Goal: Contribute content: Contribute content

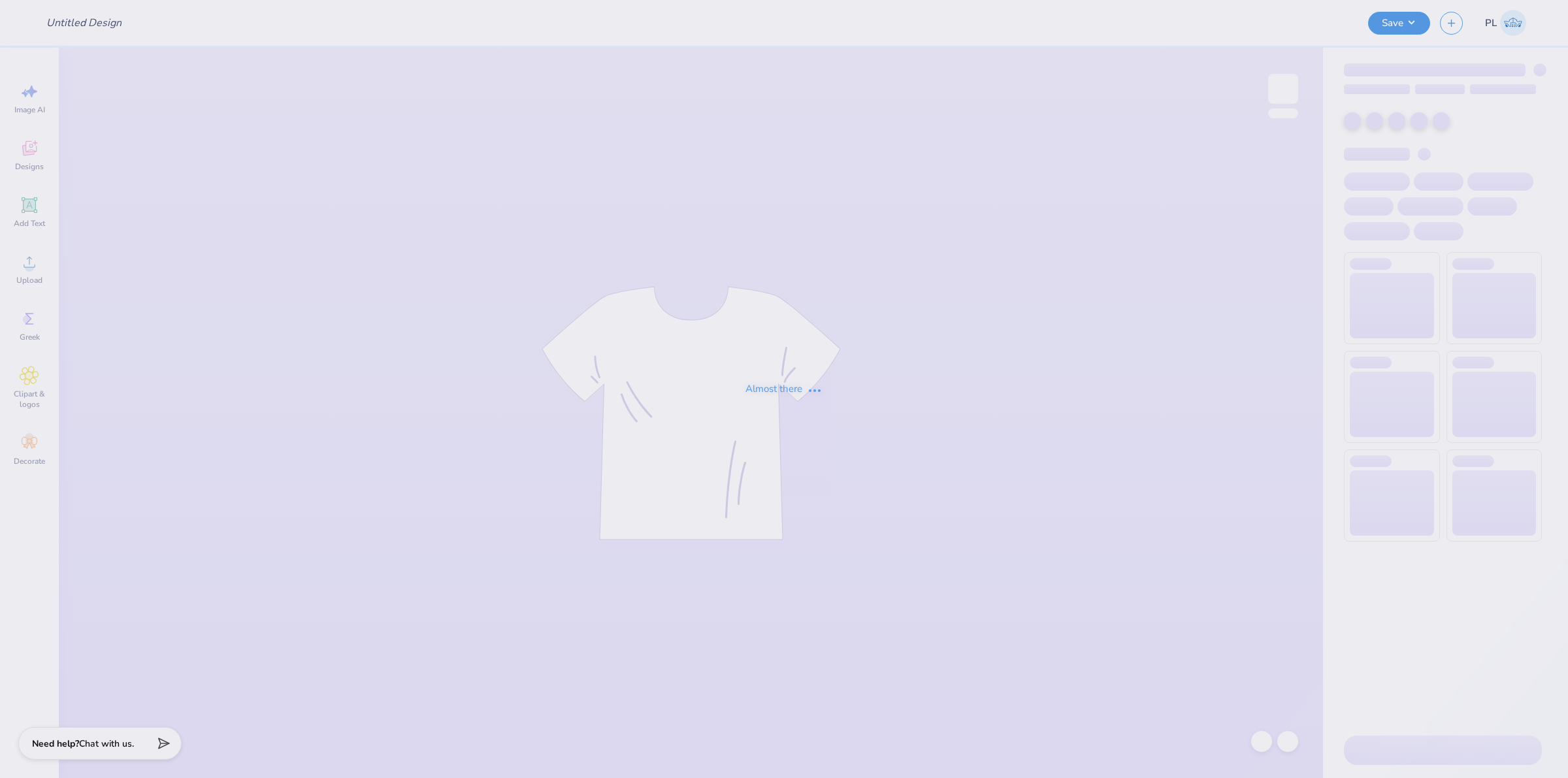
type input "Mock necks for Laguna!"
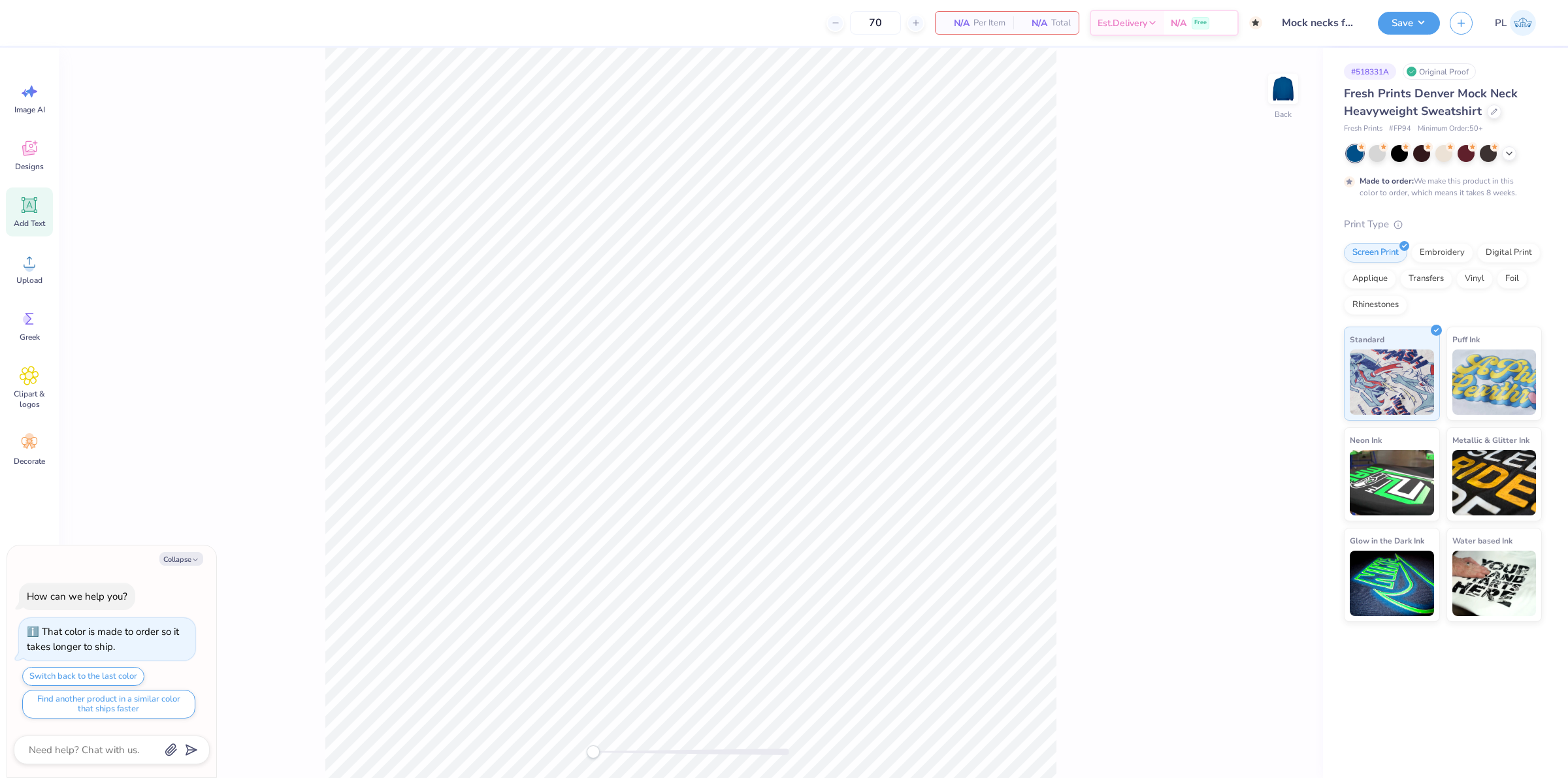
click at [34, 216] on div "Add Text" at bounding box center [29, 212] width 47 height 49
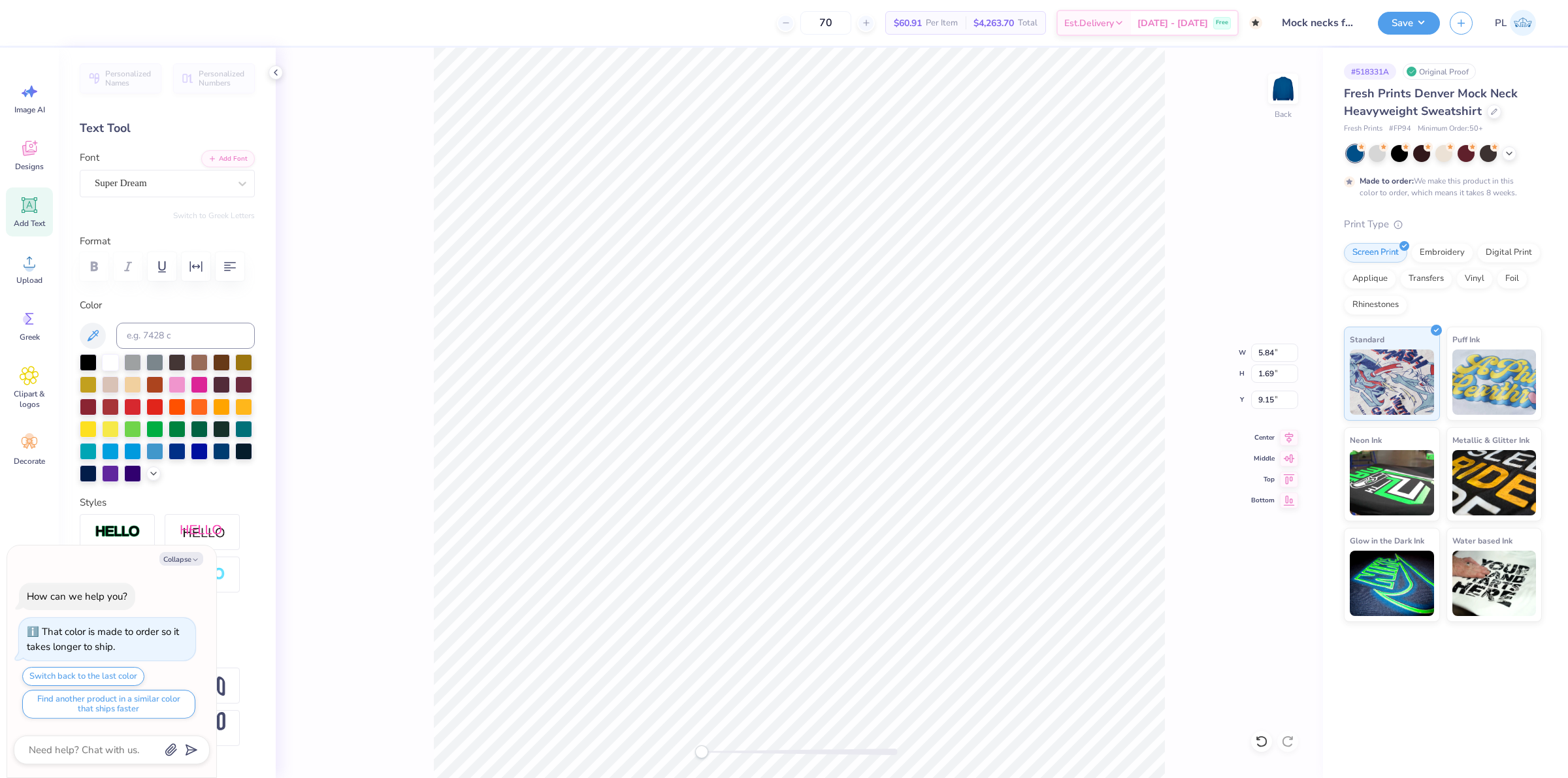
scroll to position [13, 1]
type textarea "x"
type textarea "LA"
type textarea "x"
type textarea "LAG"
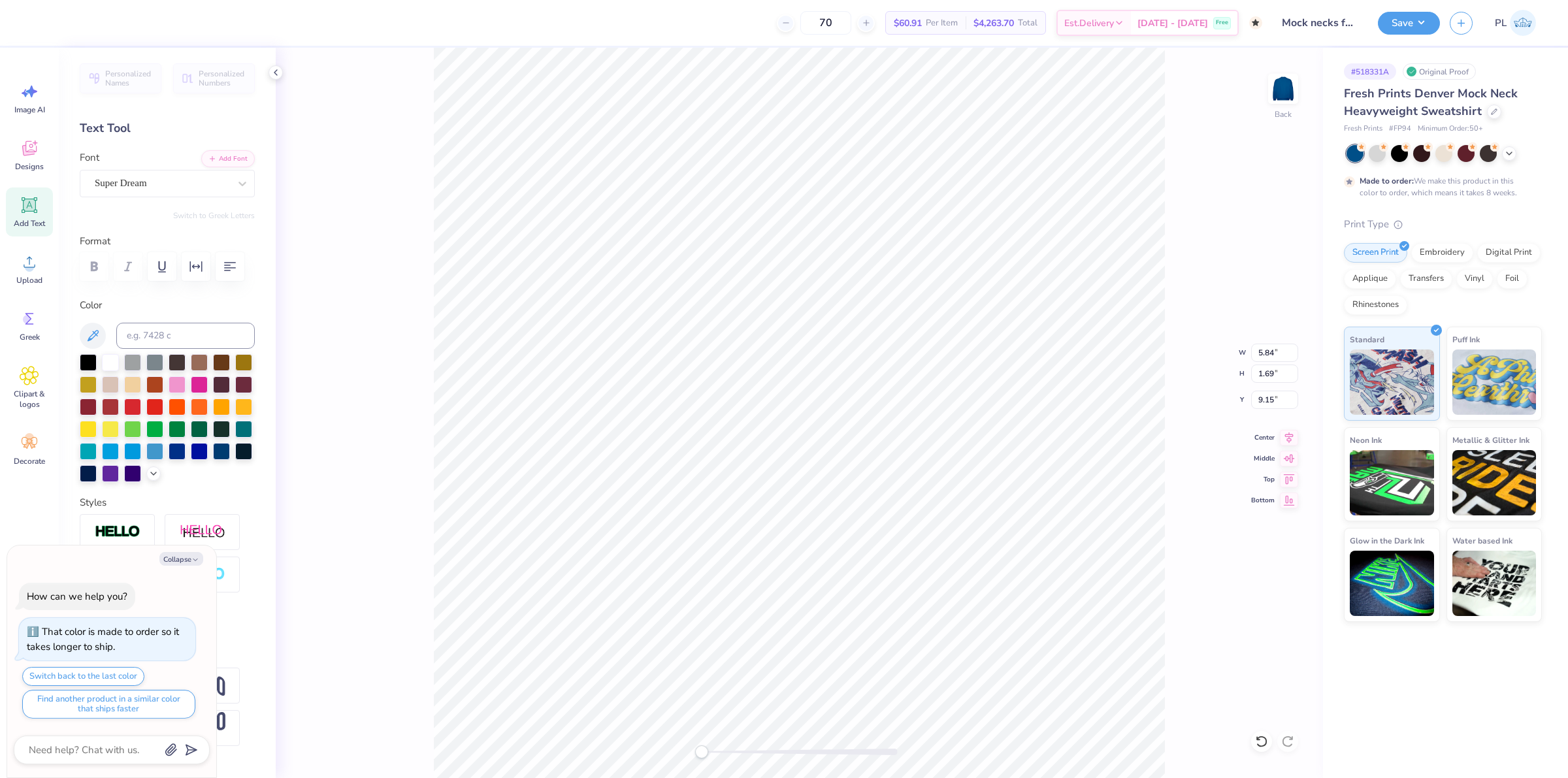
type textarea "x"
type textarea "LAGU"
type textarea "x"
type textarea "LAGUNA"
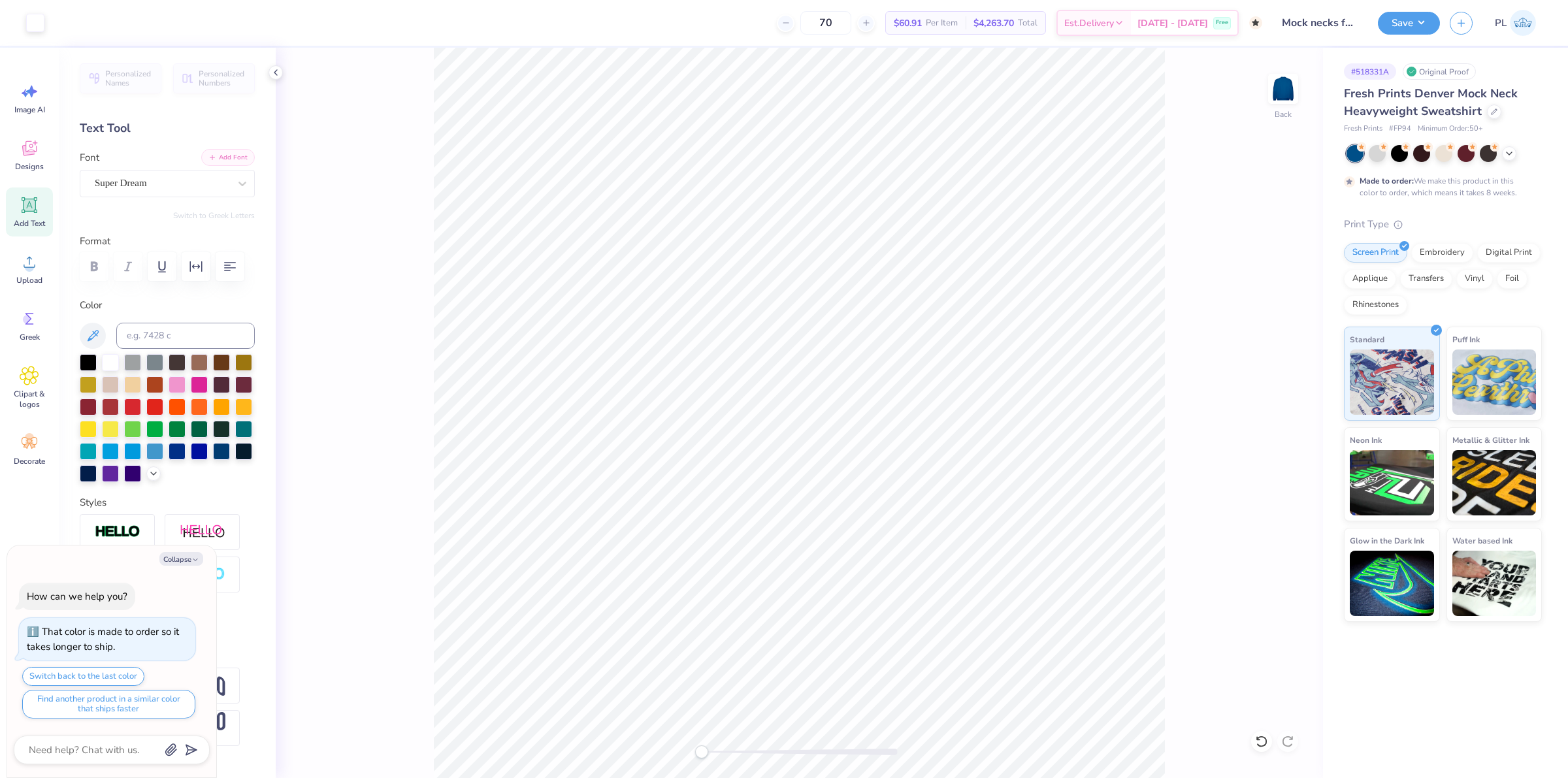
click at [231, 151] on button "Add Font" at bounding box center [228, 157] width 53 height 17
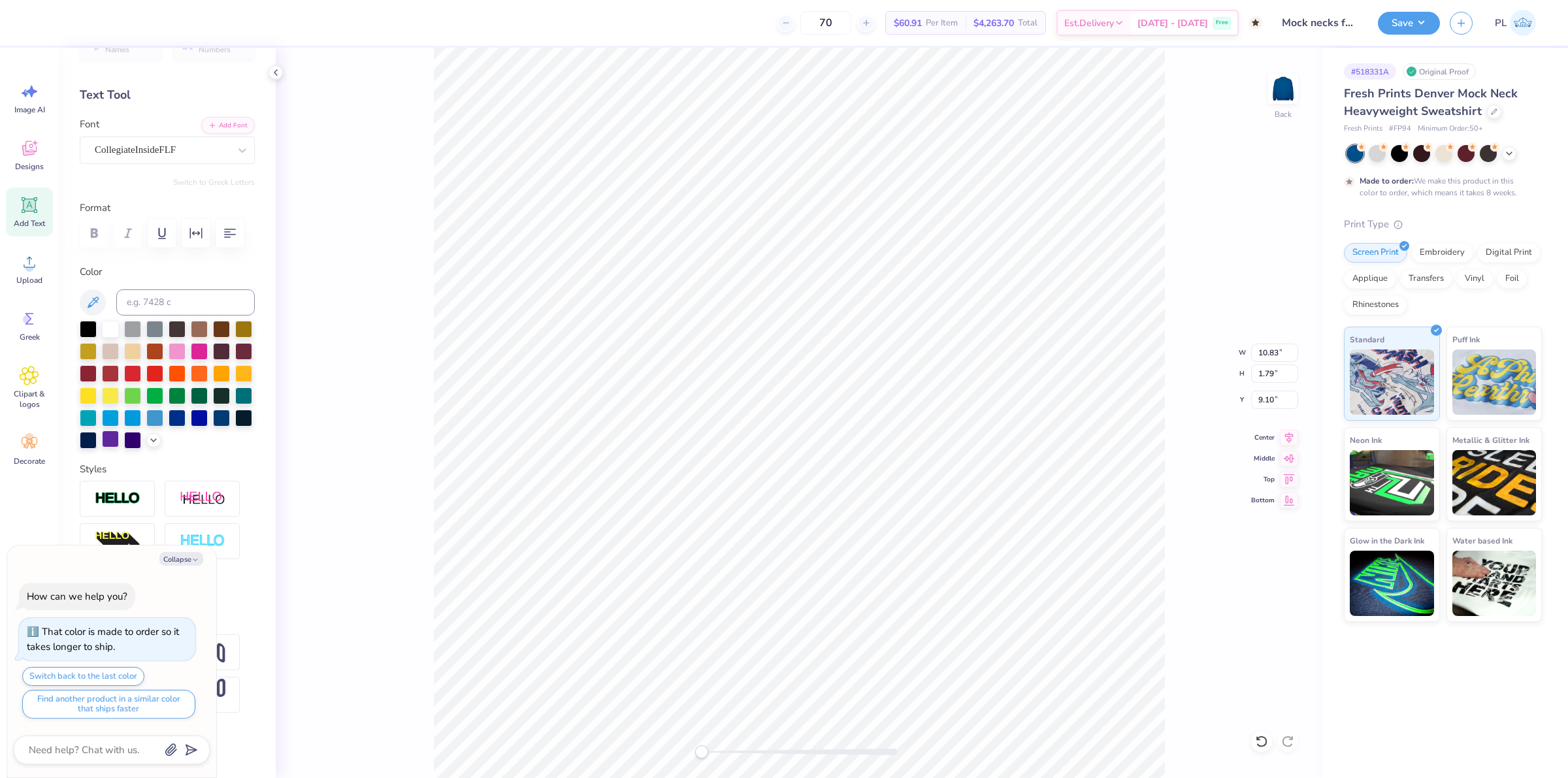
scroll to position [82, 0]
click at [131, 497] on div at bounding box center [118, 498] width 75 height 36
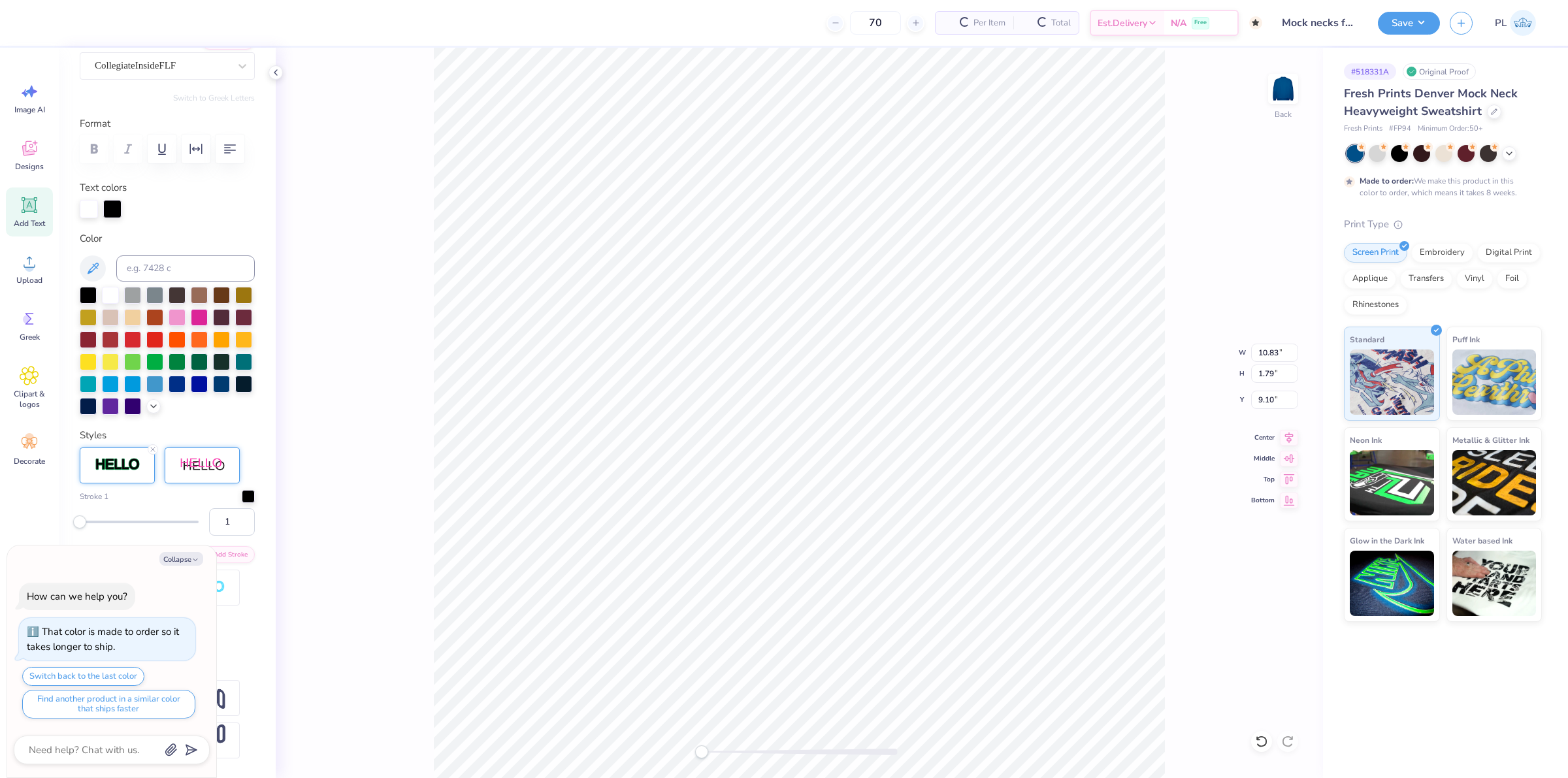
scroll to position [220, 0]
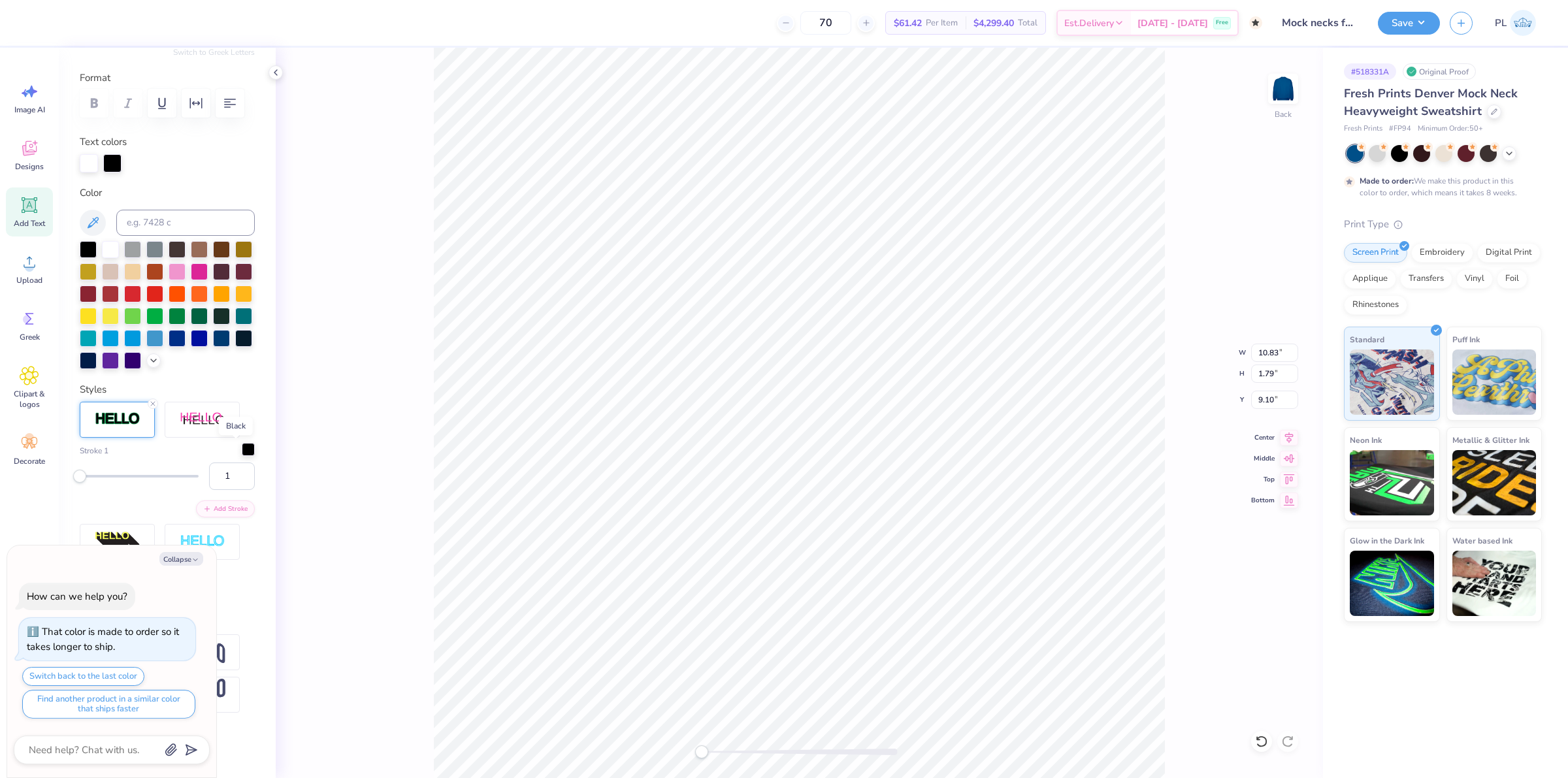
click at [242, 454] on div at bounding box center [248, 450] width 13 height 13
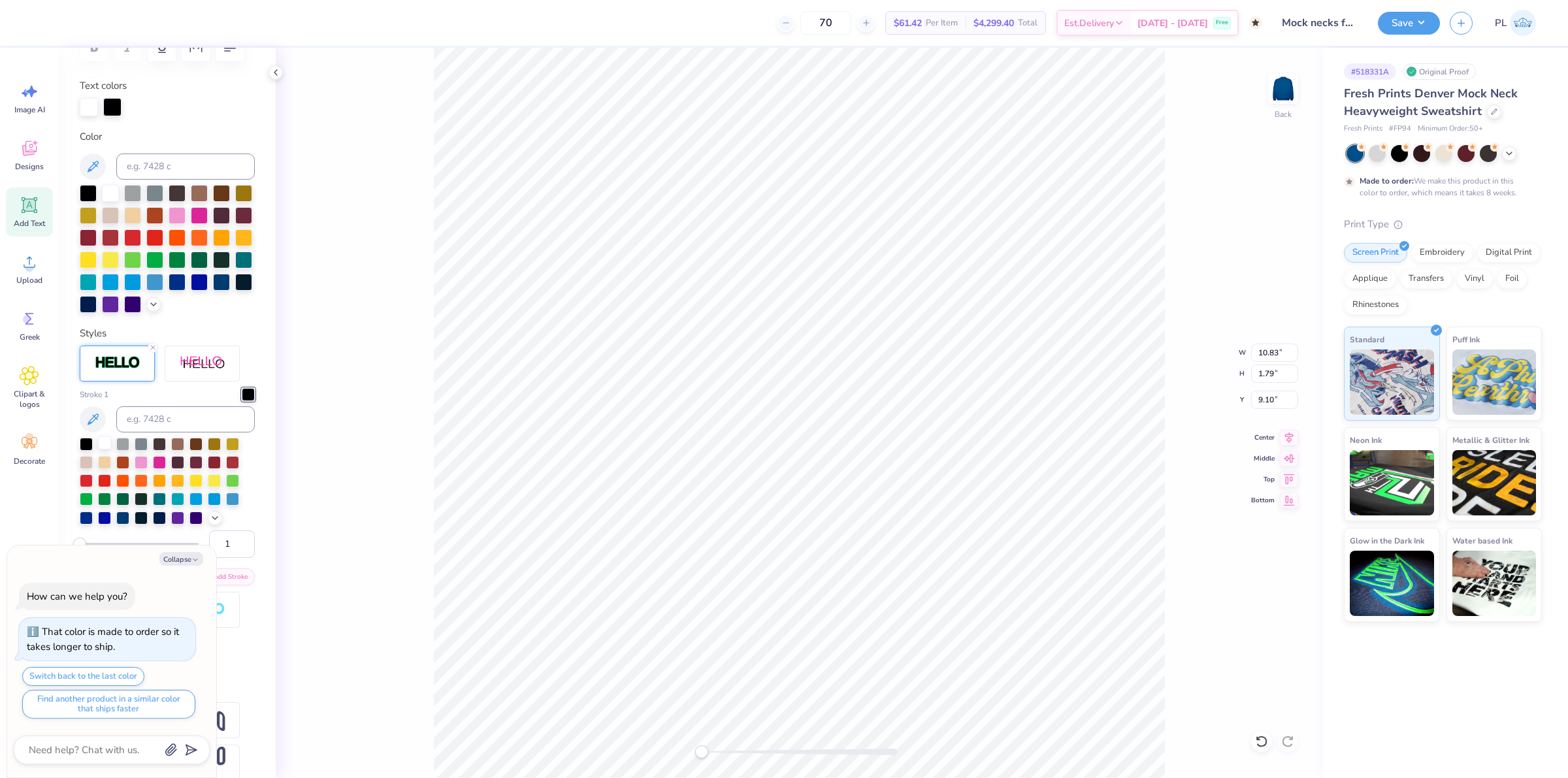
click at [110, 450] on div at bounding box center [104, 442] width 13 height 13
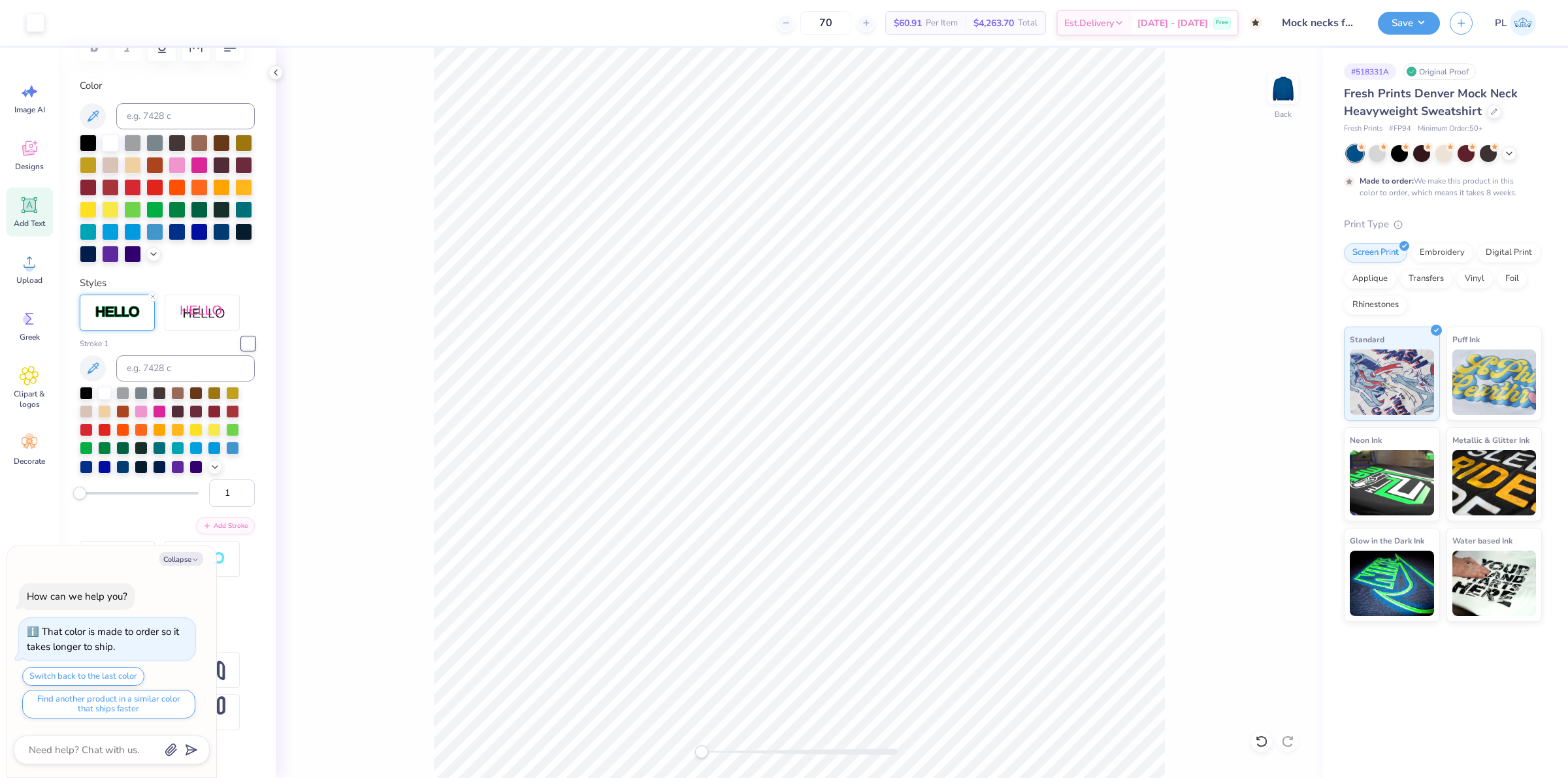
type textarea "x"
drag, startPoint x: 1258, startPoint y: 354, endPoint x: 1282, endPoint y: 350, distance: 24.3
click at [1282, 350] on input "10.87" at bounding box center [1274, 353] width 47 height 19
type input "12"
type textarea "x"
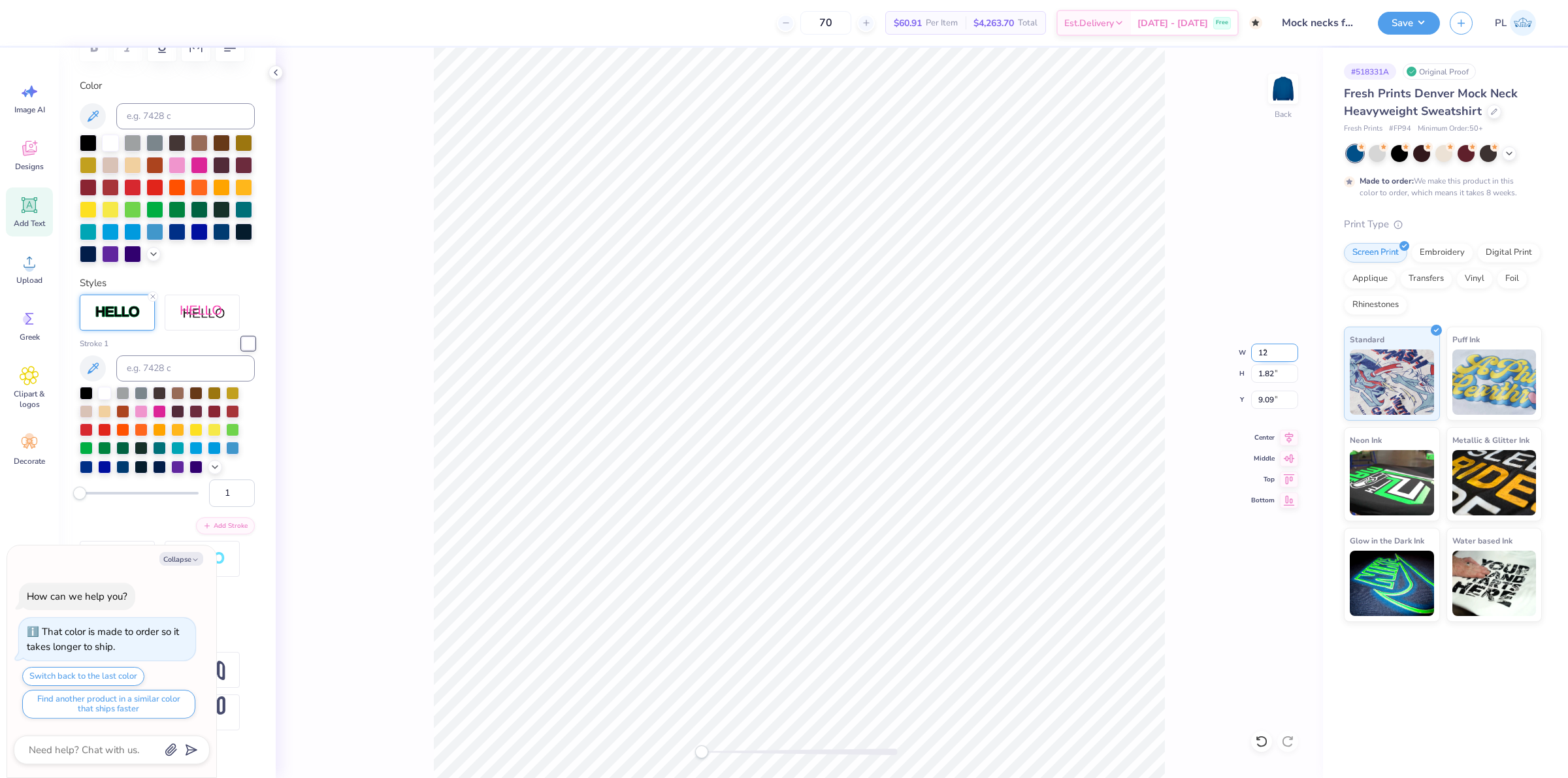
type input "12.00"
type input "2.01"
drag, startPoint x: 1252, startPoint y: 396, endPoint x: 1282, endPoint y: 396, distance: 30.0
click at [1281, 396] on input "8.99" at bounding box center [1274, 400] width 47 height 19
type input "3"
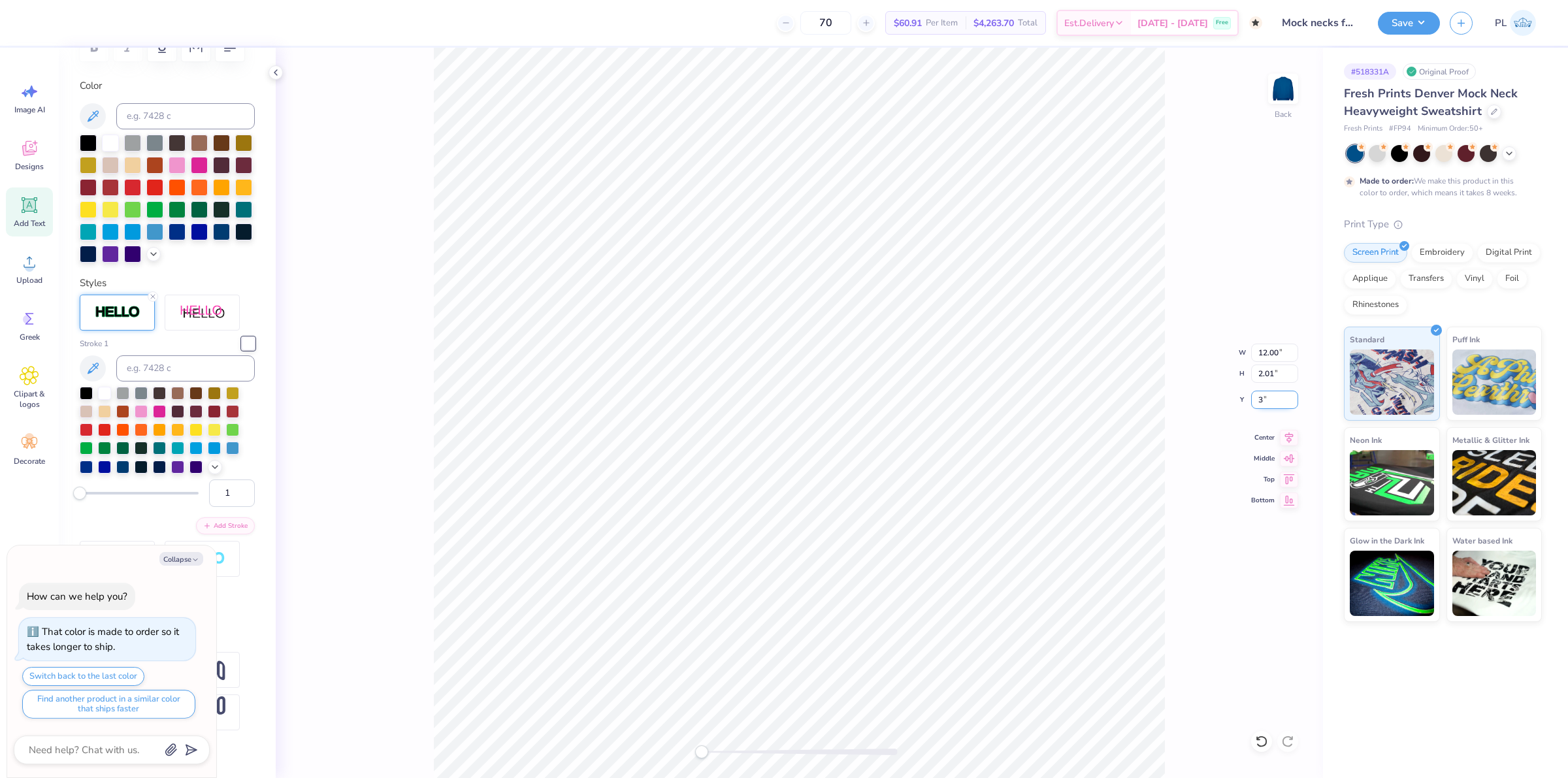
type textarea "x"
drag, startPoint x: 1272, startPoint y: 397, endPoint x: 1251, endPoint y: 396, distance: 21.0
click at [1251, 399] on input "3" at bounding box center [1274, 400] width 47 height 19
type input "5"
click at [181, 556] on button "Collapse" at bounding box center [181, 558] width 44 height 13
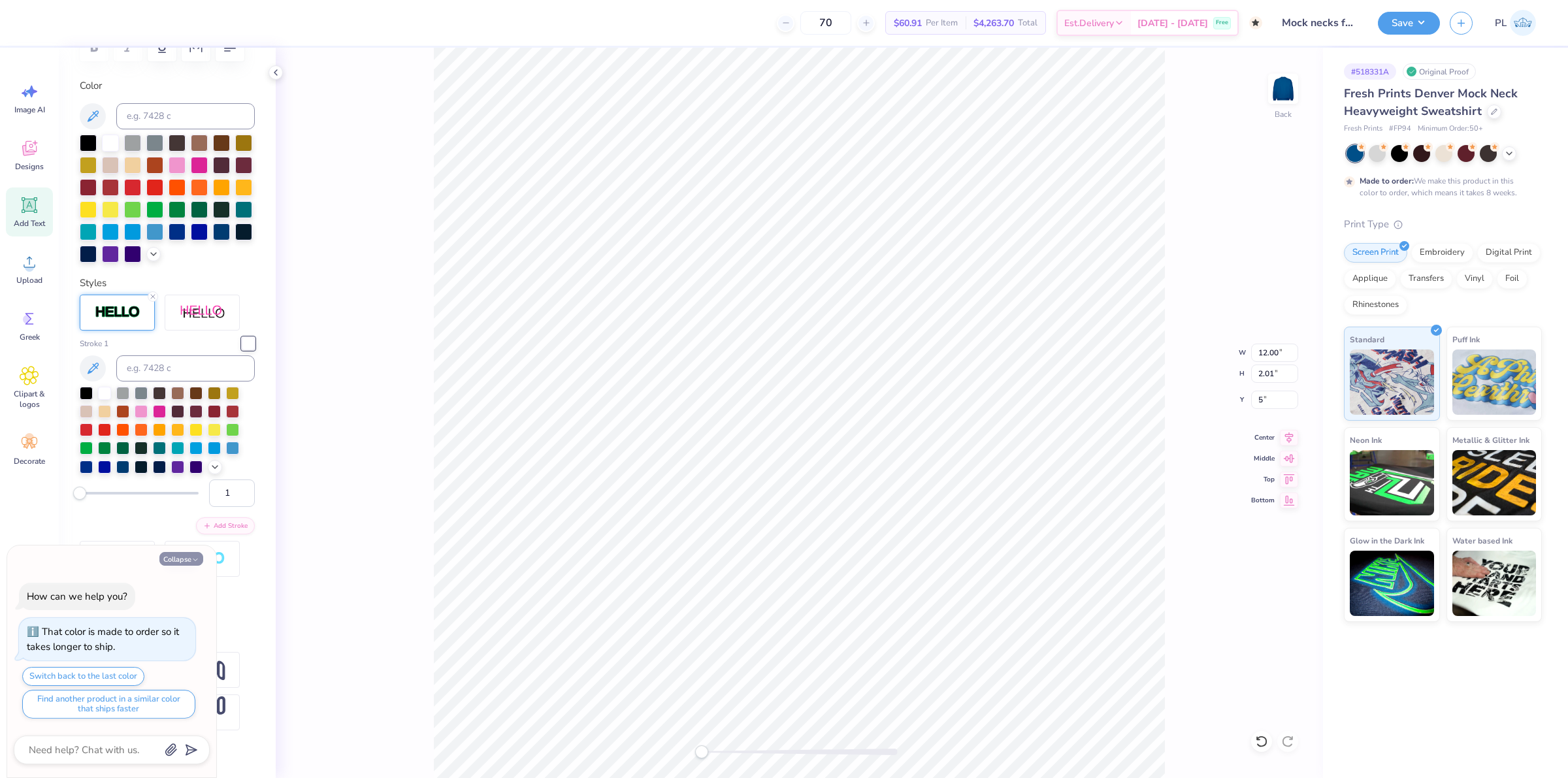
type textarea "x"
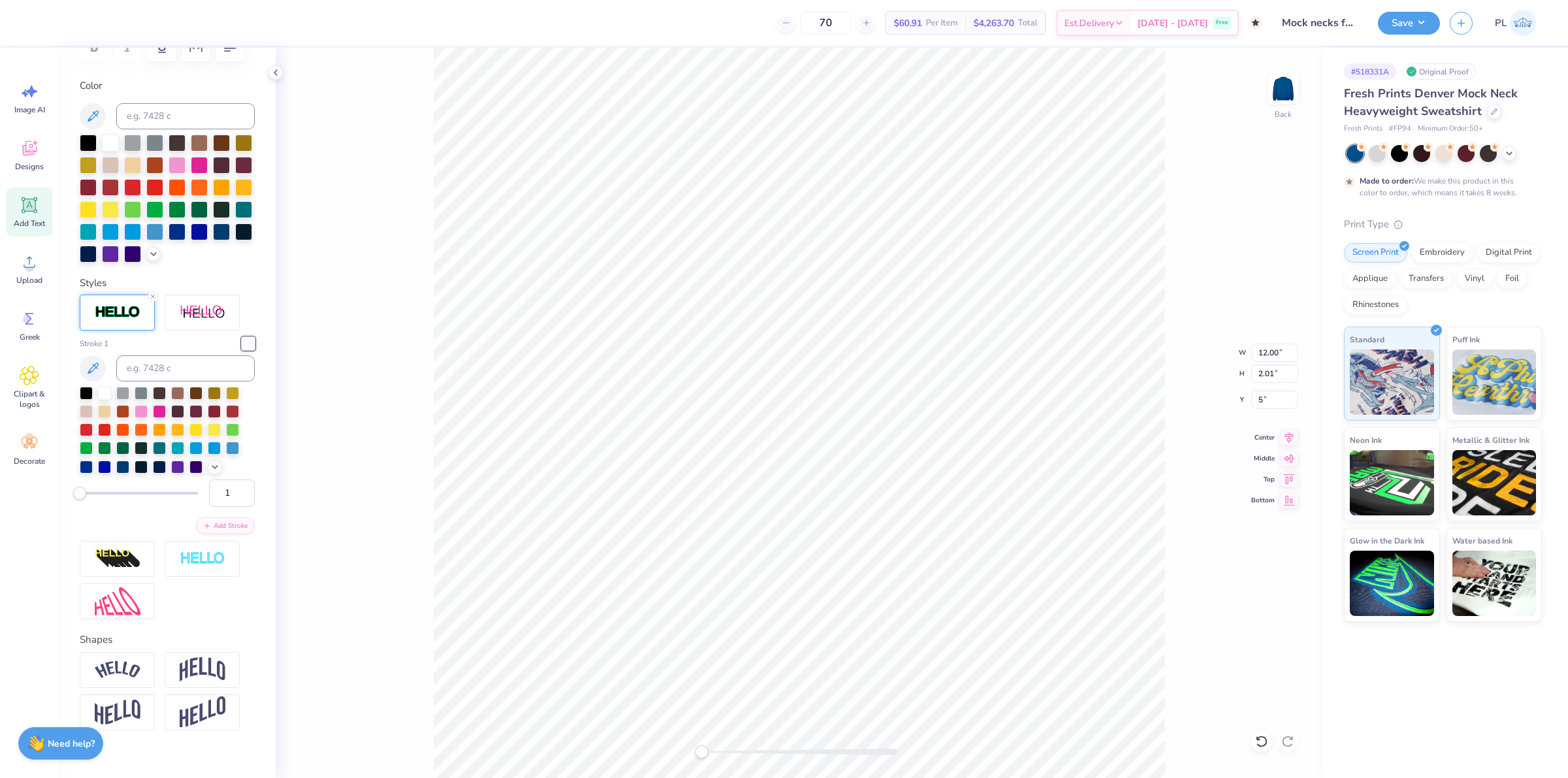
scroll to position [293, 0]
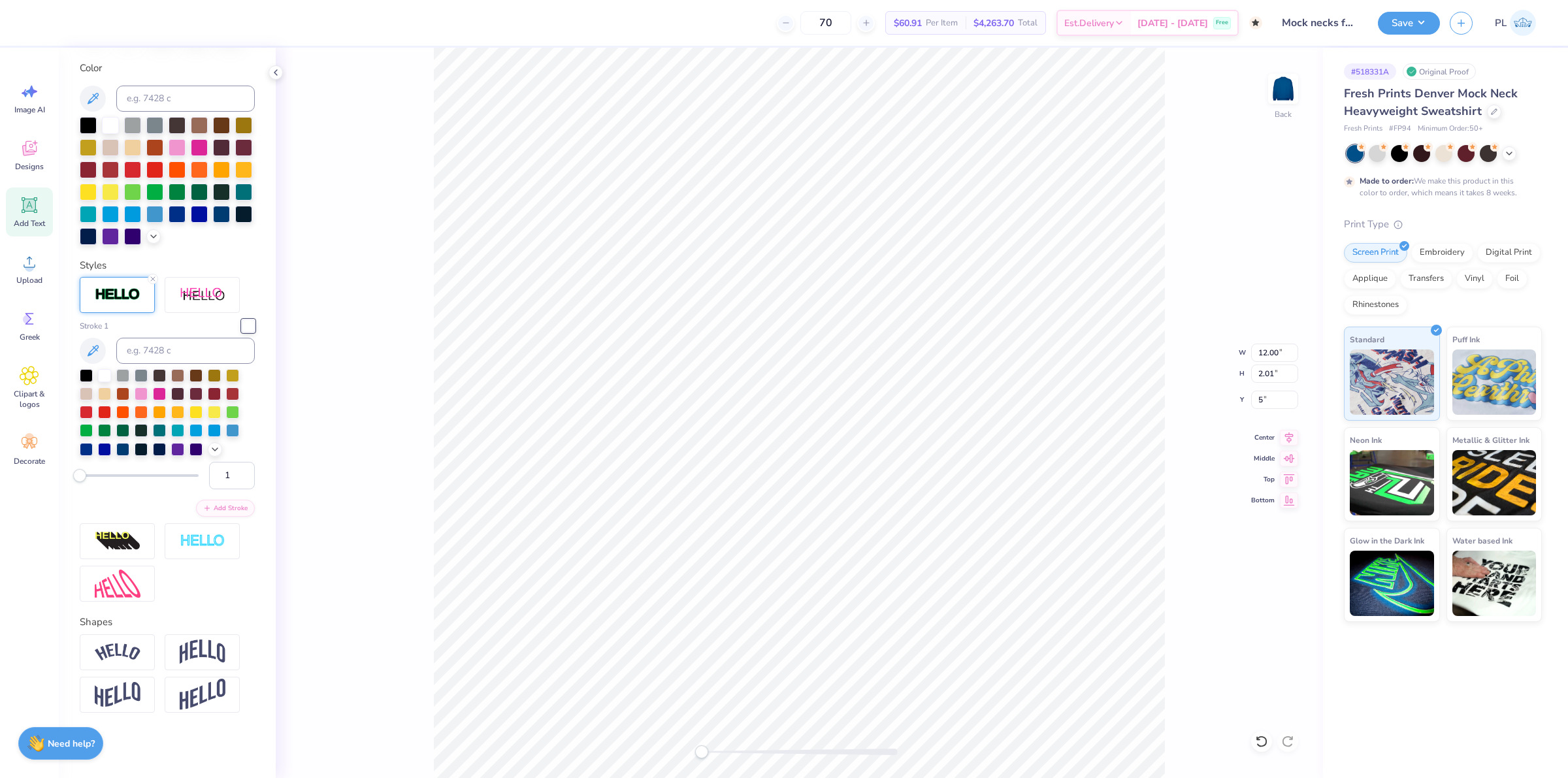
click at [223, 644] on img at bounding box center [202, 652] width 45 height 25
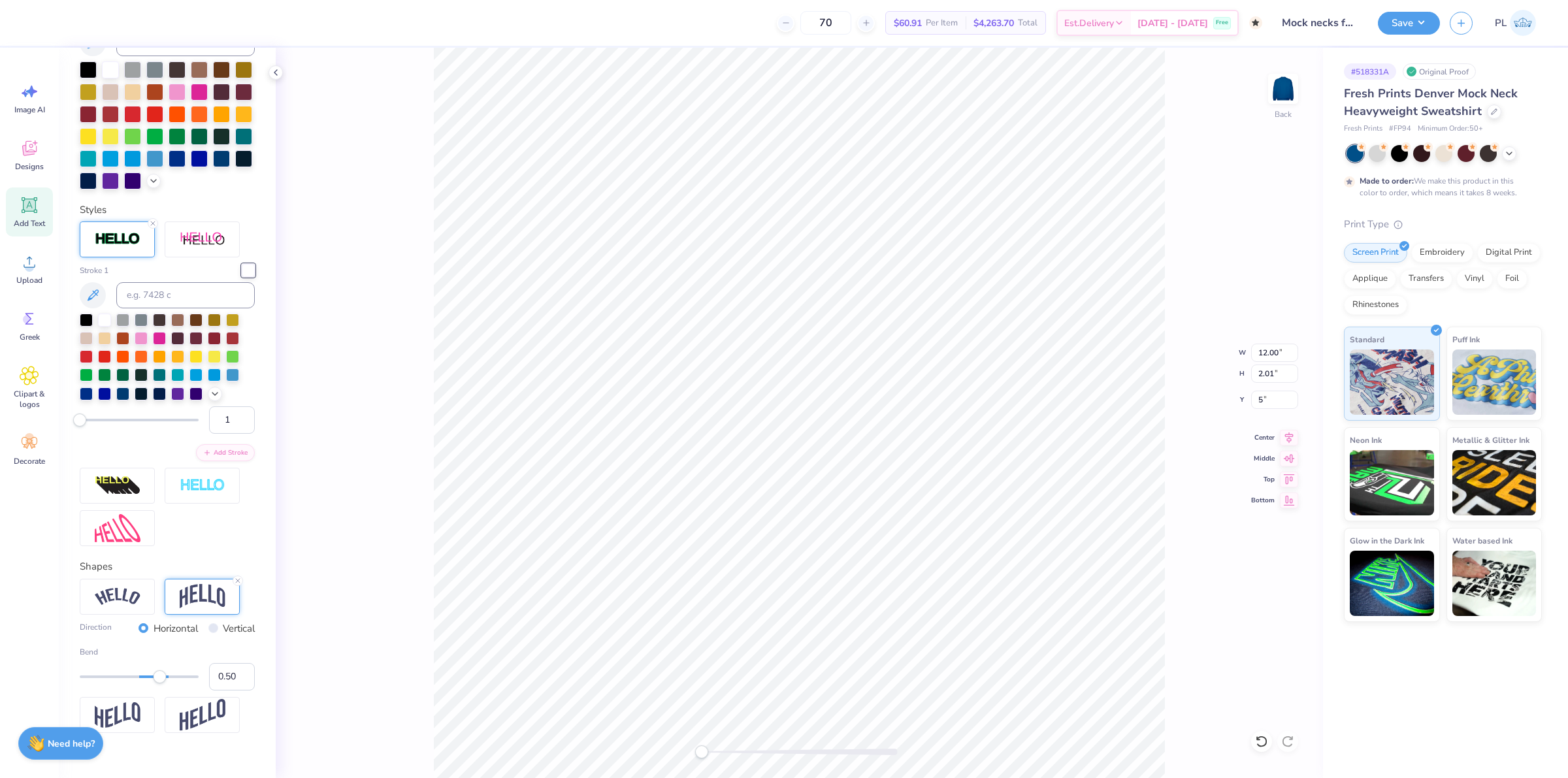
scroll to position [369, 0]
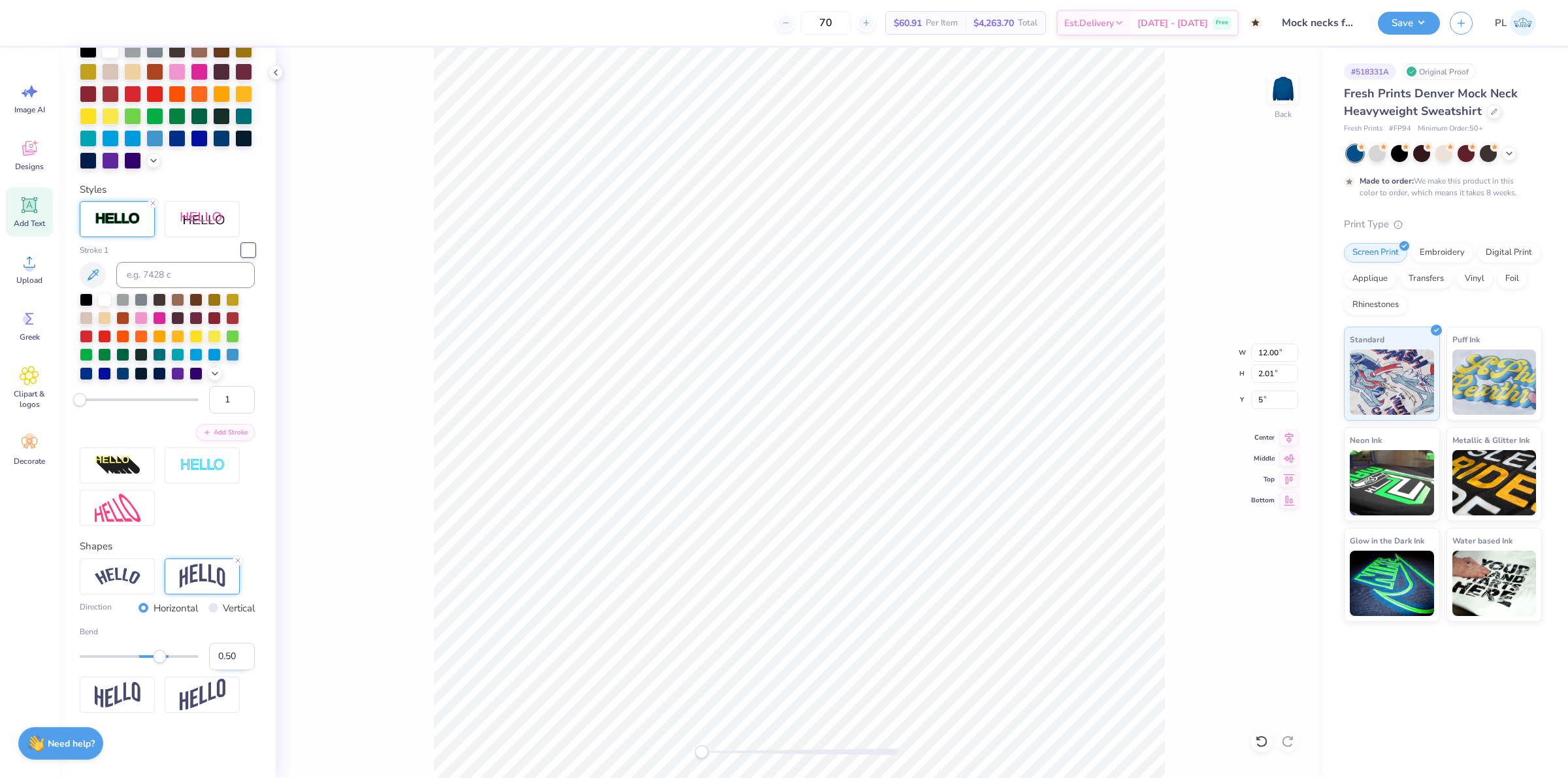
click at [223, 654] on input "0.50" at bounding box center [232, 656] width 45 height 28
type input "0.30"
click at [223, 661] on input "0.30" at bounding box center [232, 656] width 45 height 28
type input "0.35"
drag, startPoint x: 1254, startPoint y: 405, endPoint x: 1279, endPoint y: 401, distance: 25.3
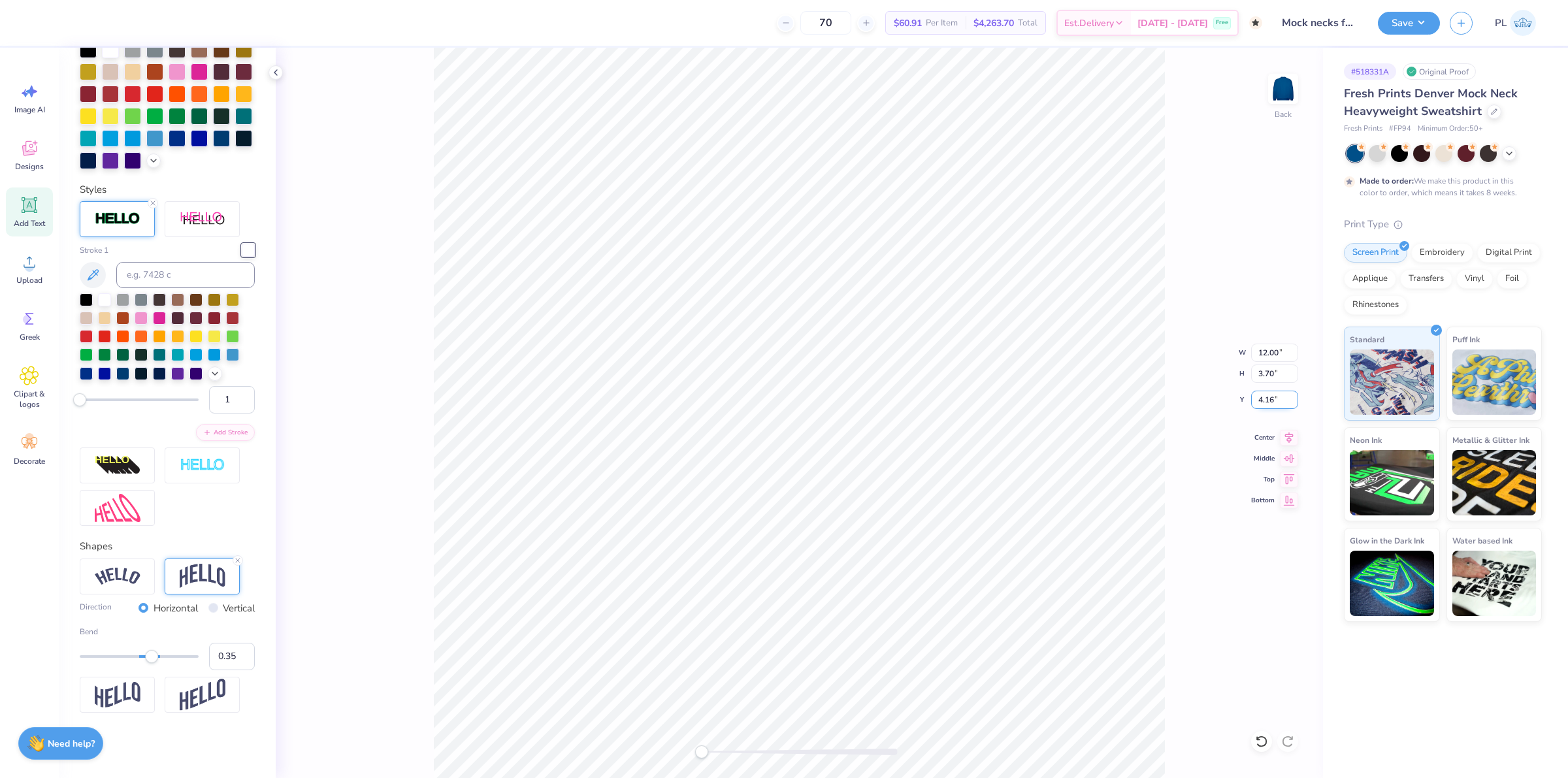
click at [1279, 401] on input "4.16" at bounding box center [1274, 400] width 47 height 19
type input "3"
click at [1410, 20] on button "Save" at bounding box center [1410, 21] width 62 height 23
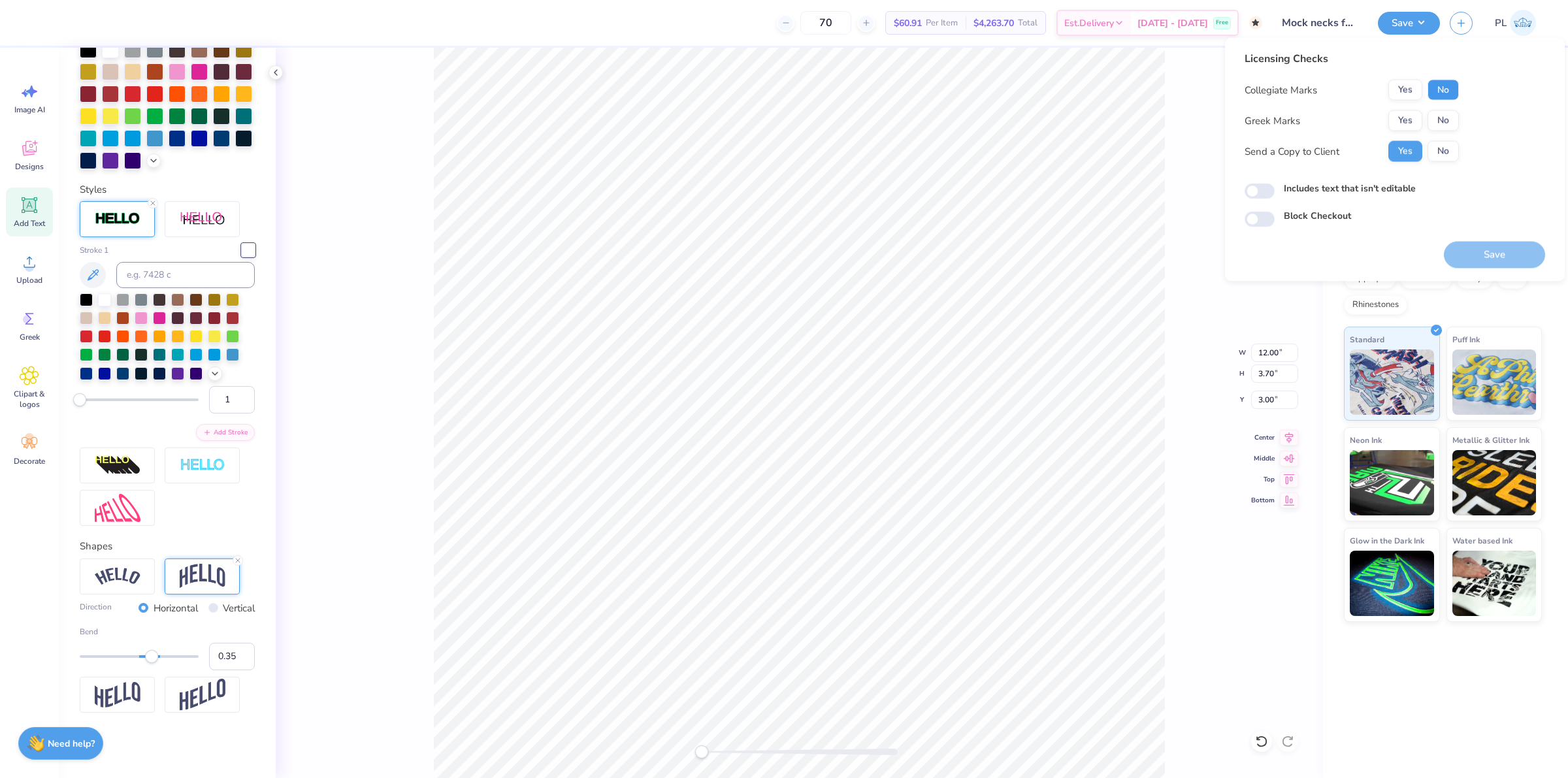
click at [1442, 89] on button "No" at bounding box center [1442, 90] width 31 height 20
click at [1442, 124] on button "No" at bounding box center [1442, 120] width 31 height 20
click at [1377, 190] on label "Includes text that isn't editable" at bounding box center [1350, 188] width 132 height 13
click at [1275, 190] on input "Includes text that isn't editable" at bounding box center [1260, 191] width 30 height 16
click at [1255, 186] on input "Includes text that isn't editable" at bounding box center [1260, 191] width 30 height 16
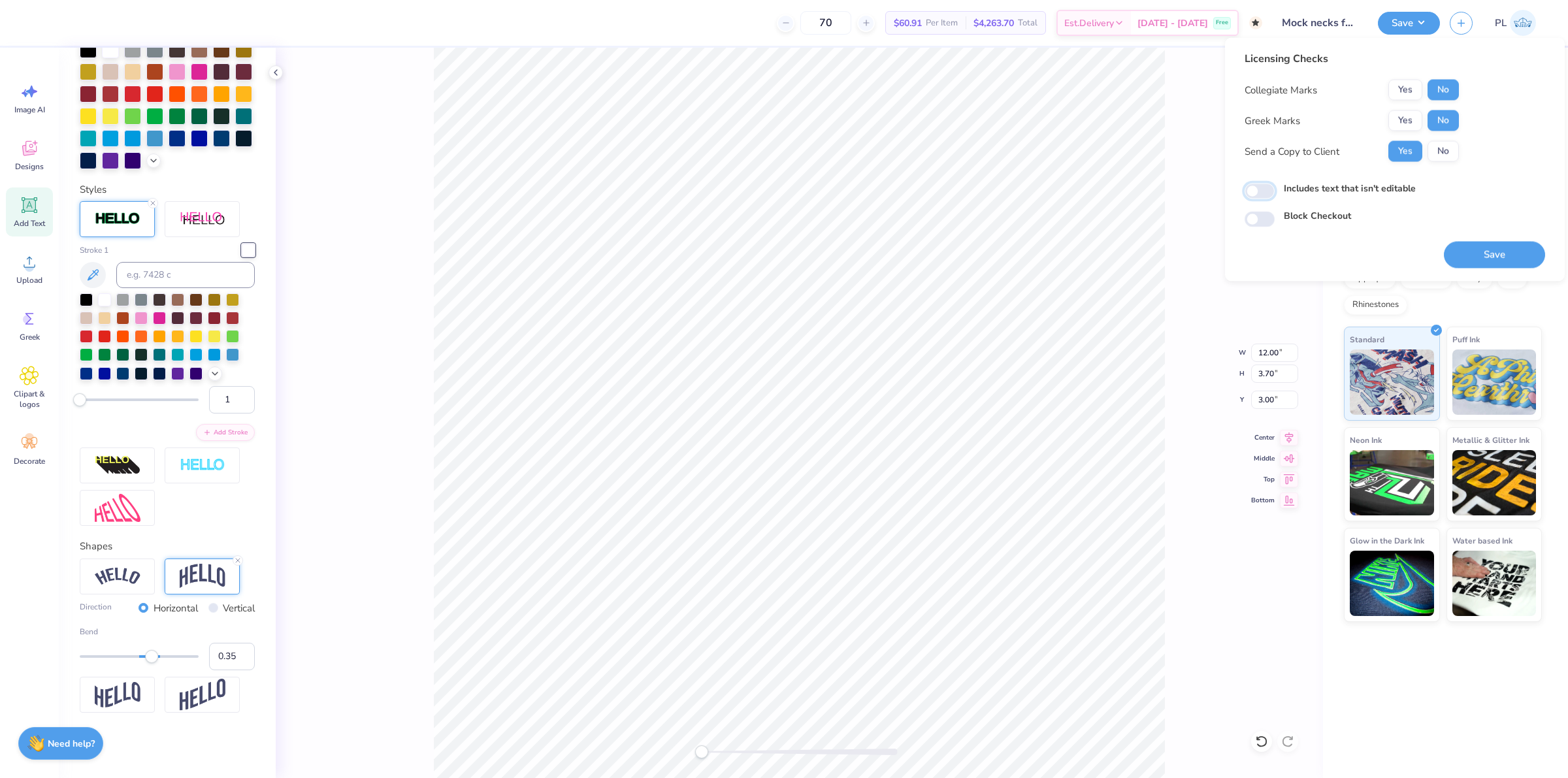
checkbox input "false"
click at [1458, 253] on button "Save" at bounding box center [1495, 255] width 102 height 27
checkbox input "true"
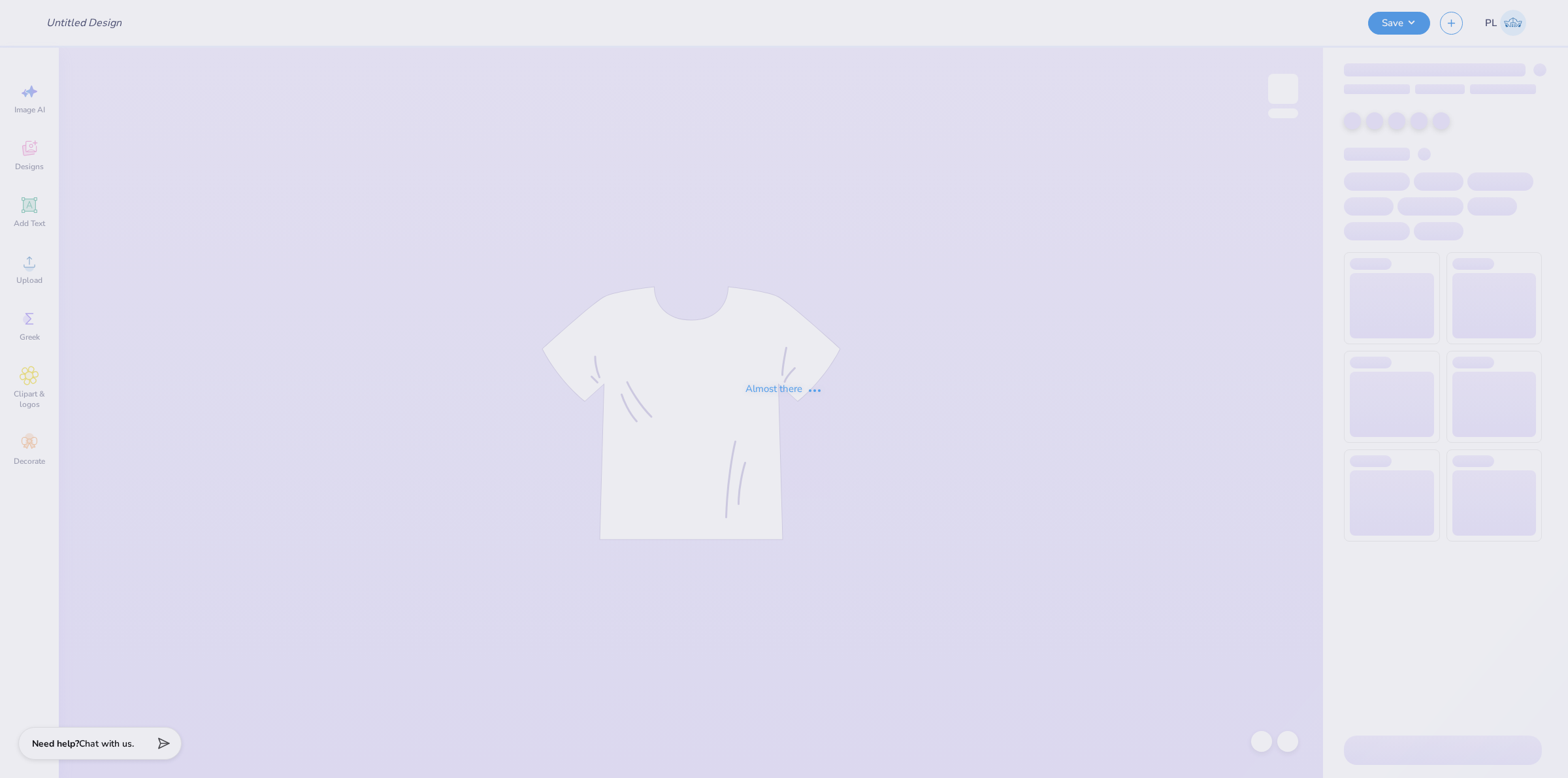
type input "Mock necks for Laguna!"
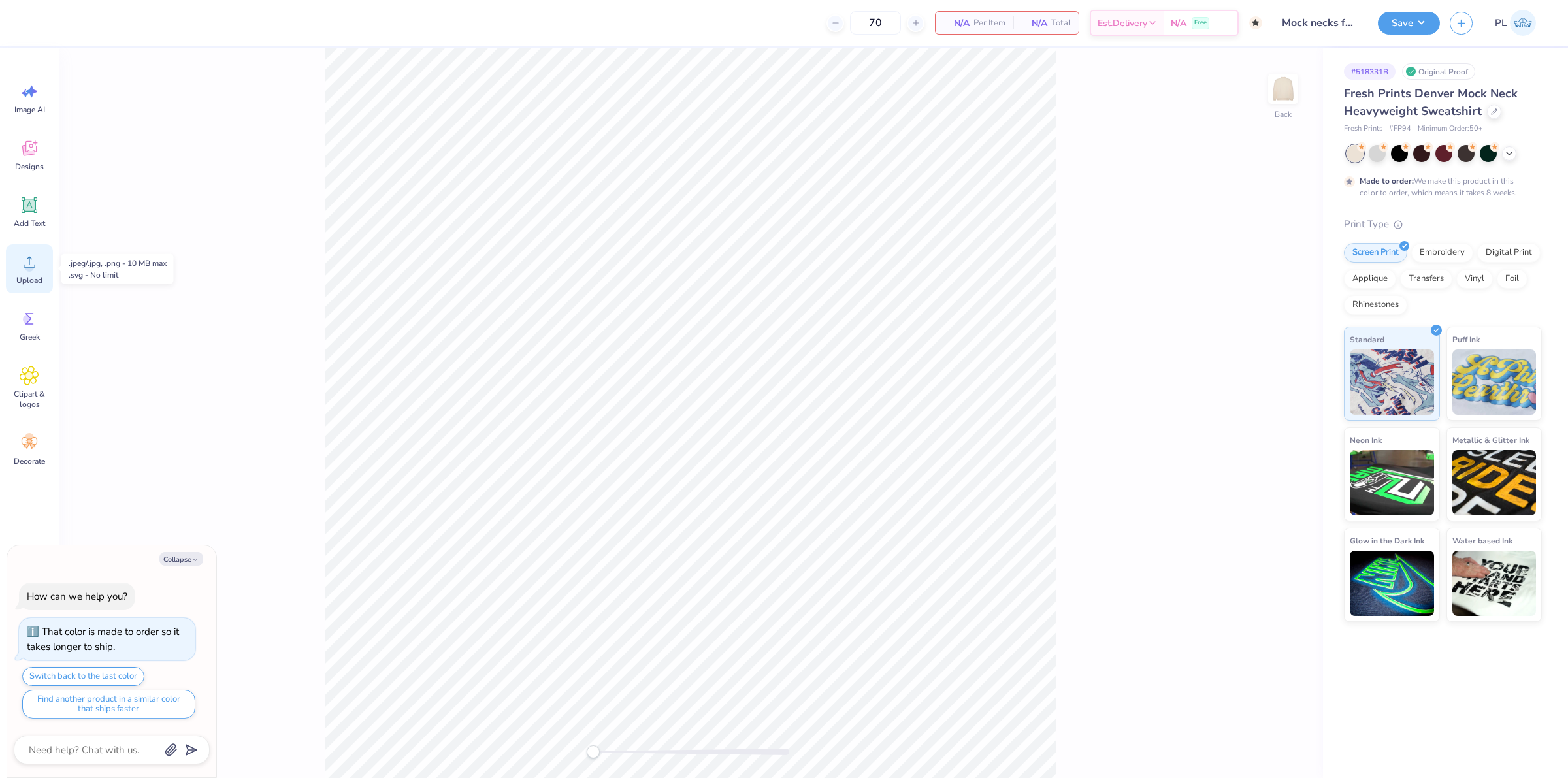
click at [8, 260] on div "Upload" at bounding box center [29, 268] width 47 height 49
click at [37, 218] on span "Add Text" at bounding box center [28, 223] width 31 height 11
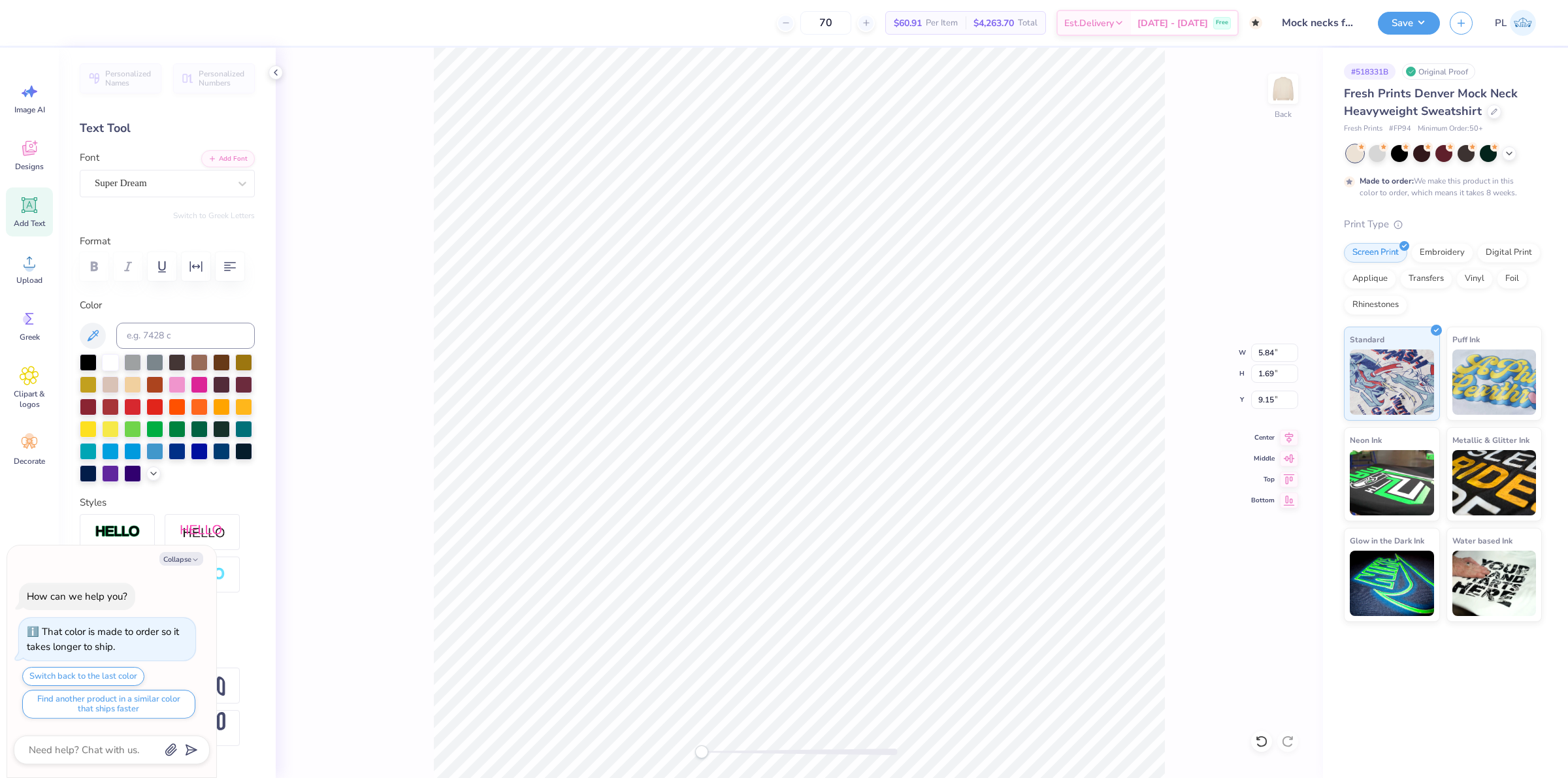
scroll to position [13, 1]
type textarea "x"
type textarea "LA"
type textarea "x"
type textarea "LAG"
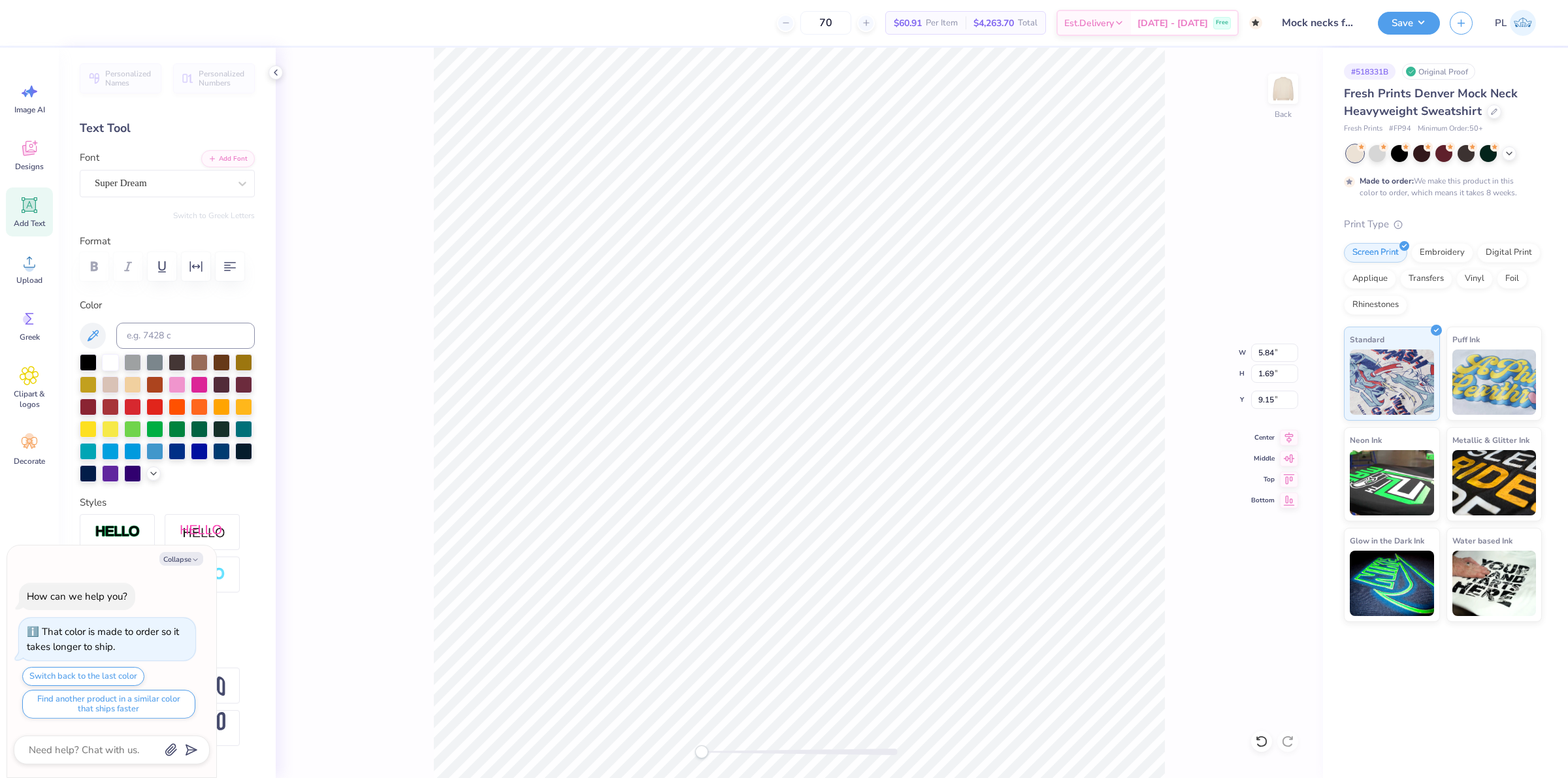
type textarea "x"
type textarea "LAGU"
type textarea "x"
type textarea "LAGUNA"
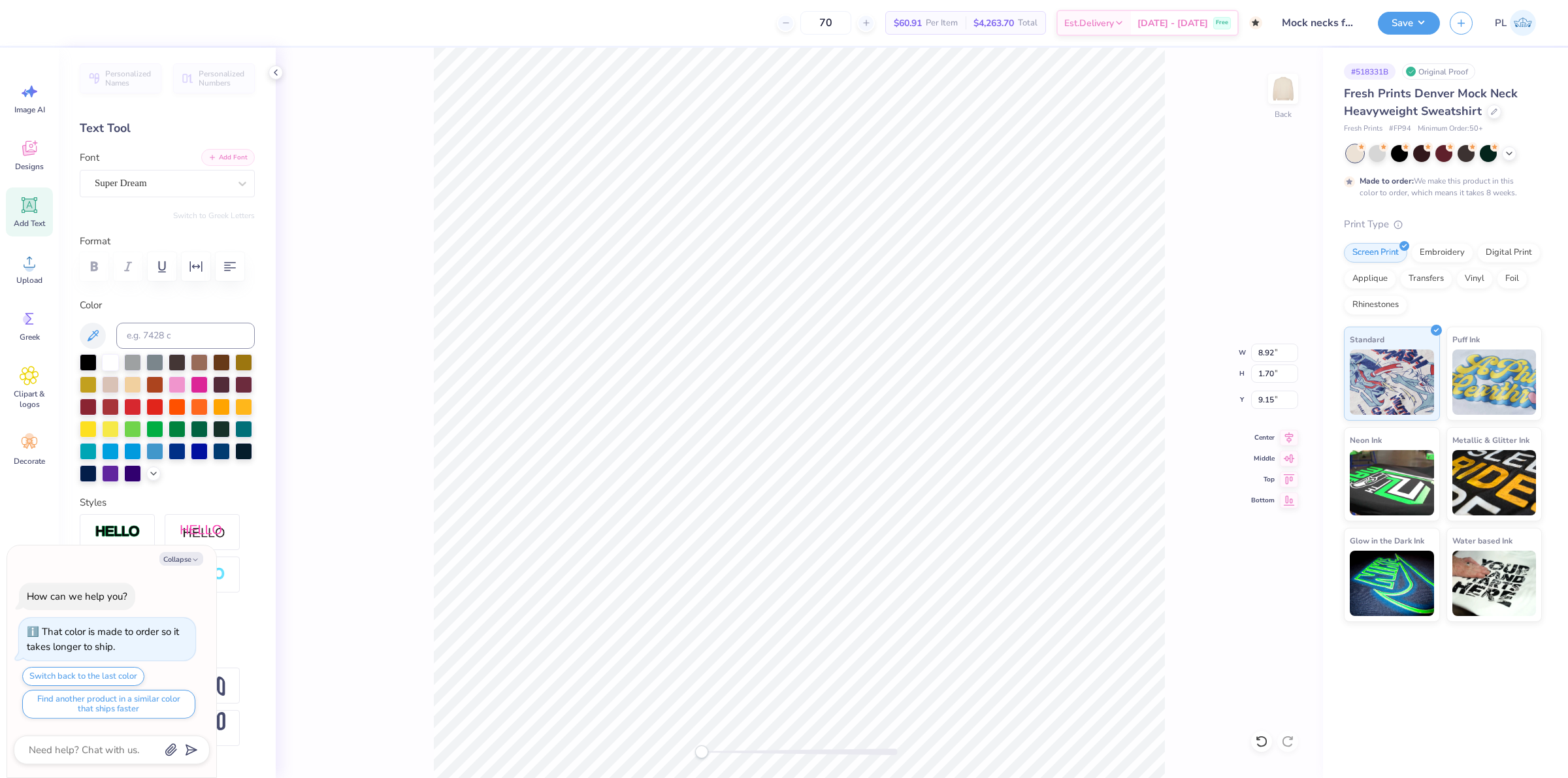
click at [220, 157] on button "Add Font" at bounding box center [228, 157] width 53 height 17
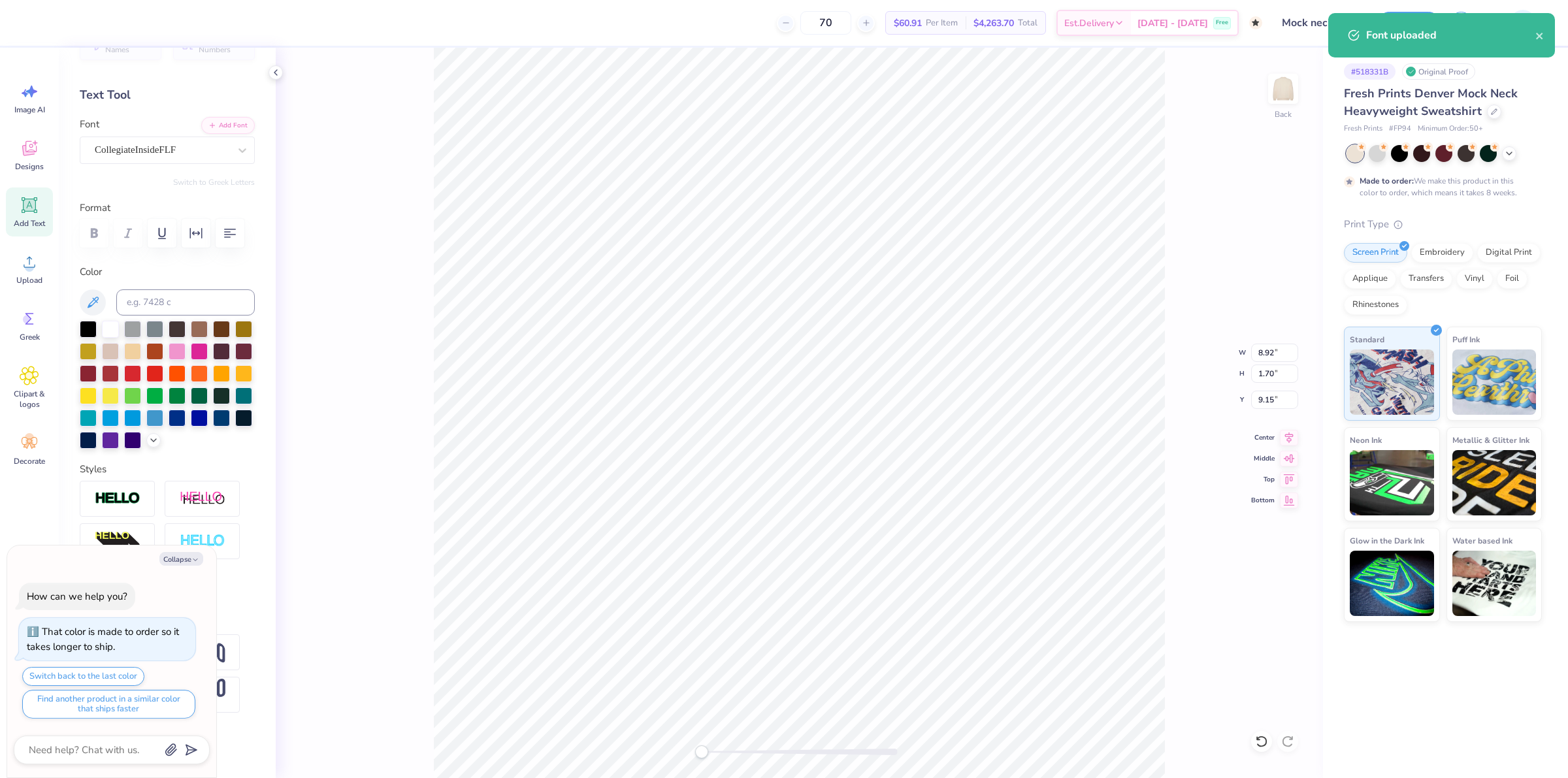
scroll to position [82, 0]
click at [94, 500] on img at bounding box center [117, 498] width 45 height 15
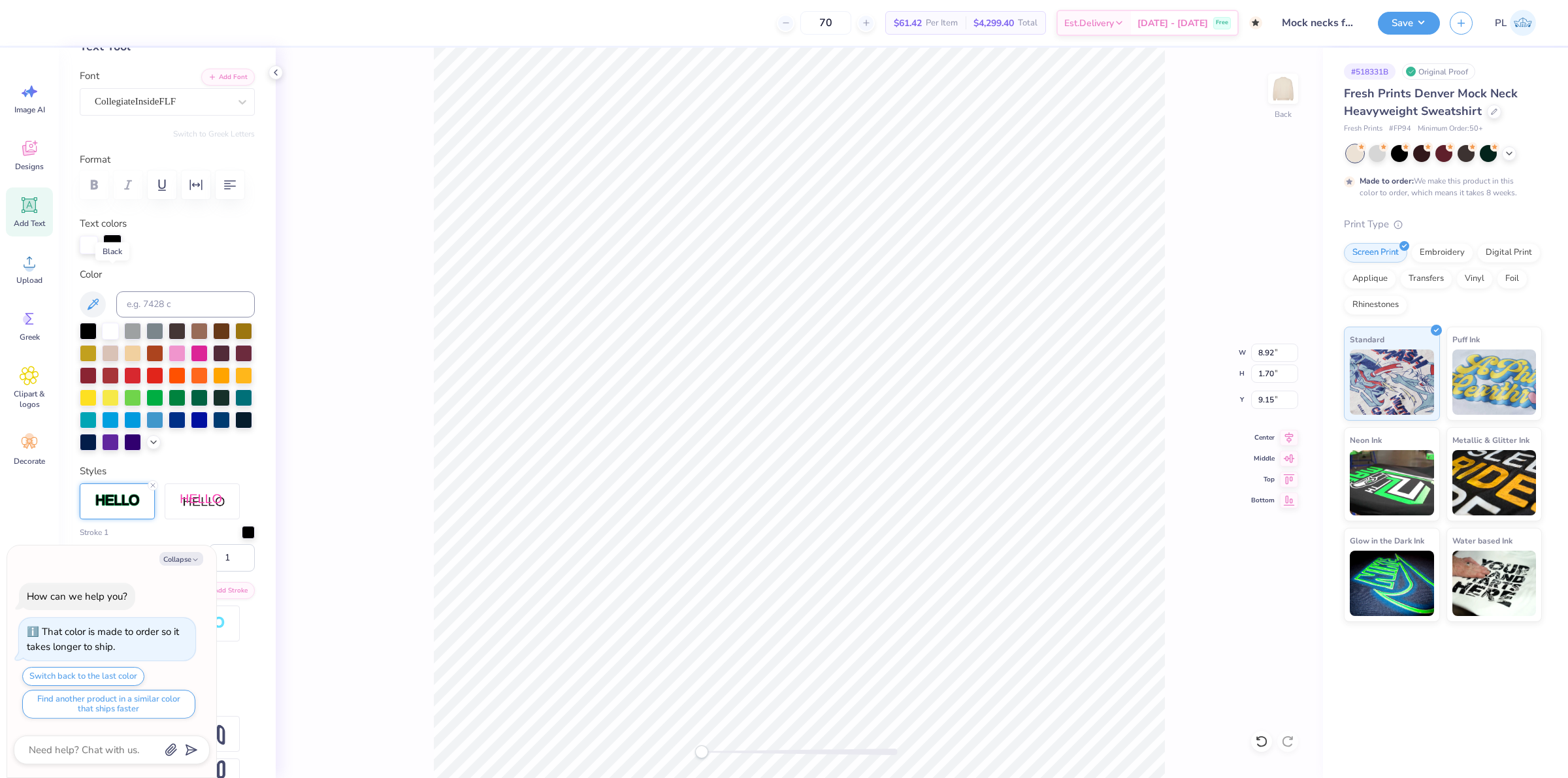
click at [116, 253] on div at bounding box center [112, 243] width 19 height 19
click at [108, 338] on div at bounding box center [110, 329] width 17 height 17
type textarea "x"
type input "10.87"
type input "1.82"
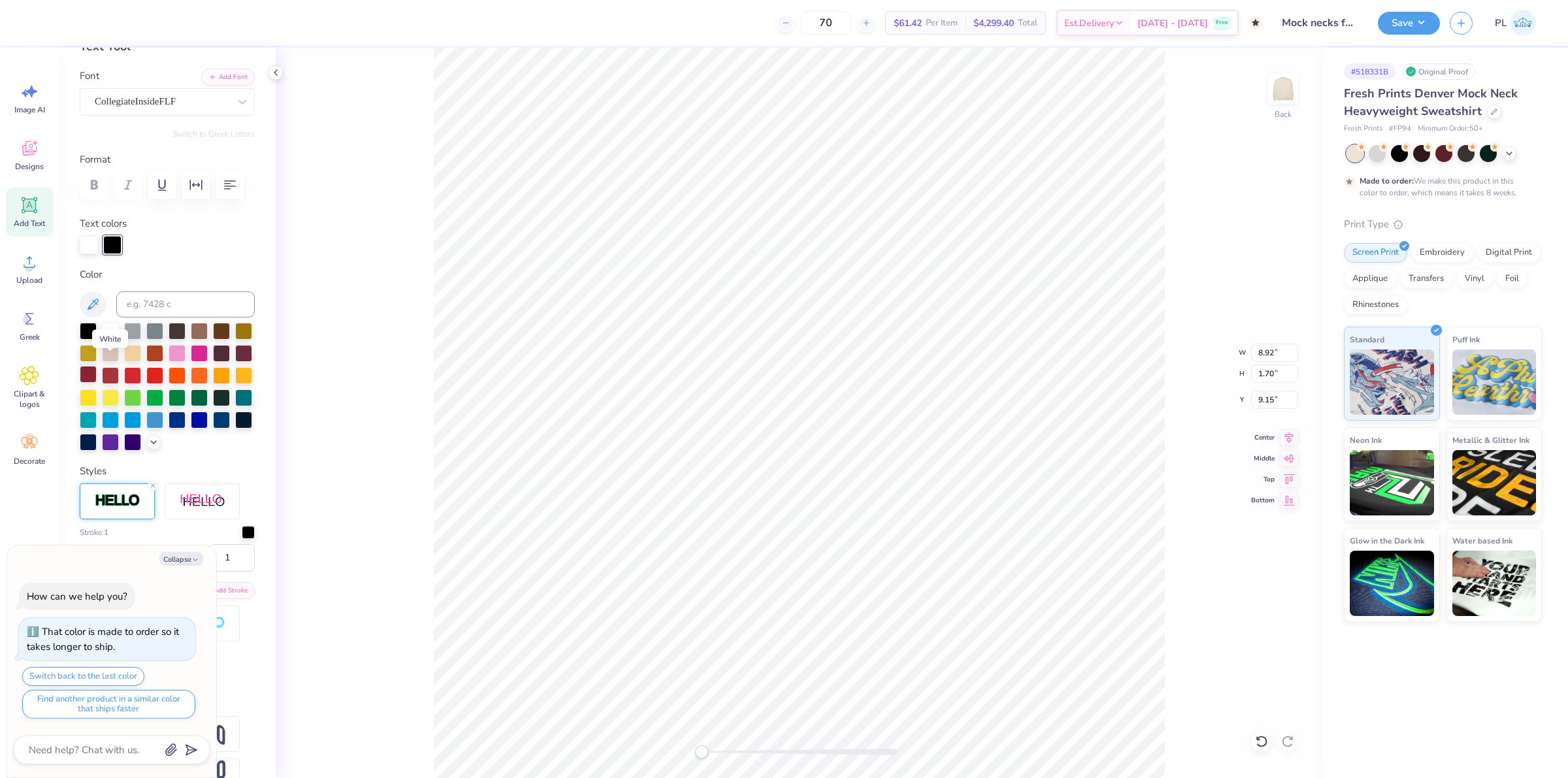
type input "9.09"
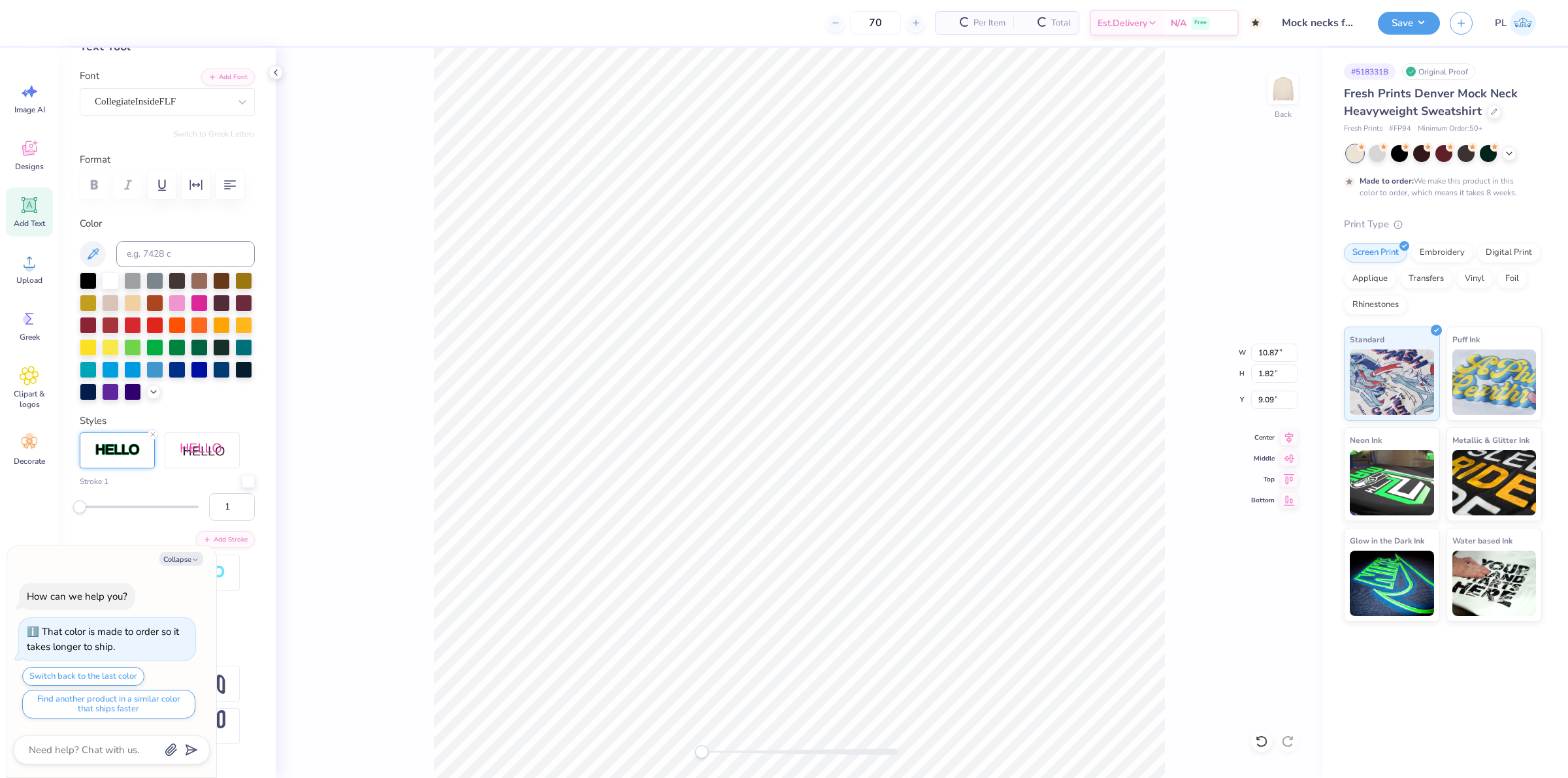
type textarea "x"
drag, startPoint x: 1255, startPoint y: 353, endPoint x: 1280, endPoint y: 353, distance: 25.0
click at [1280, 353] on input "10.87" at bounding box center [1274, 353] width 47 height 19
type input "12"
click at [1263, 397] on input "9.09" at bounding box center [1274, 400] width 47 height 19
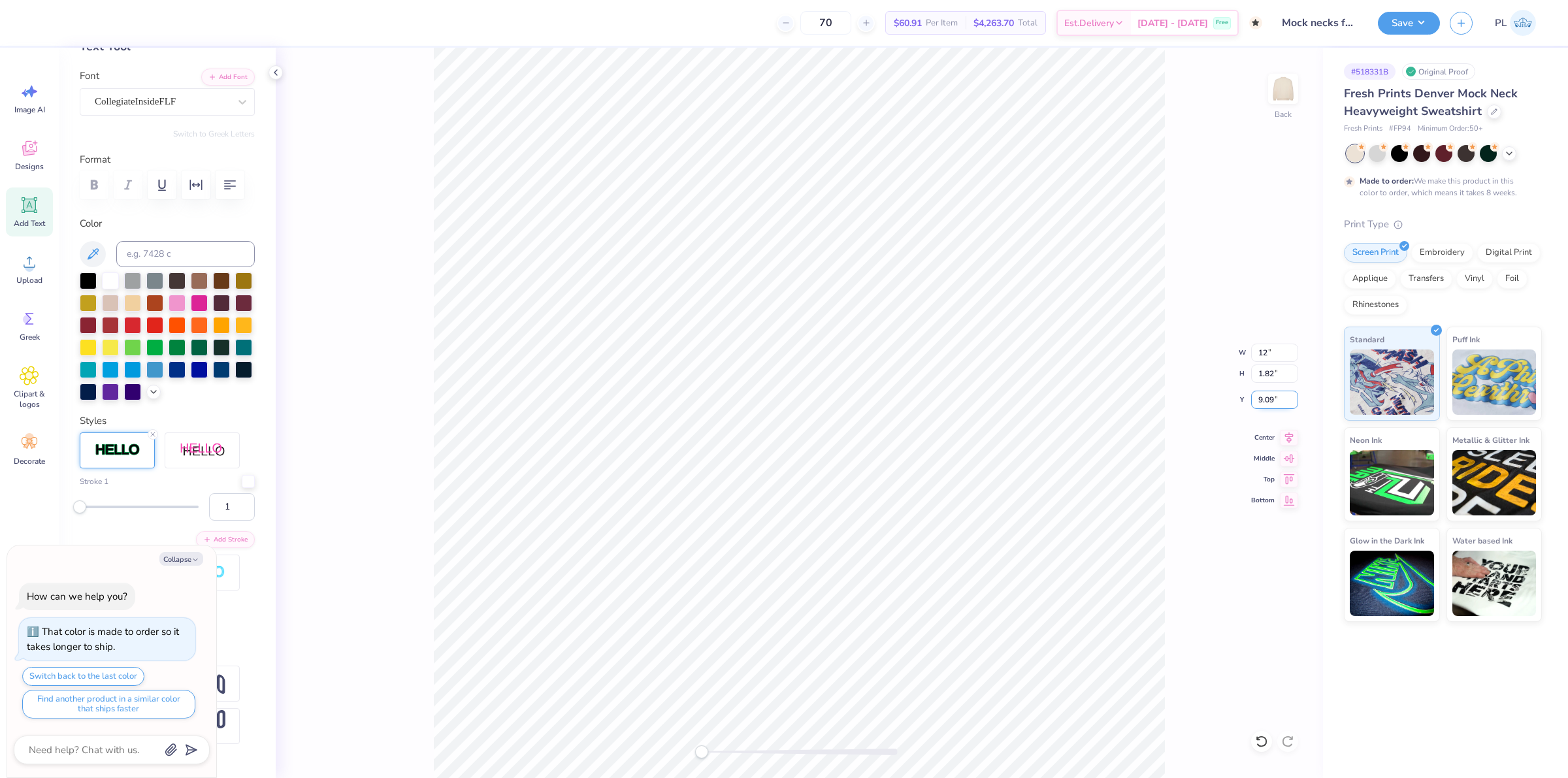
type textarea "x"
type input "12.00"
type input "2.01"
type input "8.99"
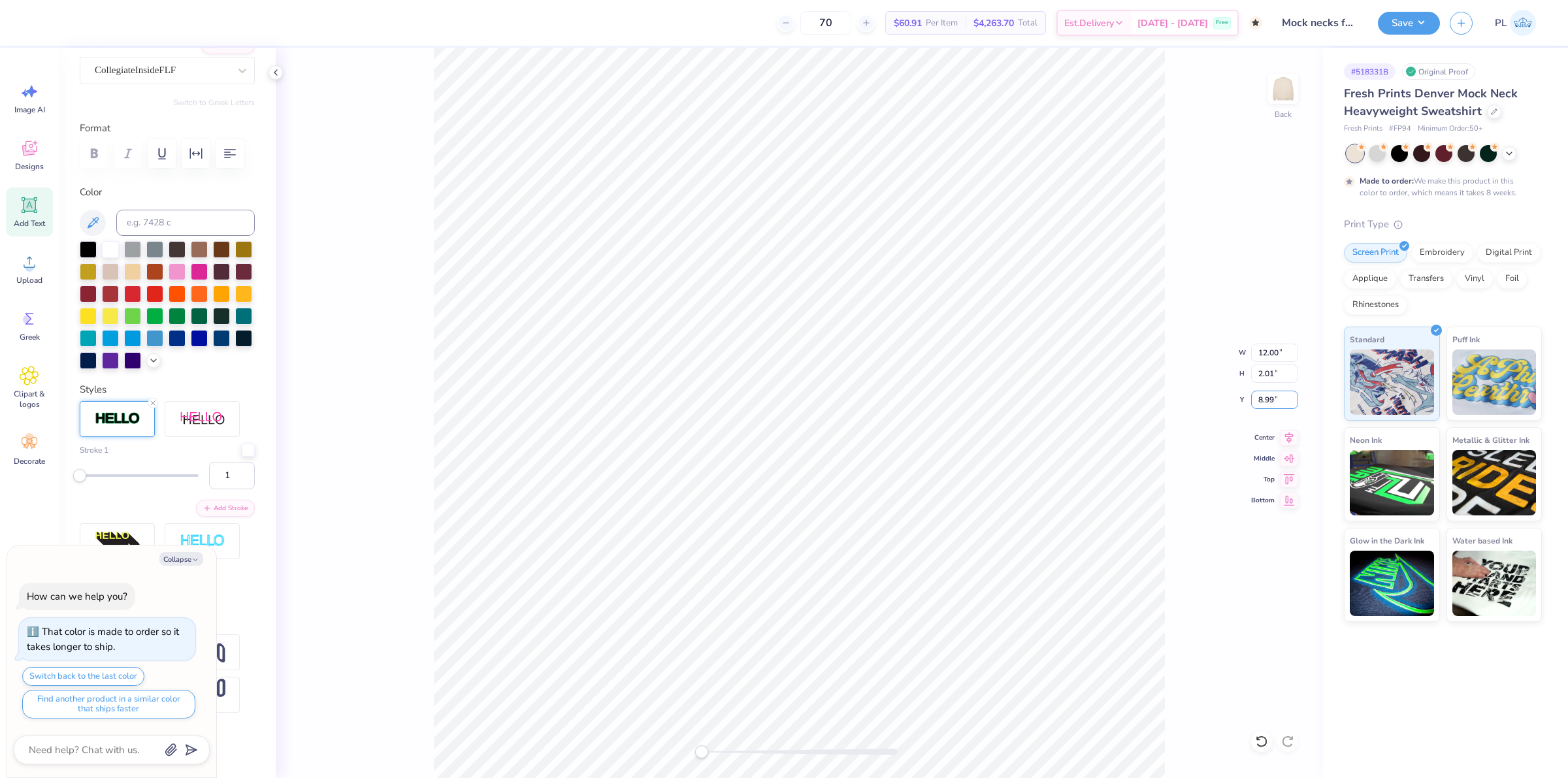
scroll to position [168, 0]
click at [178, 558] on button "Collapse" at bounding box center [181, 558] width 44 height 13
type textarea "x"
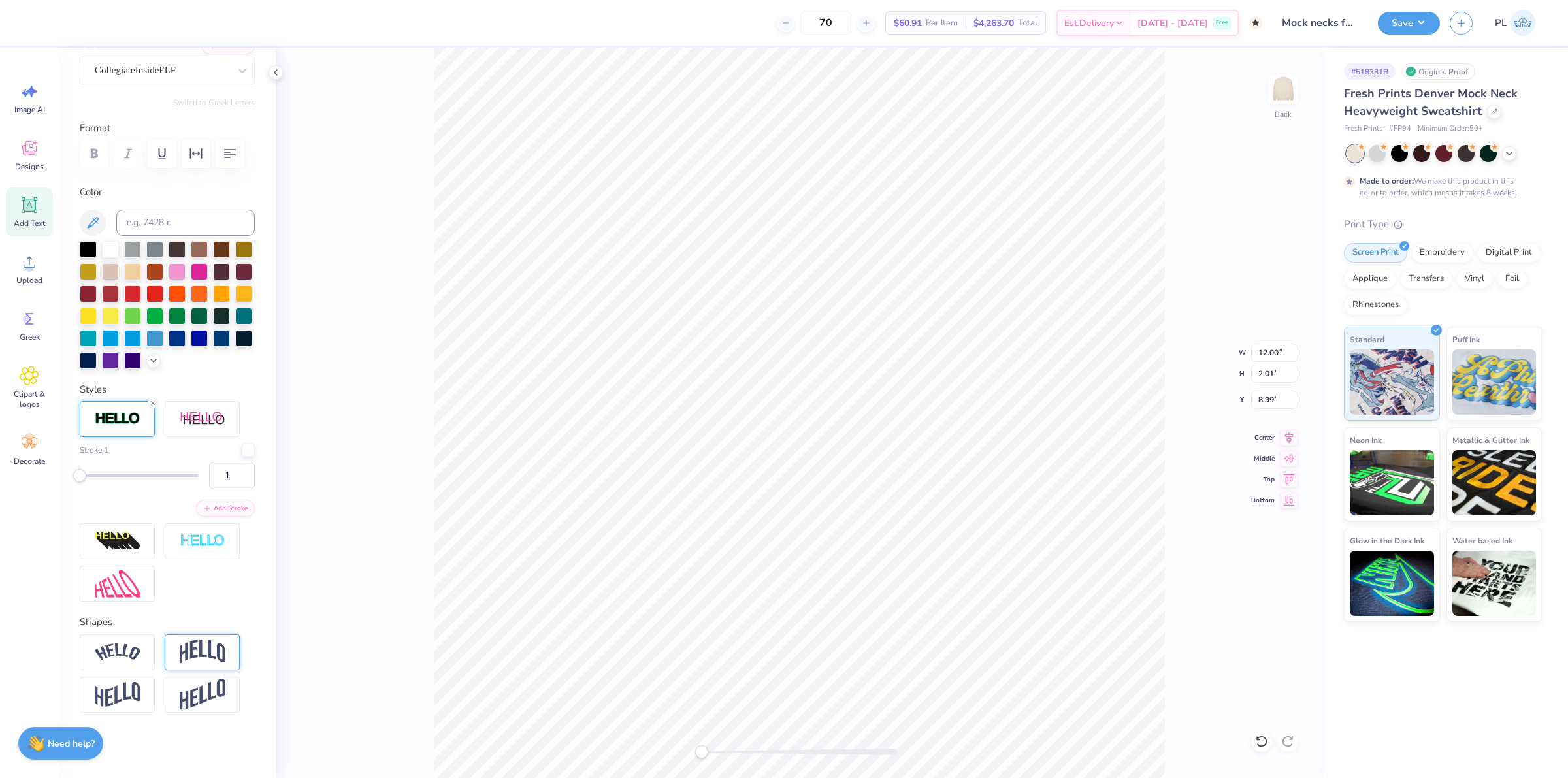
click at [206, 653] on img at bounding box center [202, 652] width 45 height 25
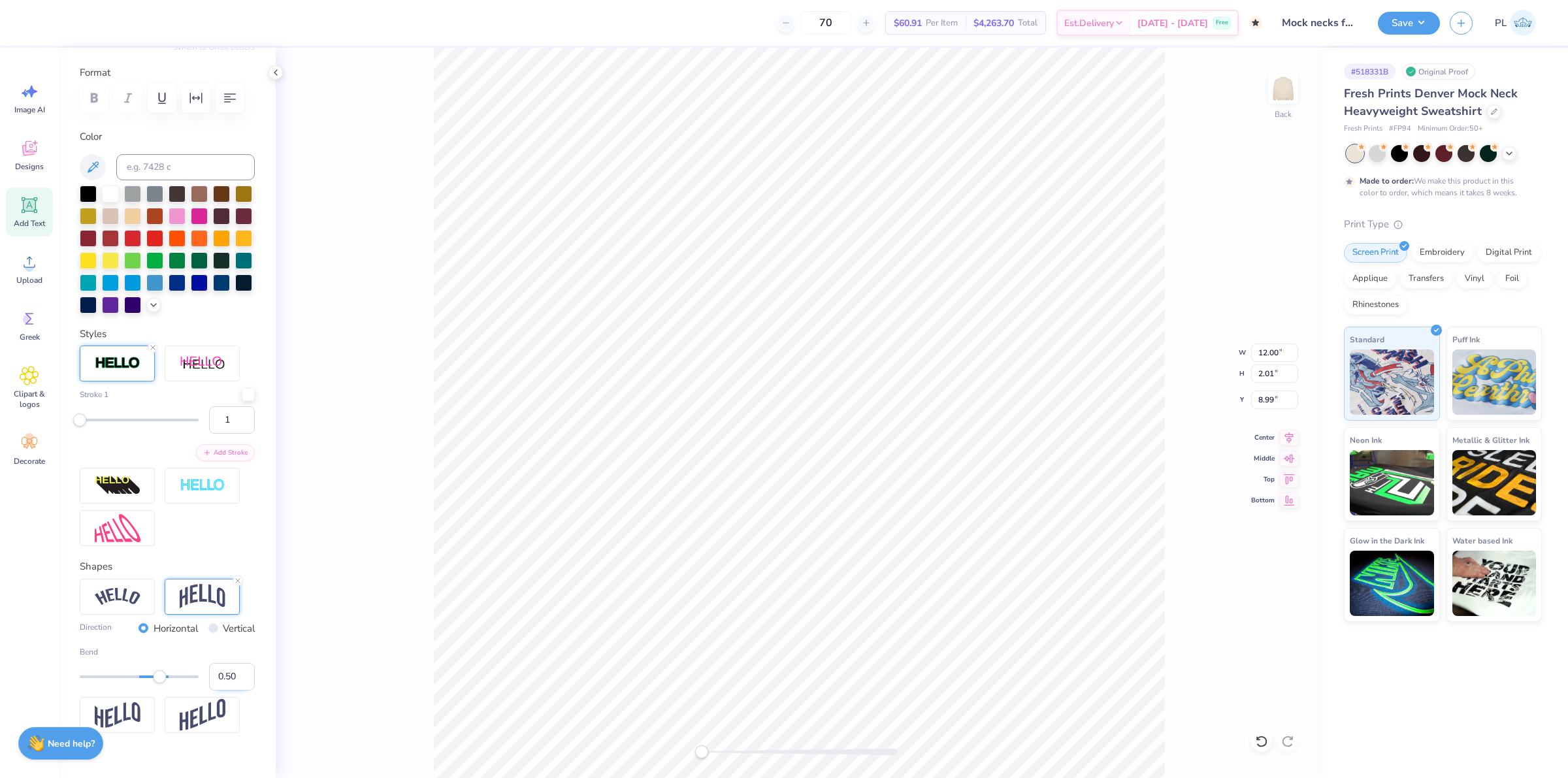
click at [221, 691] on input "0.50" at bounding box center [232, 677] width 45 height 28
type input "0.35"
drag, startPoint x: 1254, startPoint y: 397, endPoint x: 1279, endPoint y: 399, distance: 25.1
click at [1279, 399] on input "8.99" at bounding box center [1274, 400] width 47 height 19
drag, startPoint x: 1260, startPoint y: 404, endPoint x: 1275, endPoint y: 399, distance: 15.8
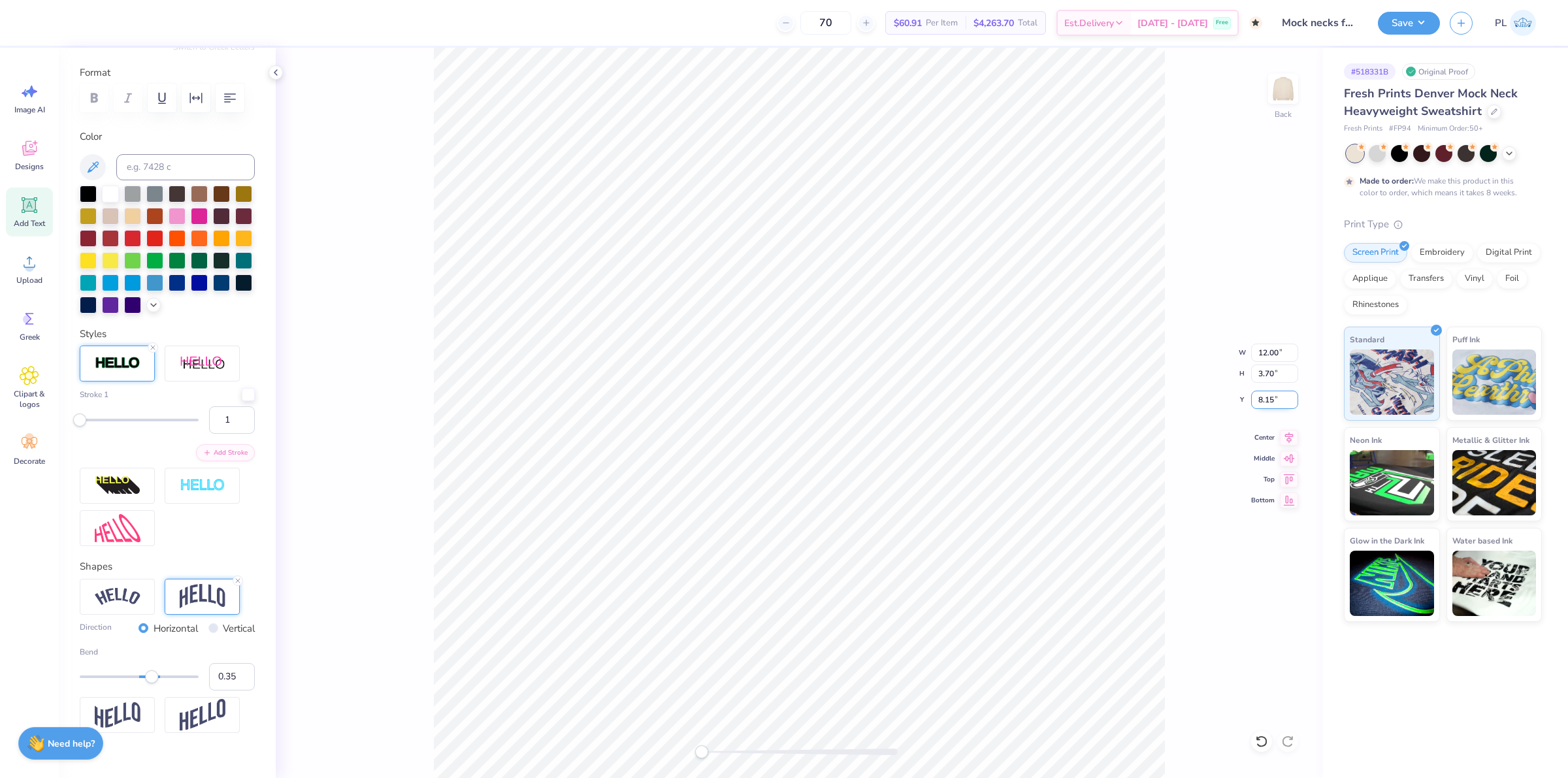
click at [1275, 399] on input "8.15" at bounding box center [1274, 400] width 47 height 19
click at [149, 309] on icon at bounding box center [154, 304] width 11 height 11
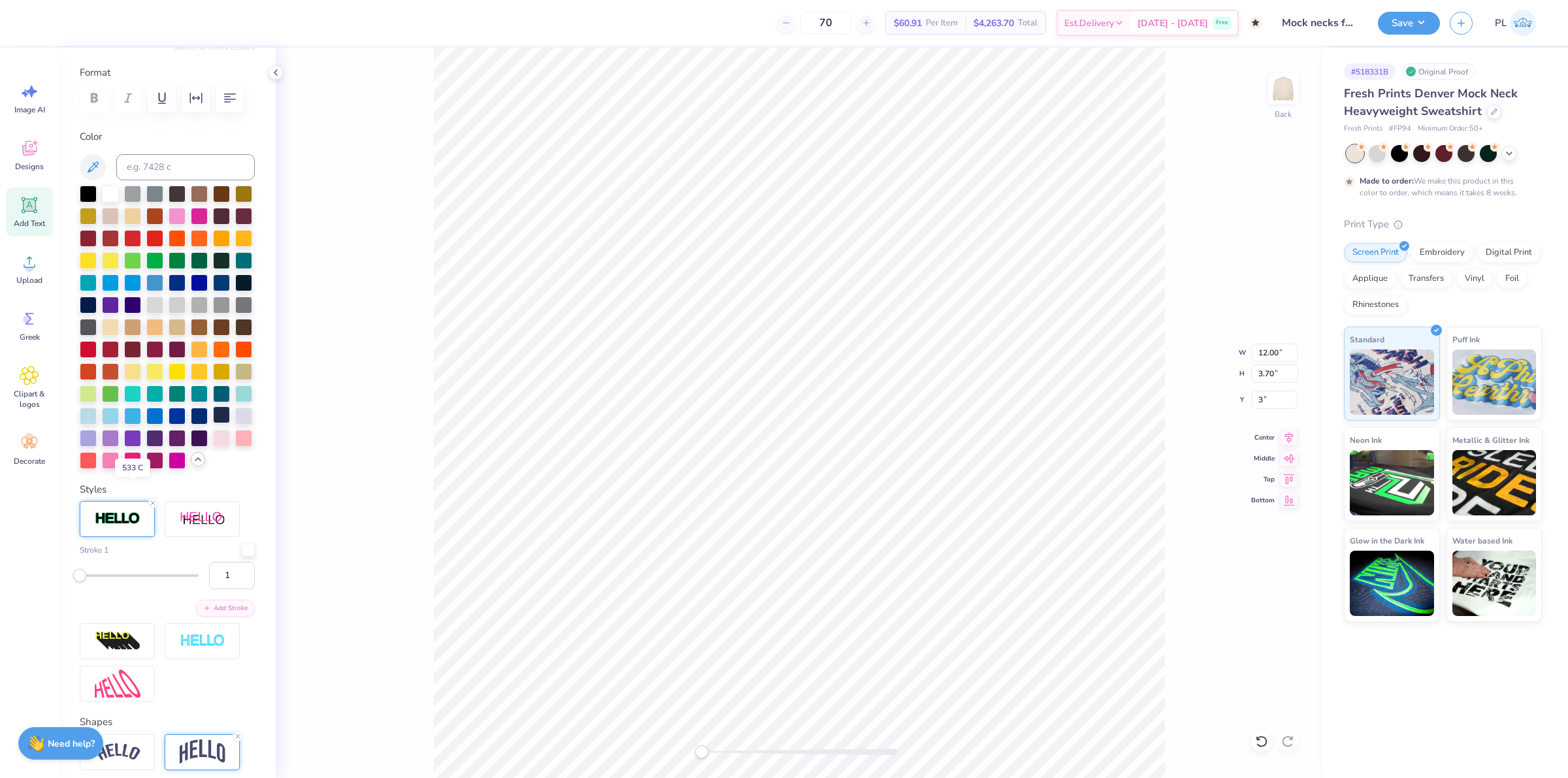
click at [213, 424] on div at bounding box center [221, 414] width 17 height 17
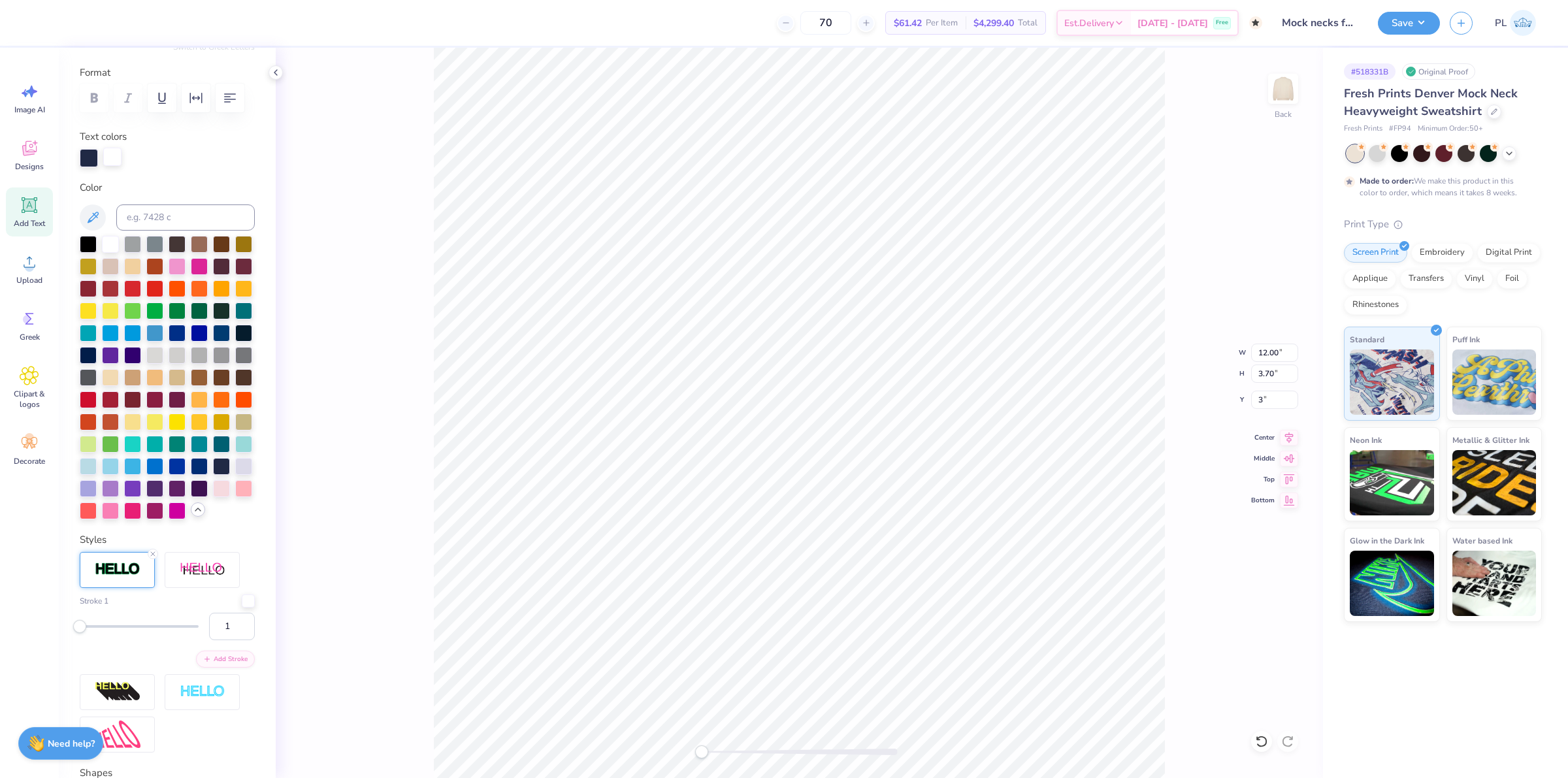
click at [103, 166] on div at bounding box center [112, 157] width 19 height 19
click at [213, 474] on div at bounding box center [221, 465] width 17 height 17
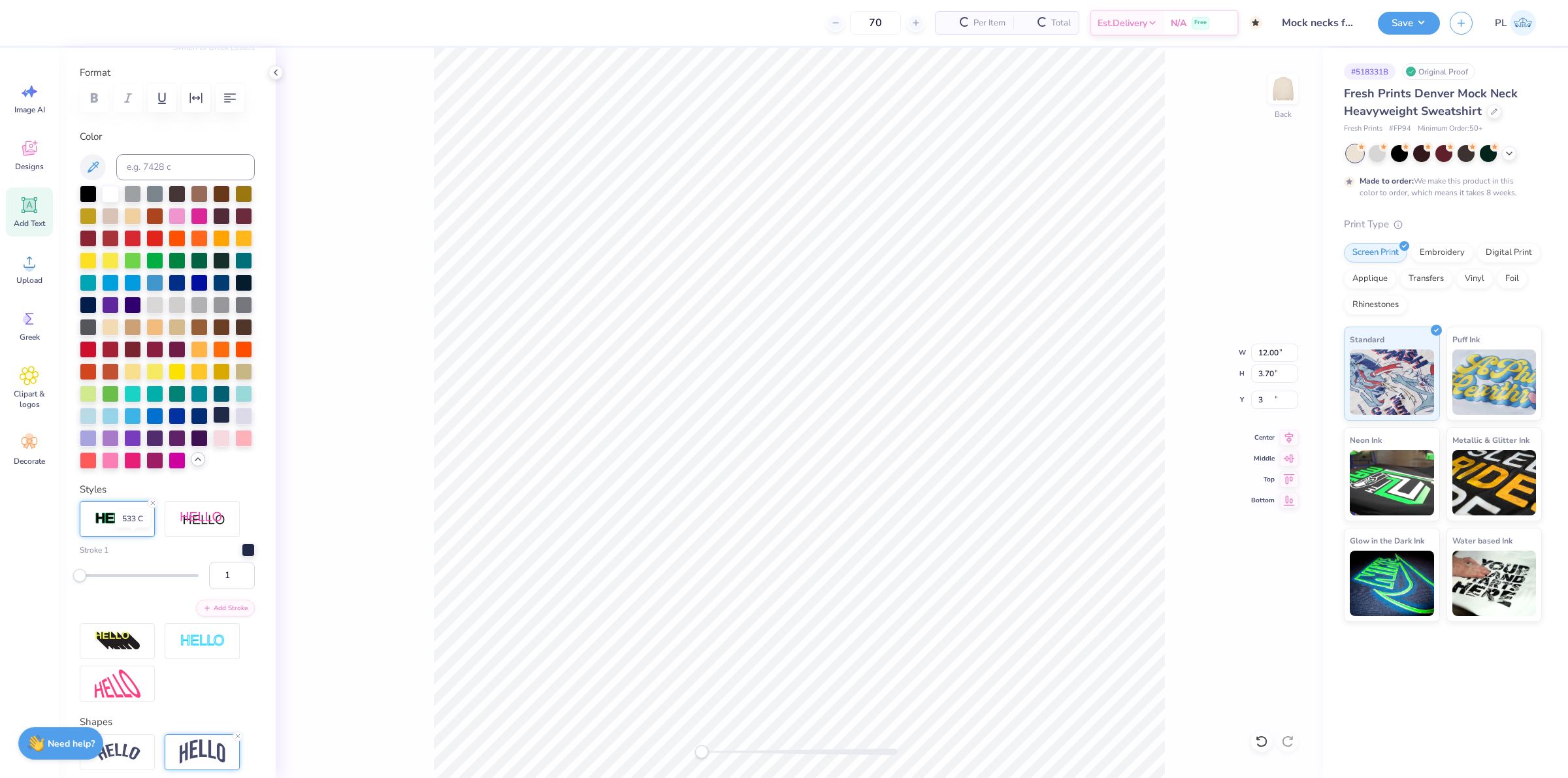
type input "3.00"
click at [1408, 14] on button "Save" at bounding box center [1410, 21] width 62 height 23
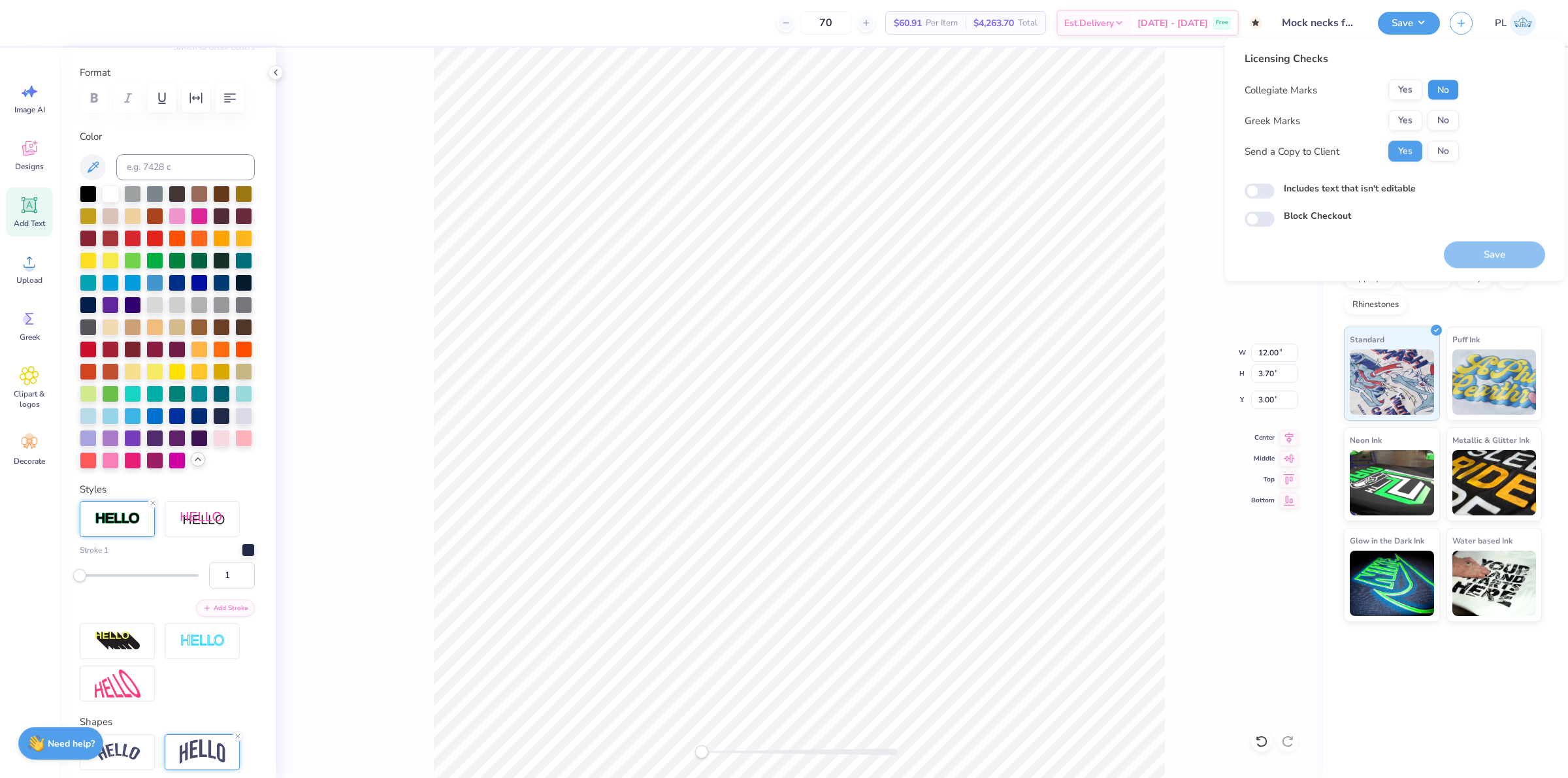
click at [1444, 88] on button "No" at bounding box center [1442, 90] width 31 height 20
click at [1450, 119] on button "No" at bounding box center [1442, 120] width 31 height 20
click at [1485, 262] on button "Save" at bounding box center [1495, 255] width 102 height 27
checkbox input "true"
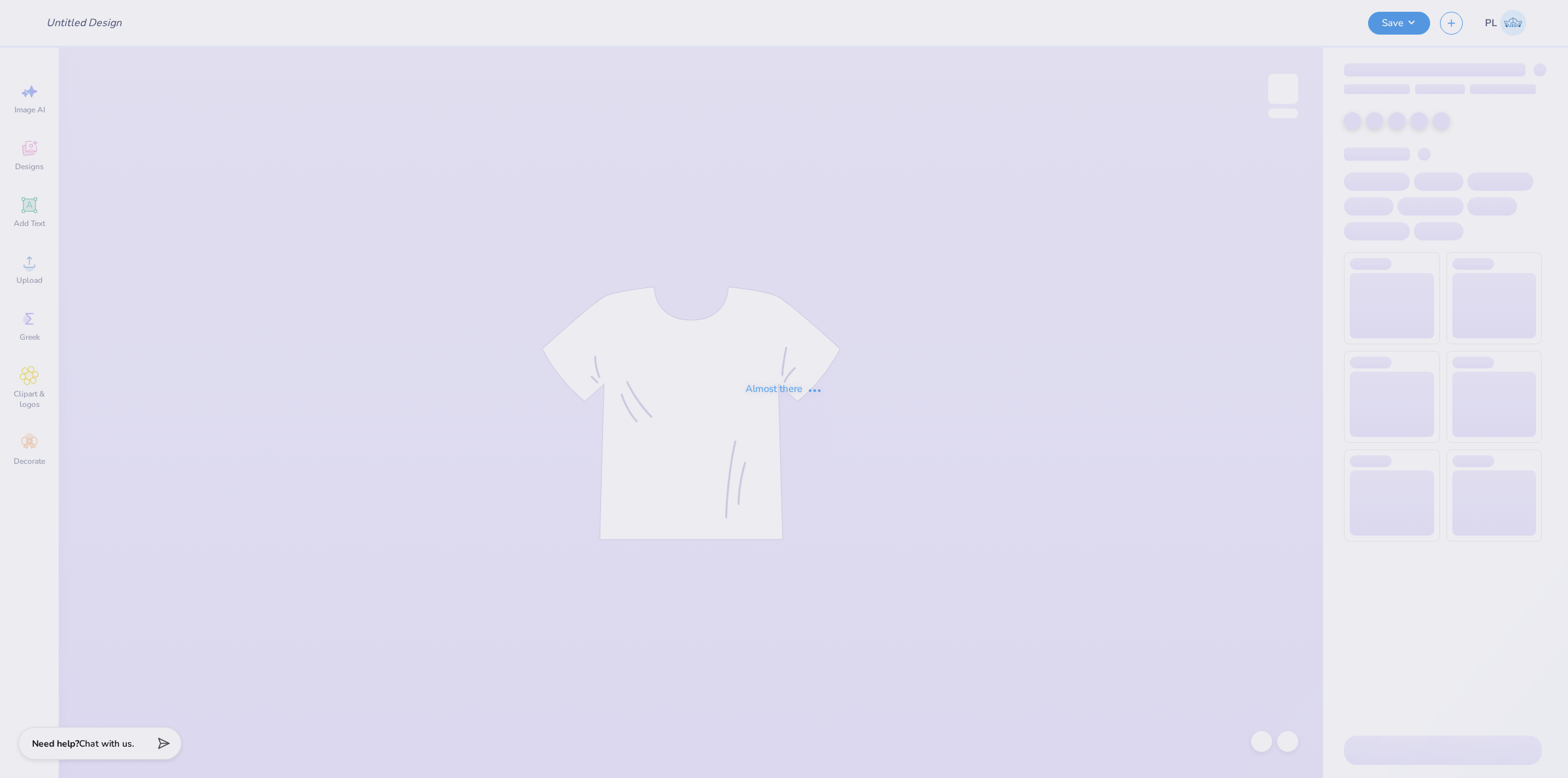
type input "Mock necks for Laguna!"
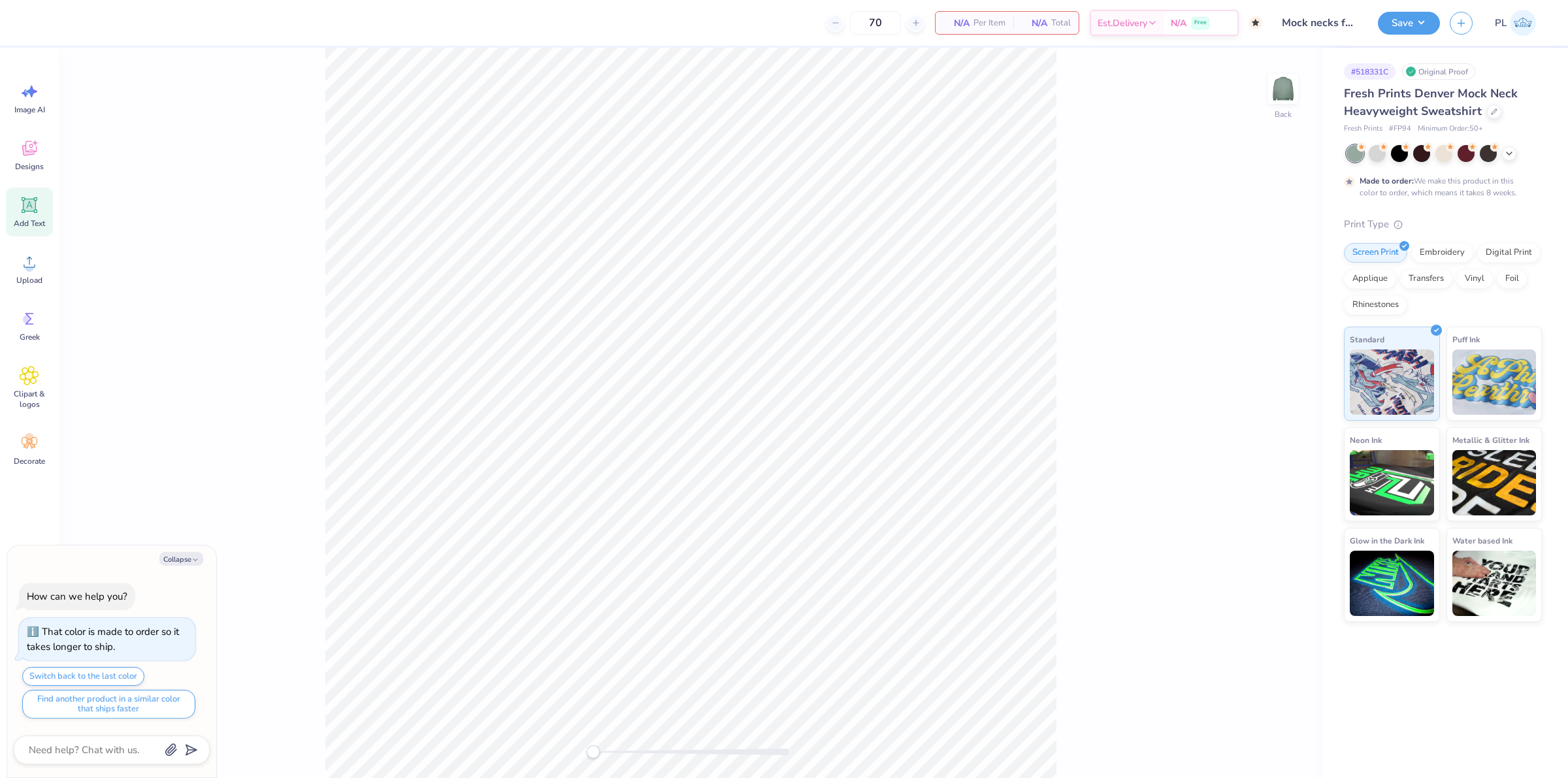
click at [38, 210] on icon at bounding box center [29, 205] width 20 height 20
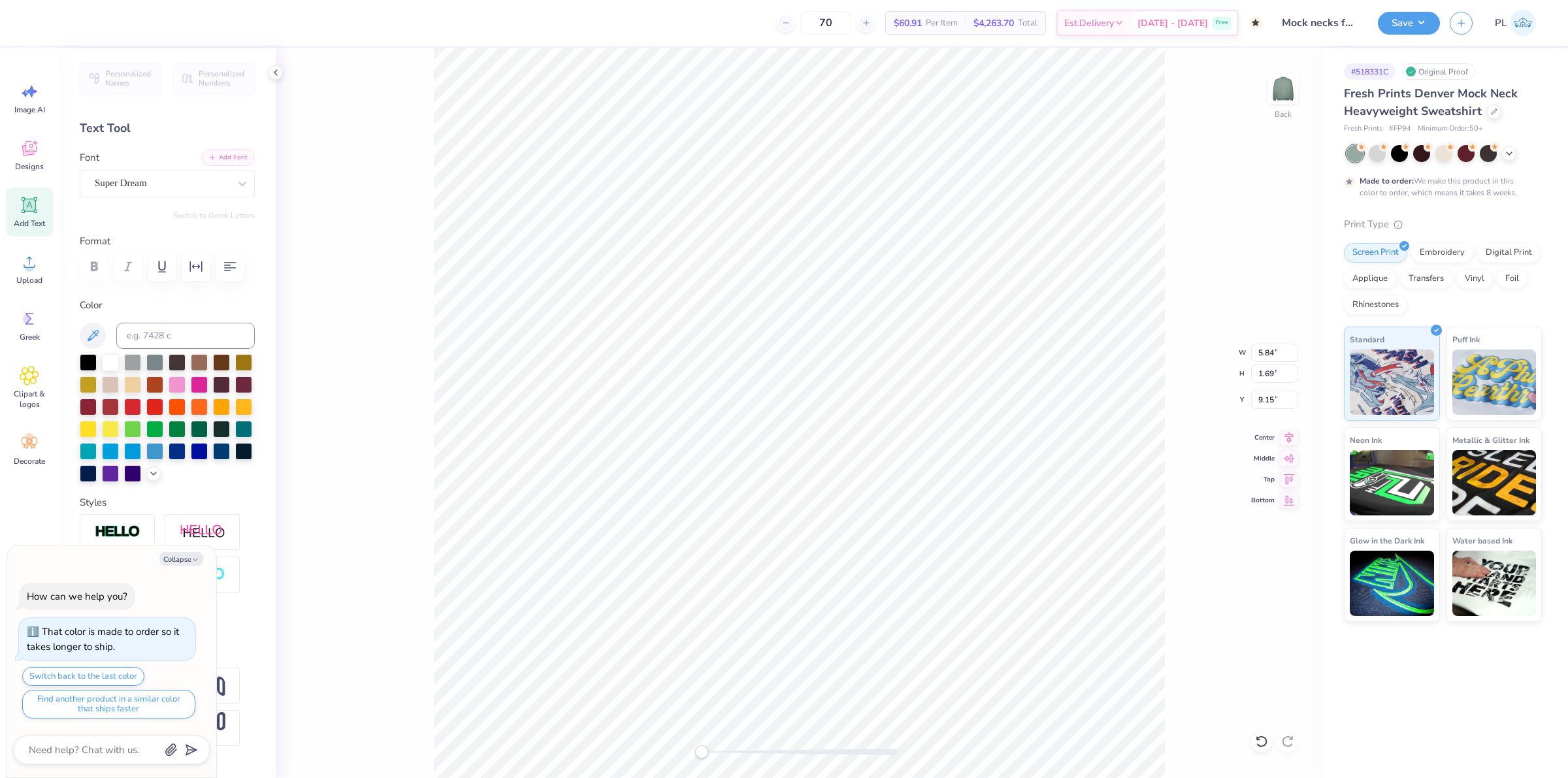
click at [217, 153] on button "Add Font" at bounding box center [228, 157] width 53 height 17
type textarea "x"
type textarea "LA"
type textarea "x"
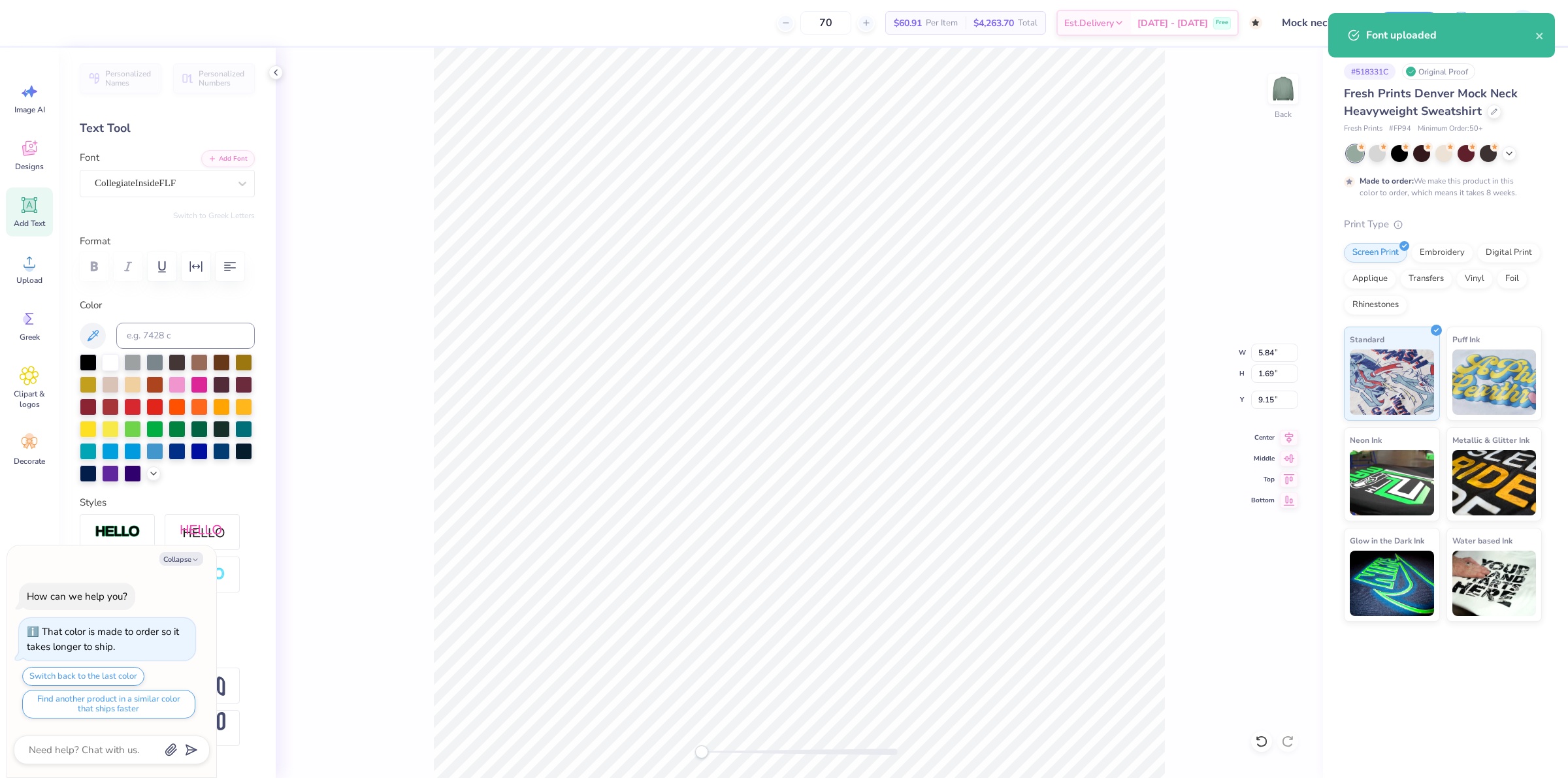
type textarea "LAG"
type textarea "x"
type textarea "LAGU"
type textarea "x"
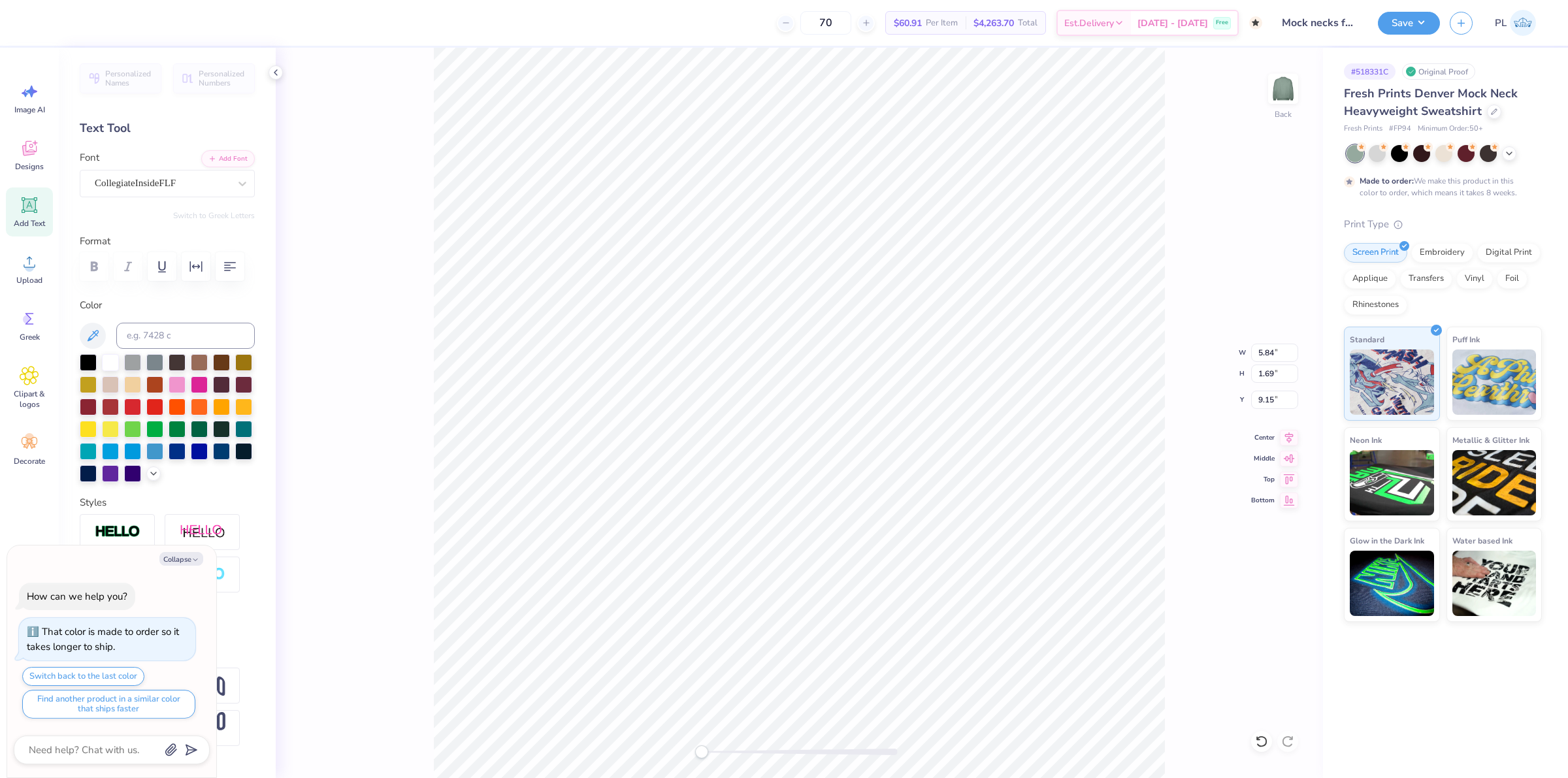
type textarea "LAGUM"
type textarea "x"
type textarea "LAGUMA"
type textarea "x"
type textarea "LAGUM"
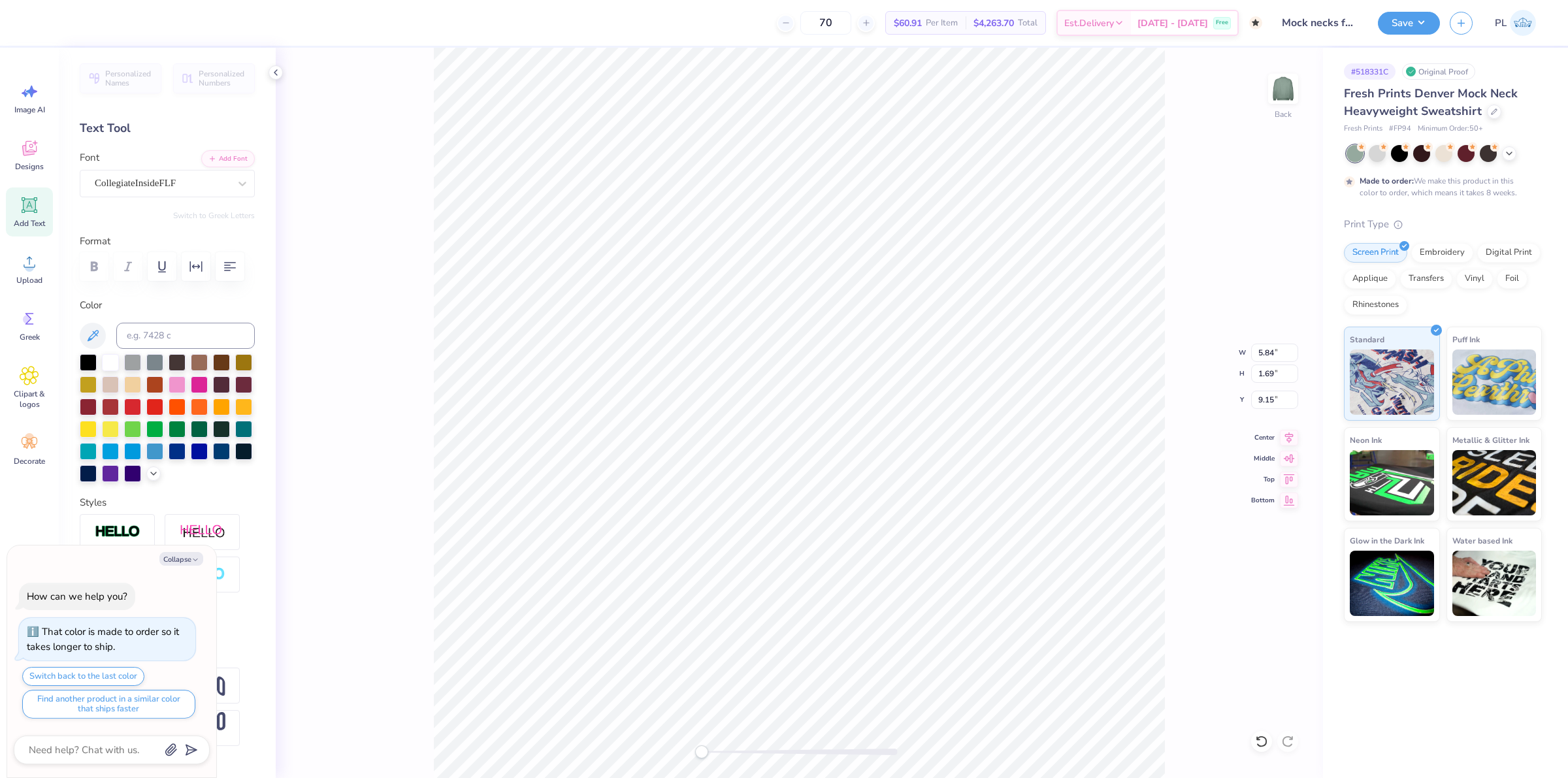
type textarea "x"
type textarea "LAGU"
type textarea "x"
type textarea "LAGUN"
type textarea "x"
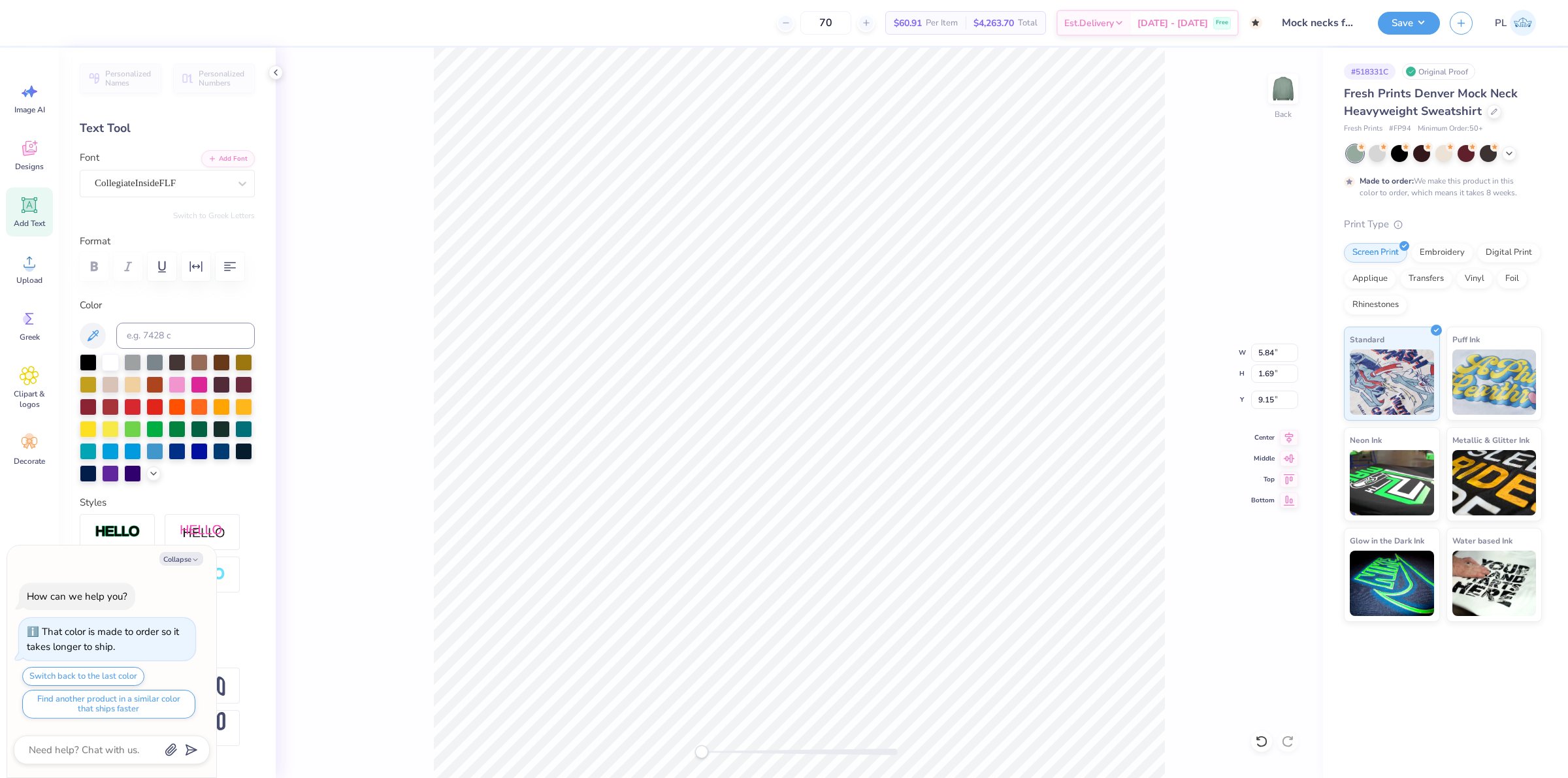
type textarea "LAGUNA"
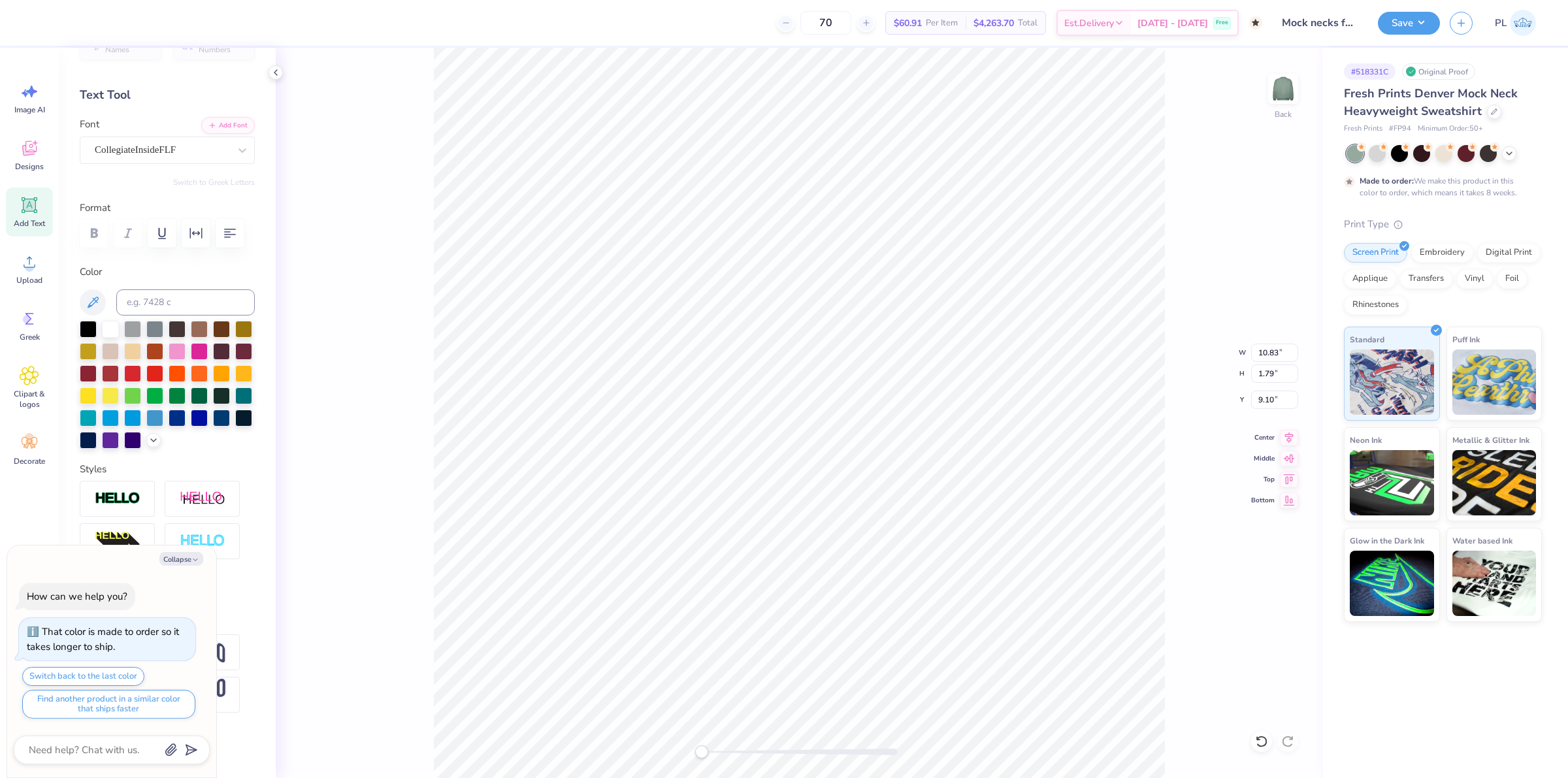
scroll to position [82, 0]
click at [128, 499] on img at bounding box center [117, 498] width 45 height 15
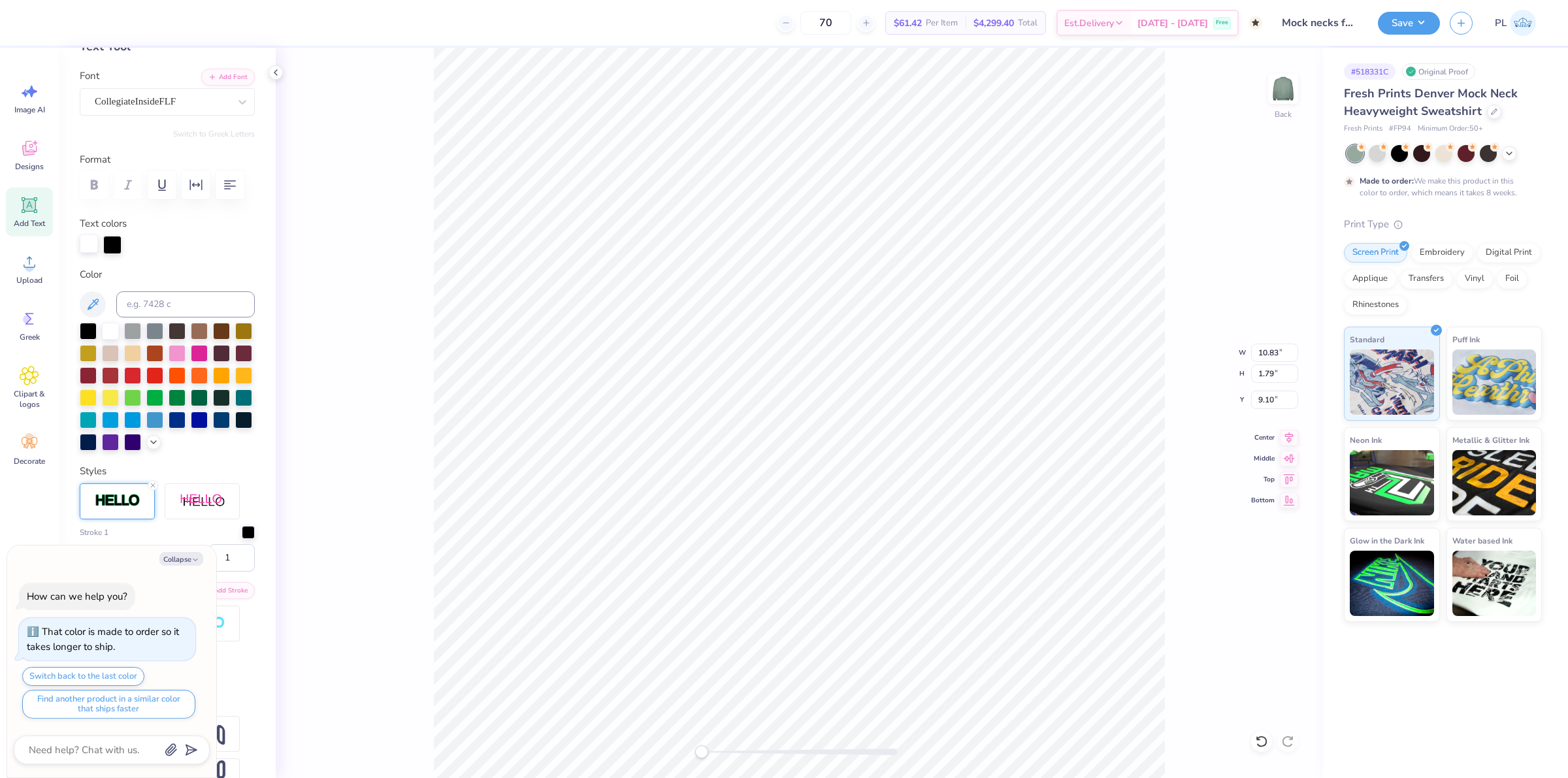
click at [88, 253] on div at bounding box center [89, 243] width 19 height 19
type textarea "x"
click at [150, 318] on input at bounding box center [186, 304] width 139 height 26
type input "3425"
type textarea "x"
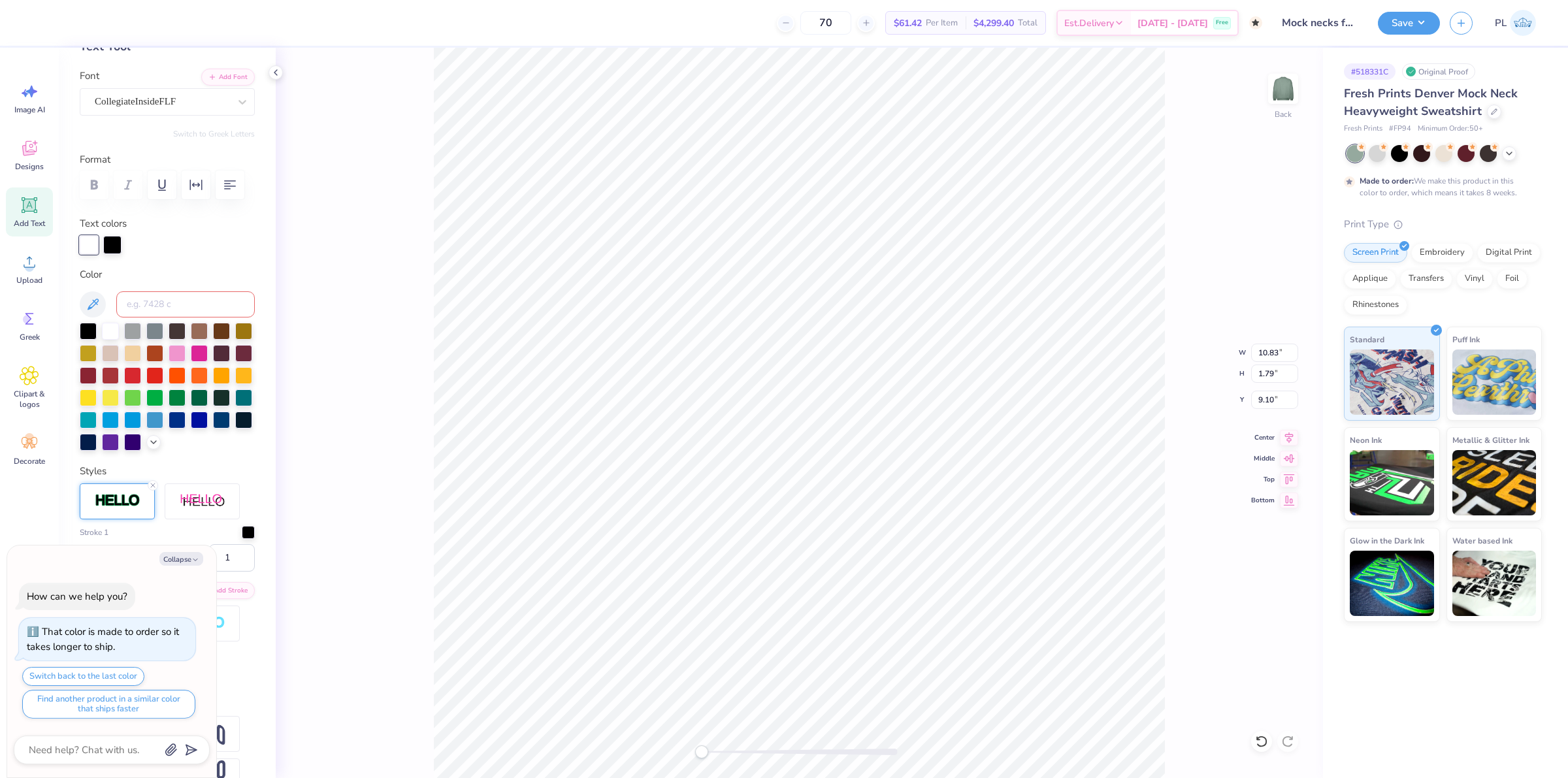
type input "10.87"
type input "1.82"
type input "9.09"
click at [110, 253] on div at bounding box center [112, 243] width 19 height 19
type textarea "x"
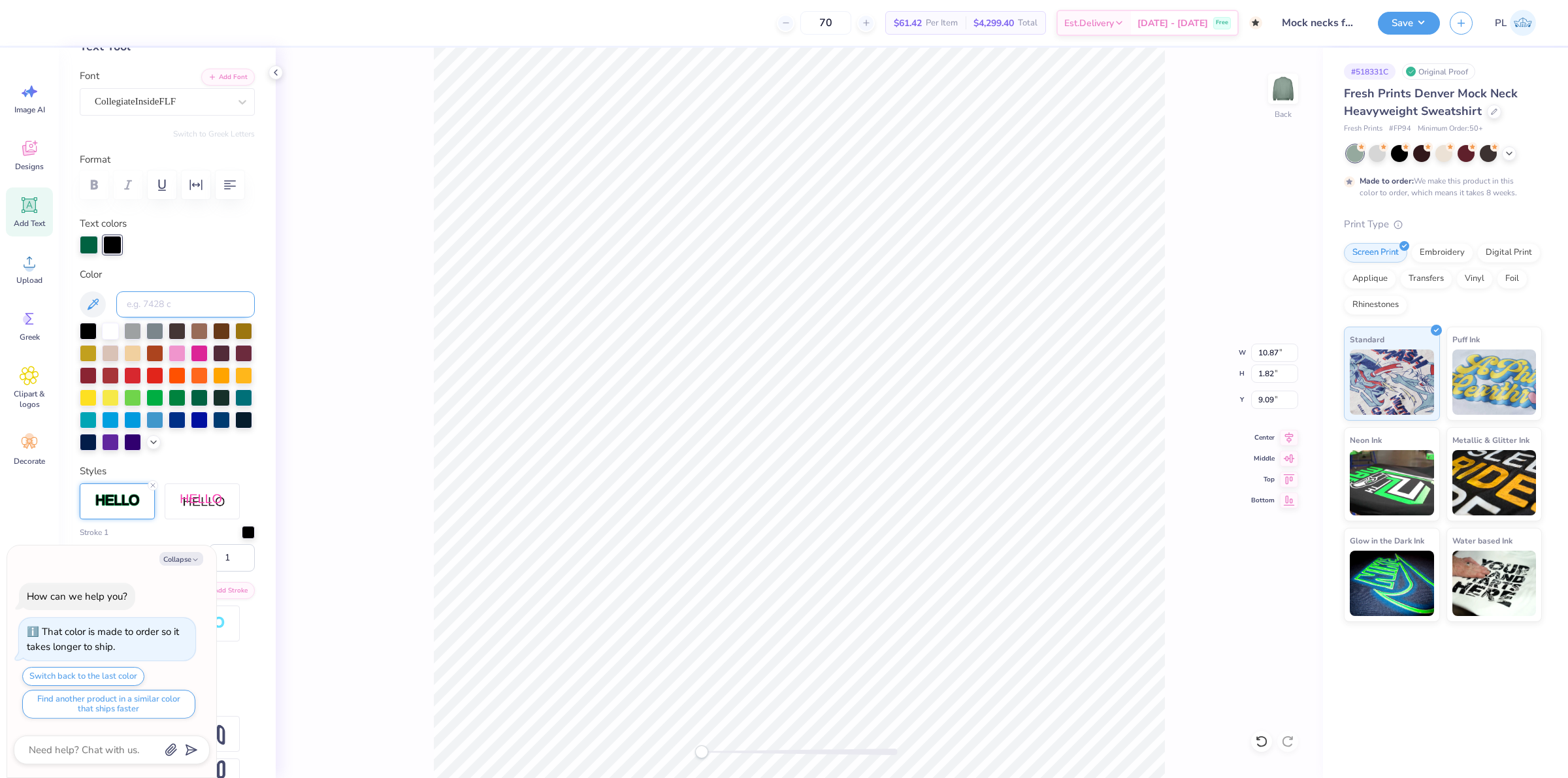
click at [144, 318] on input at bounding box center [186, 304] width 139 height 26
type input "3425"
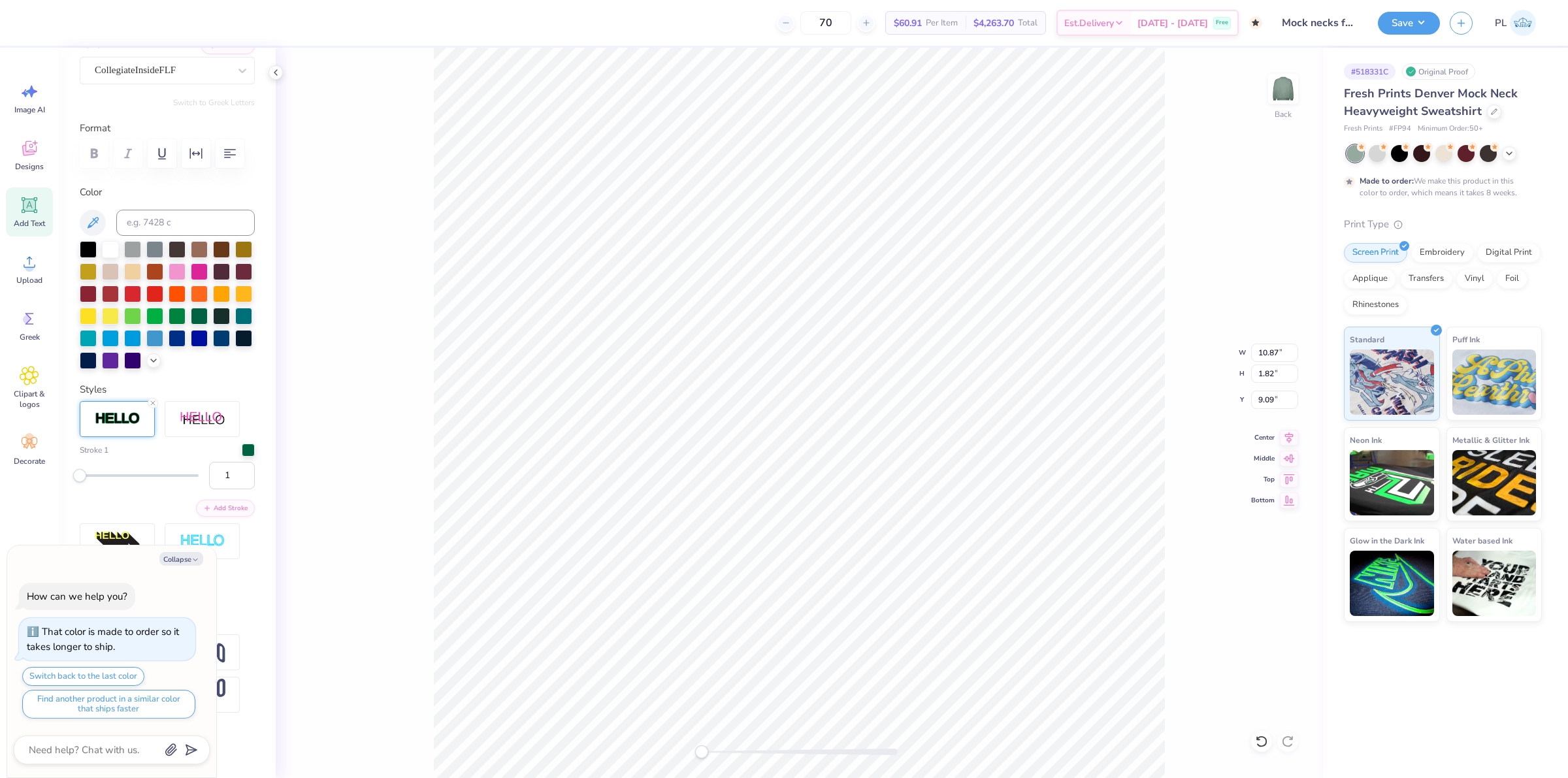
scroll to position [163, 0]
click at [181, 552] on button "Collapse" at bounding box center [181, 558] width 44 height 13
type textarea "x"
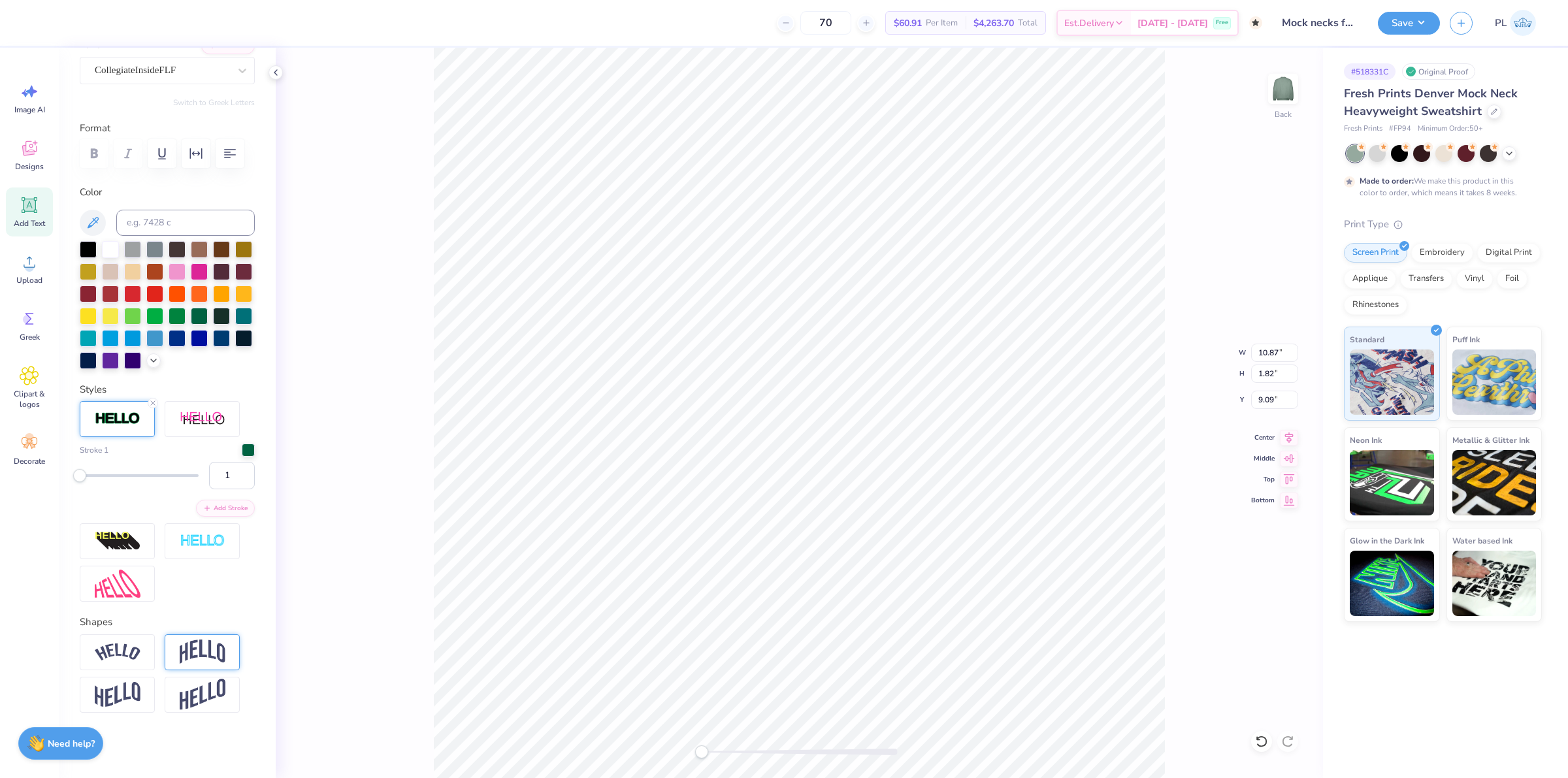
click at [213, 658] on img at bounding box center [202, 652] width 45 height 25
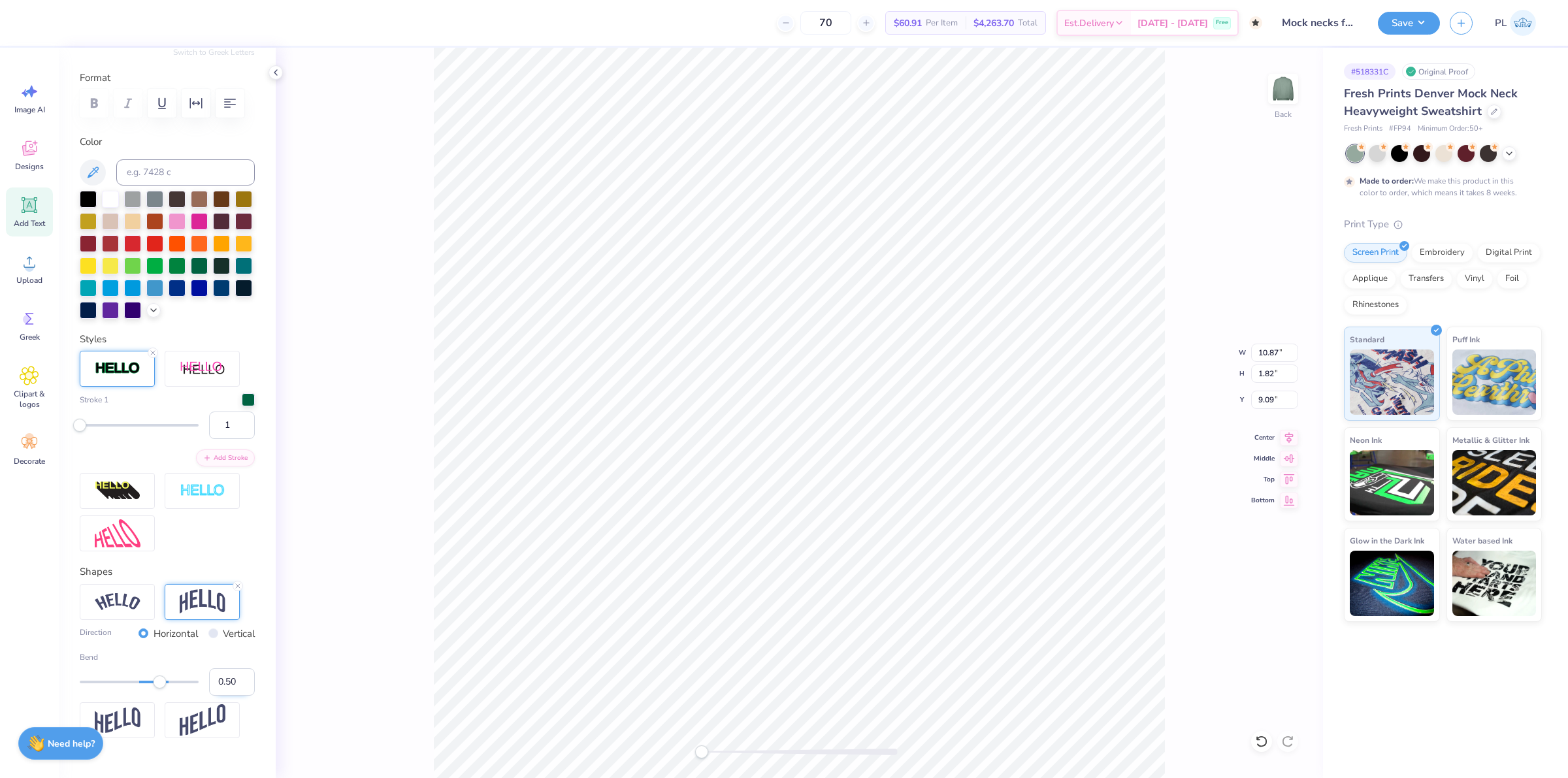
click at [223, 696] on input "0.50" at bounding box center [232, 682] width 45 height 28
type input "0.35"
drag, startPoint x: 1259, startPoint y: 350, endPoint x: 1288, endPoint y: 353, distance: 29.2
click at [1288, 353] on input "10.87" at bounding box center [1274, 353] width 47 height 19
type input "12.00"
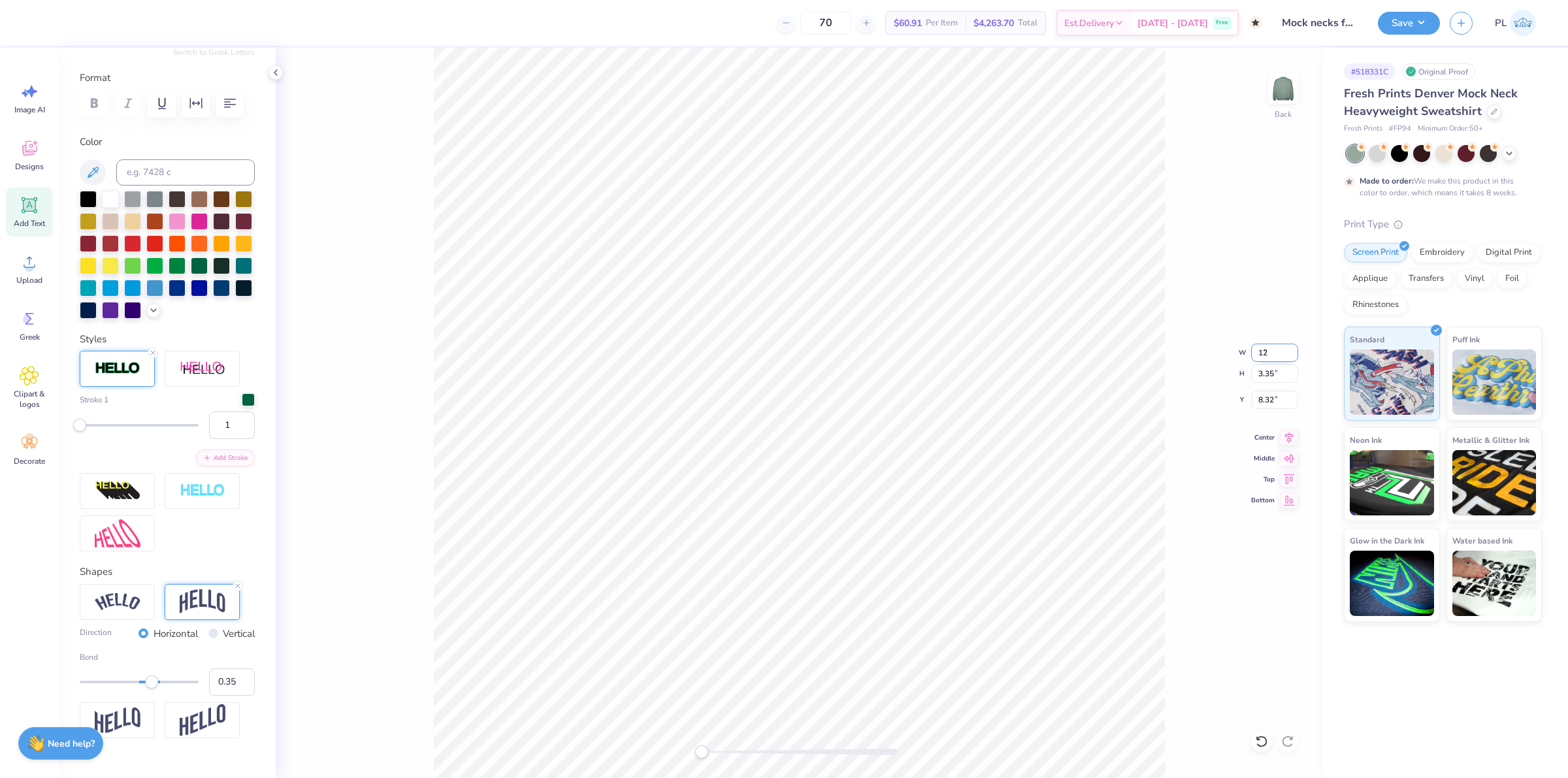
type input "3.70"
drag, startPoint x: 1255, startPoint y: 404, endPoint x: 1276, endPoint y: 405, distance: 21.0
click at [1276, 405] on input "8.15" at bounding box center [1274, 400] width 47 height 19
type input "3"
click at [1410, 9] on div "Save PL" at bounding box center [1474, 22] width 191 height 45
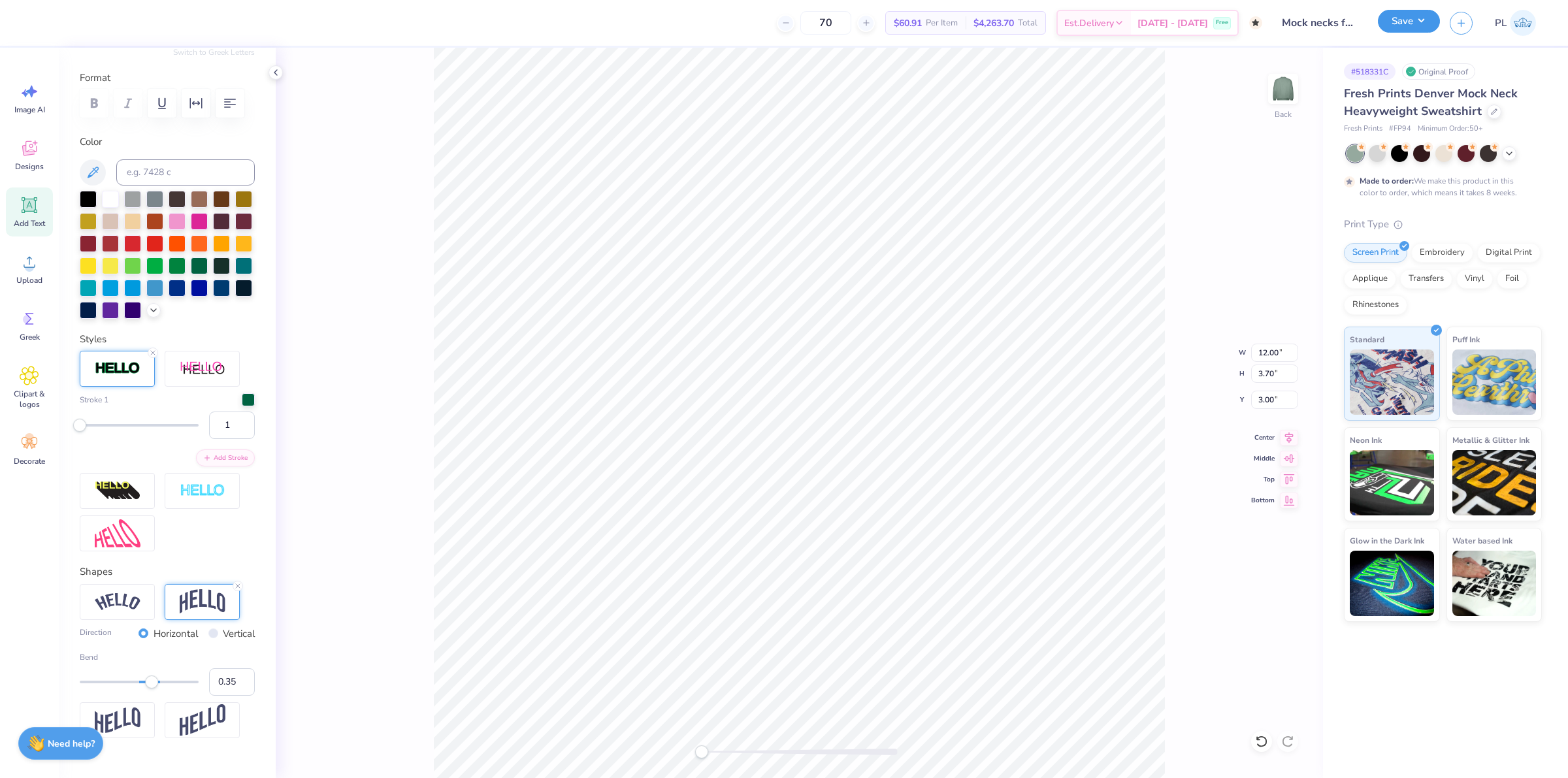
click at [1410, 20] on button "Save" at bounding box center [1410, 21] width 62 height 23
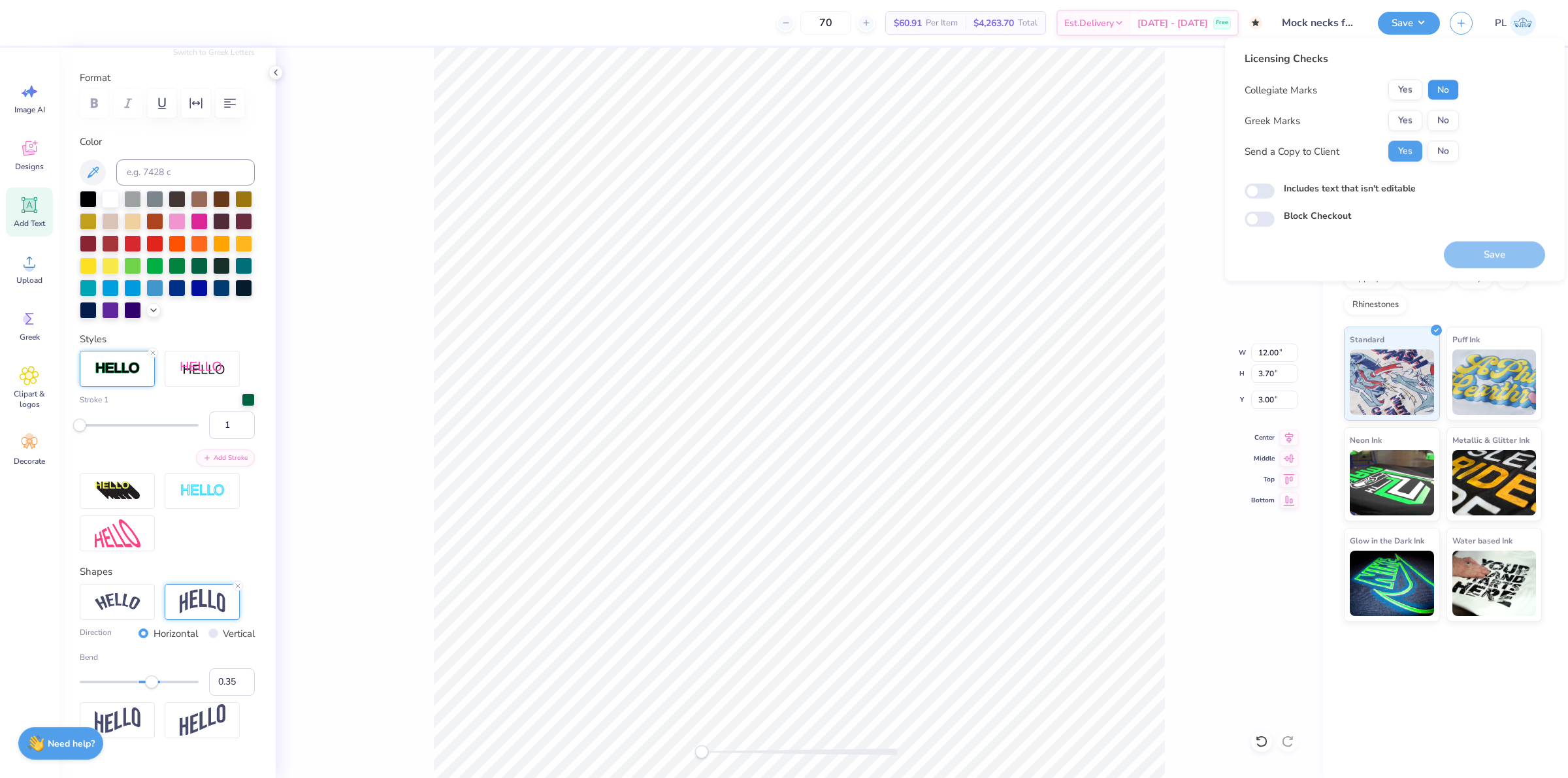
click at [1440, 88] on button "No" at bounding box center [1442, 90] width 31 height 20
click at [1441, 121] on button "No" at bounding box center [1442, 120] width 31 height 20
click at [1505, 262] on button "Save" at bounding box center [1495, 255] width 102 height 27
checkbox input "true"
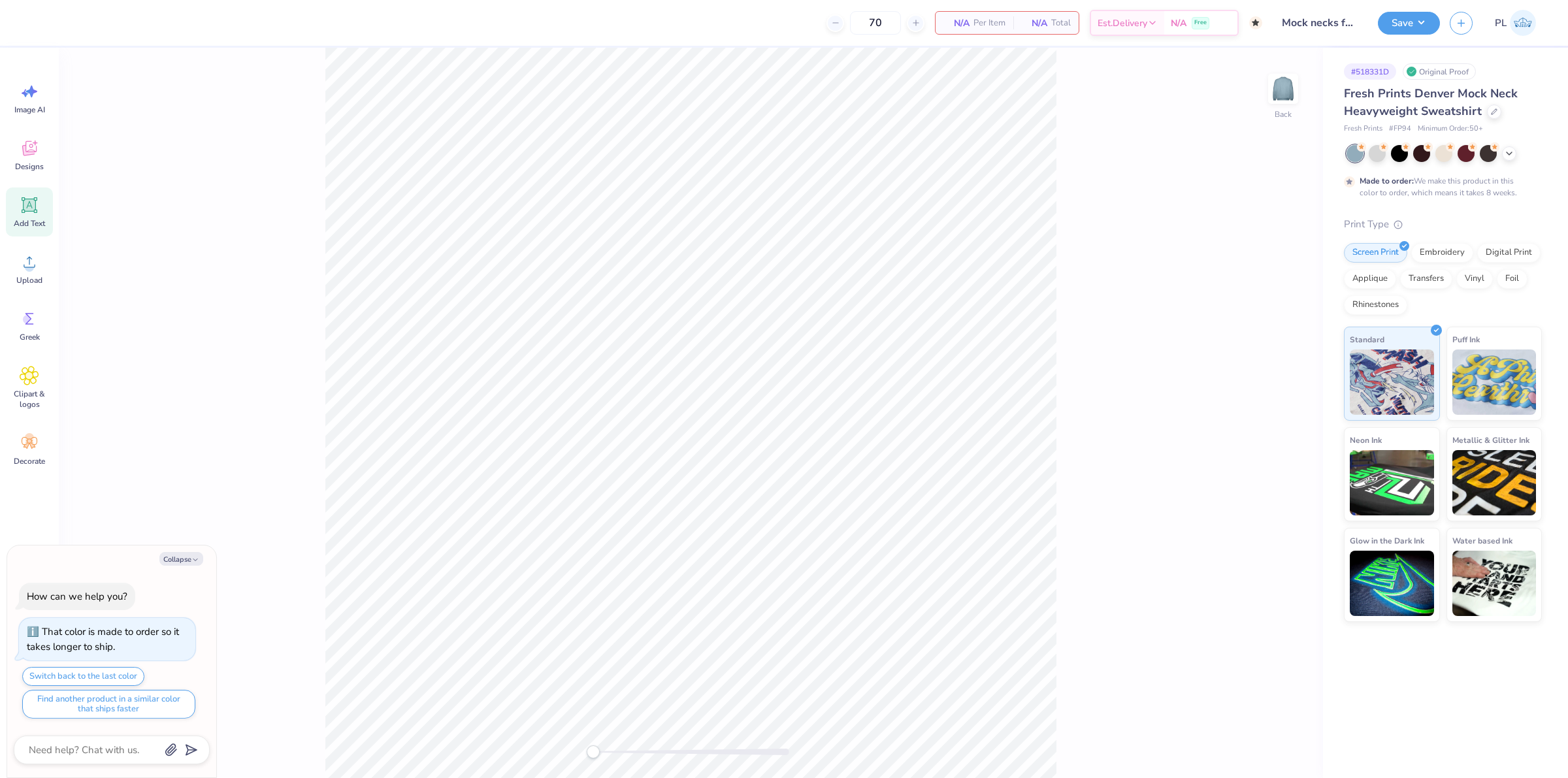
click at [43, 214] on div "Add Text" at bounding box center [29, 212] width 47 height 49
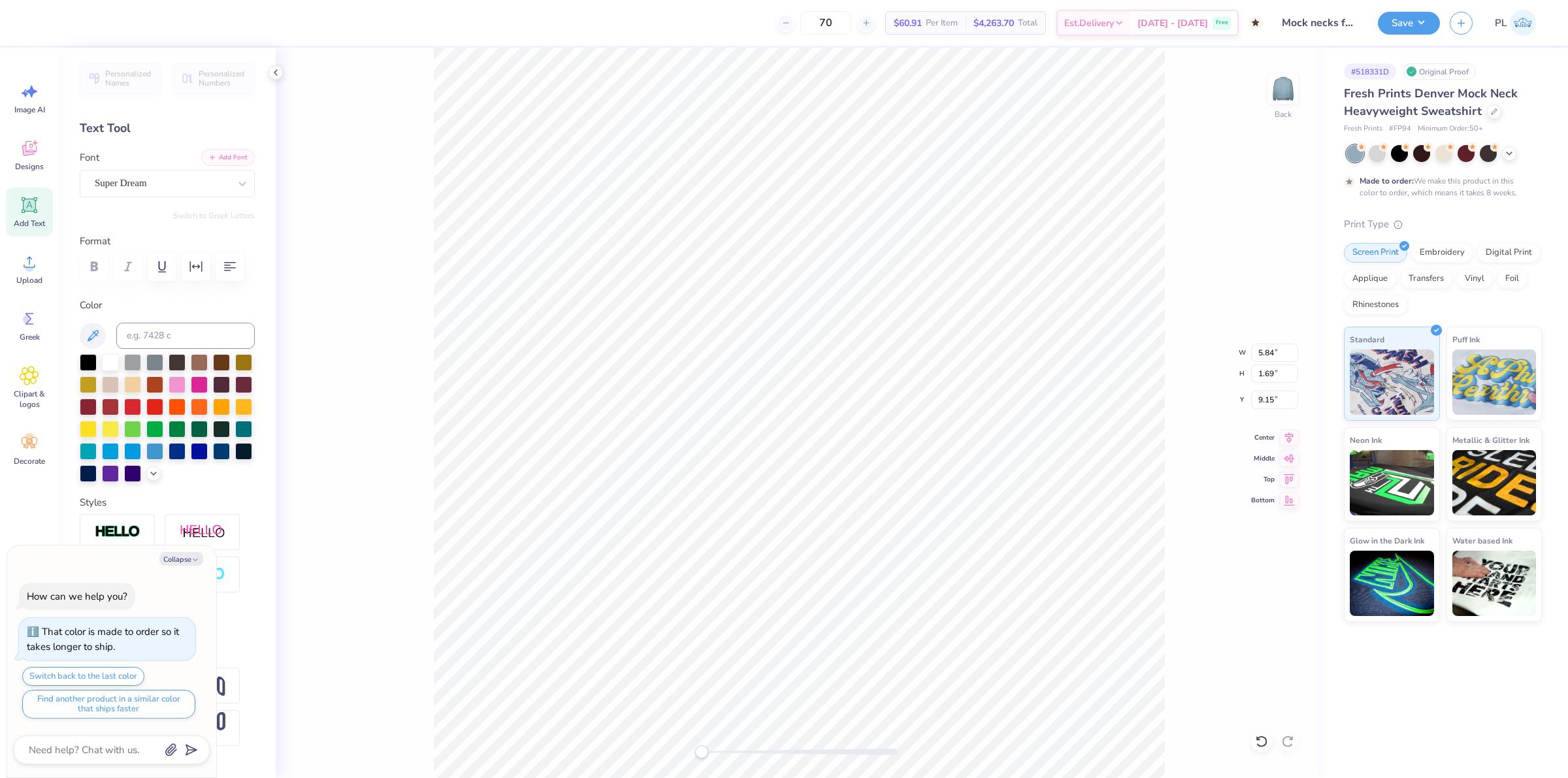
click at [213, 153] on button "Add Font" at bounding box center [228, 157] width 53 height 17
type textarea "x"
type textarea "L"
type textarea "x"
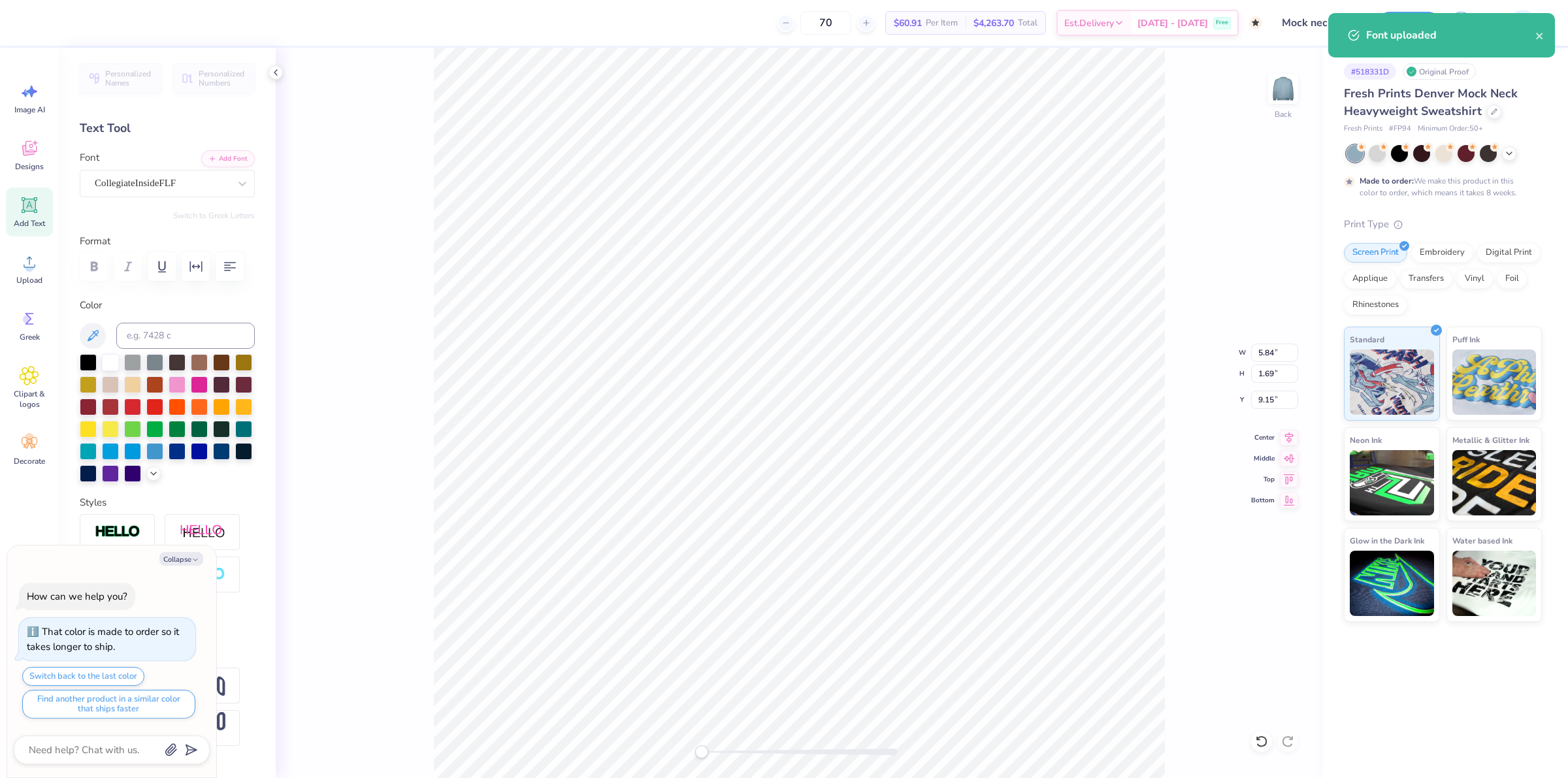
type textarea "LA"
type textarea "x"
type textarea "LAGUY"
type textarea "x"
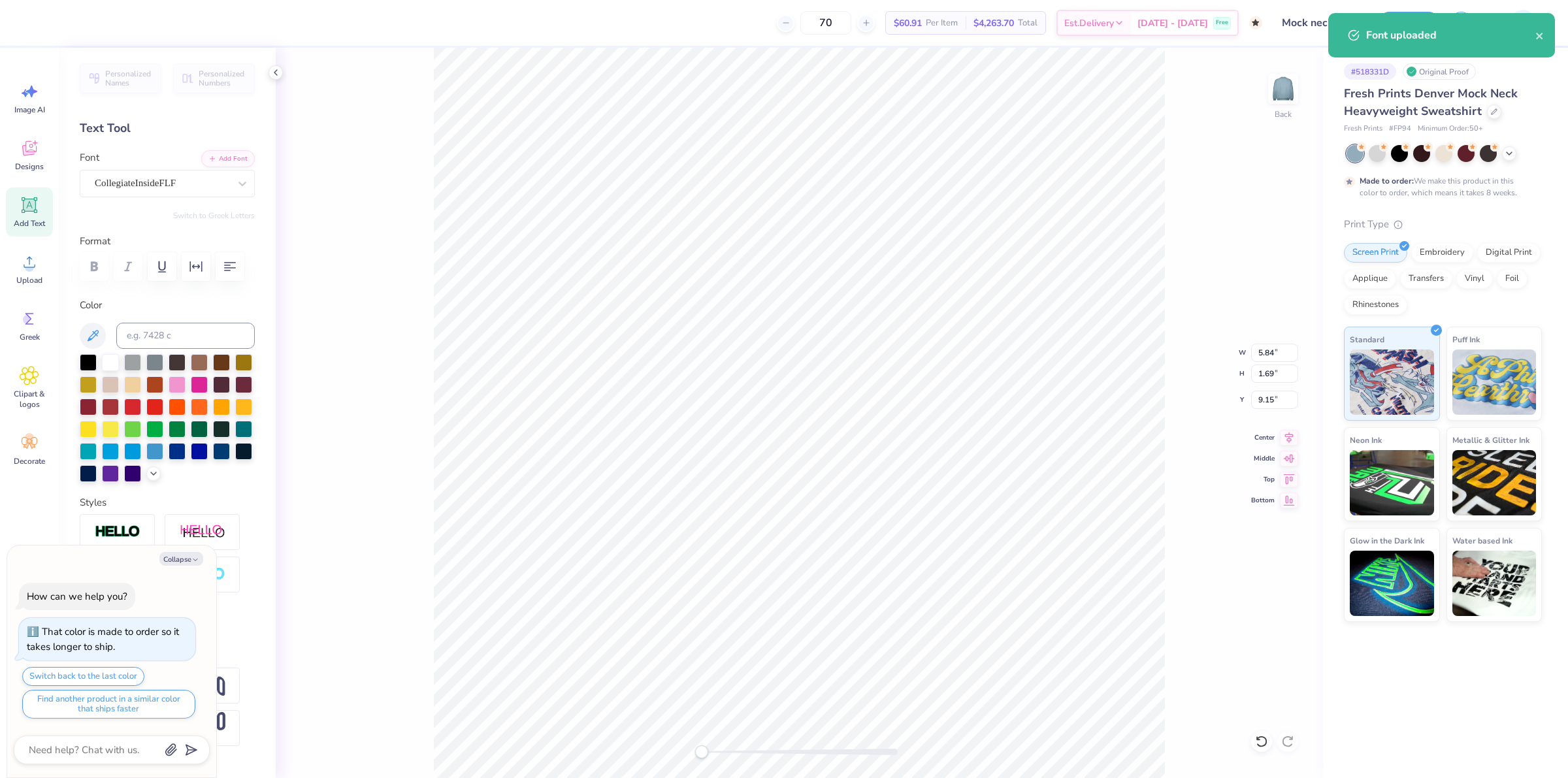
type textarea "LAGU"
type textarea "x"
type textarea "LAGUN"
type textarea "x"
type textarea "LAGUNA"
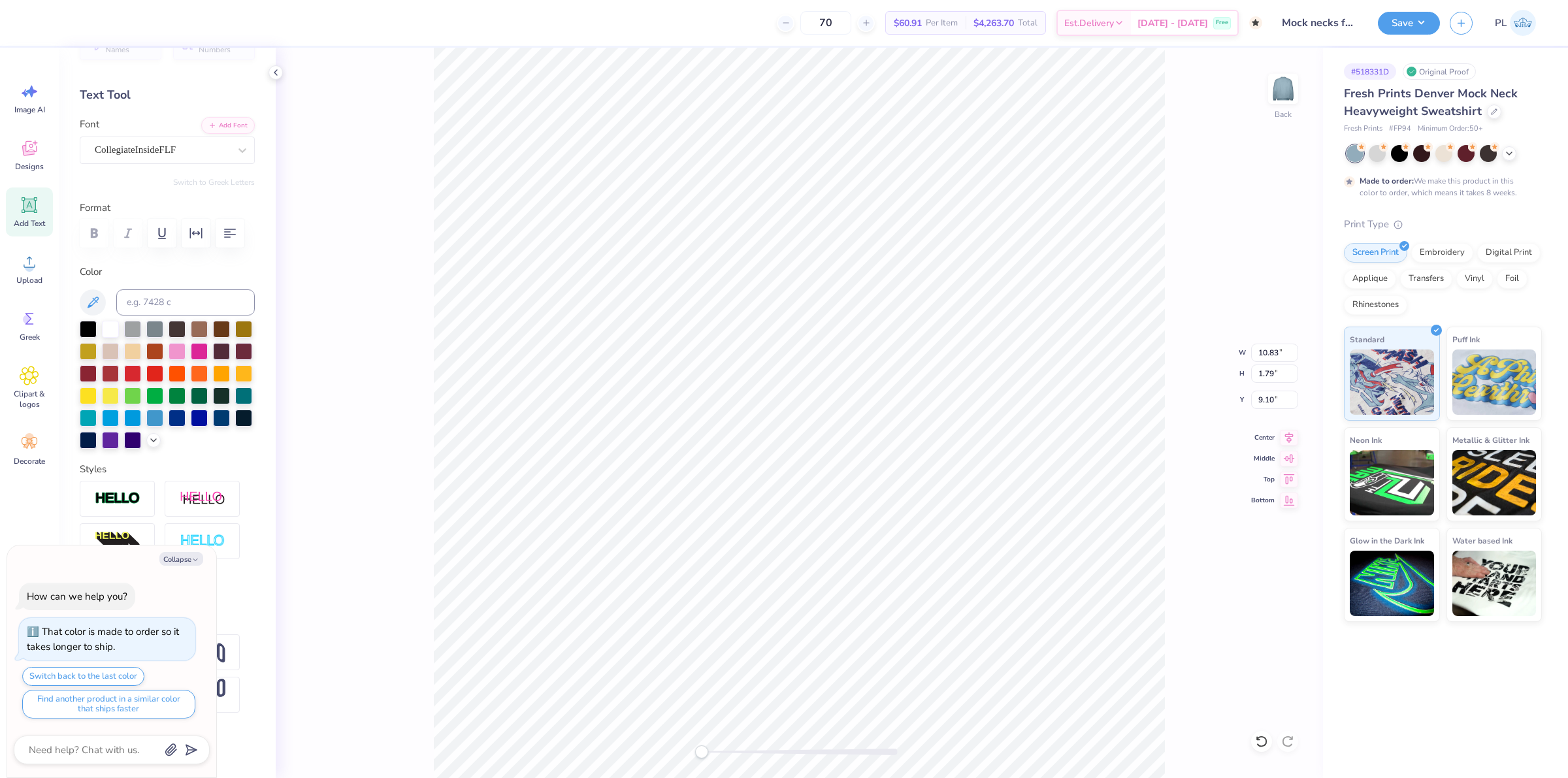
scroll to position [82, 0]
click at [165, 559] on button "Collapse" at bounding box center [181, 558] width 44 height 13
type textarea "x"
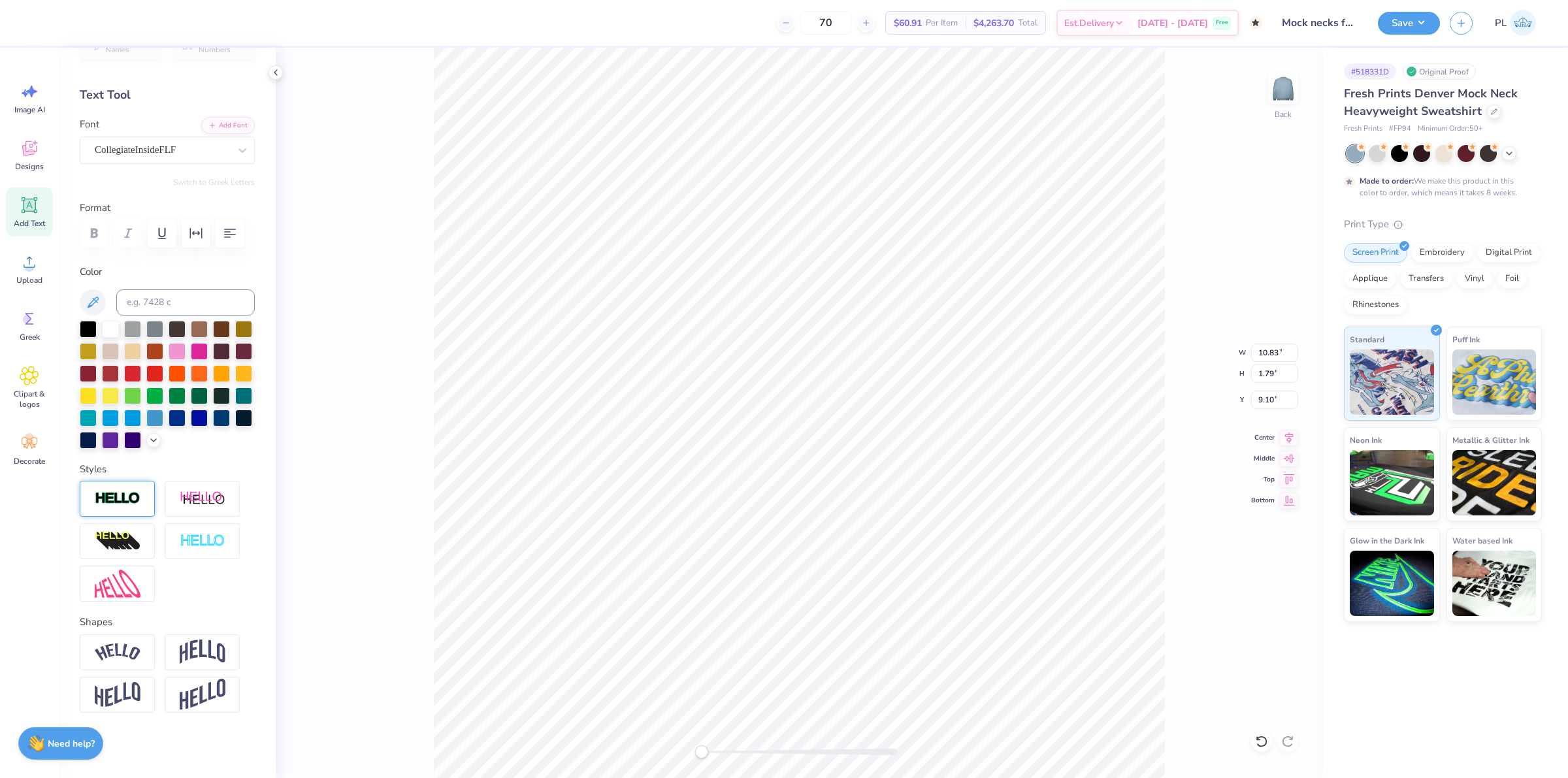
click at [110, 500] on img at bounding box center [117, 498] width 45 height 15
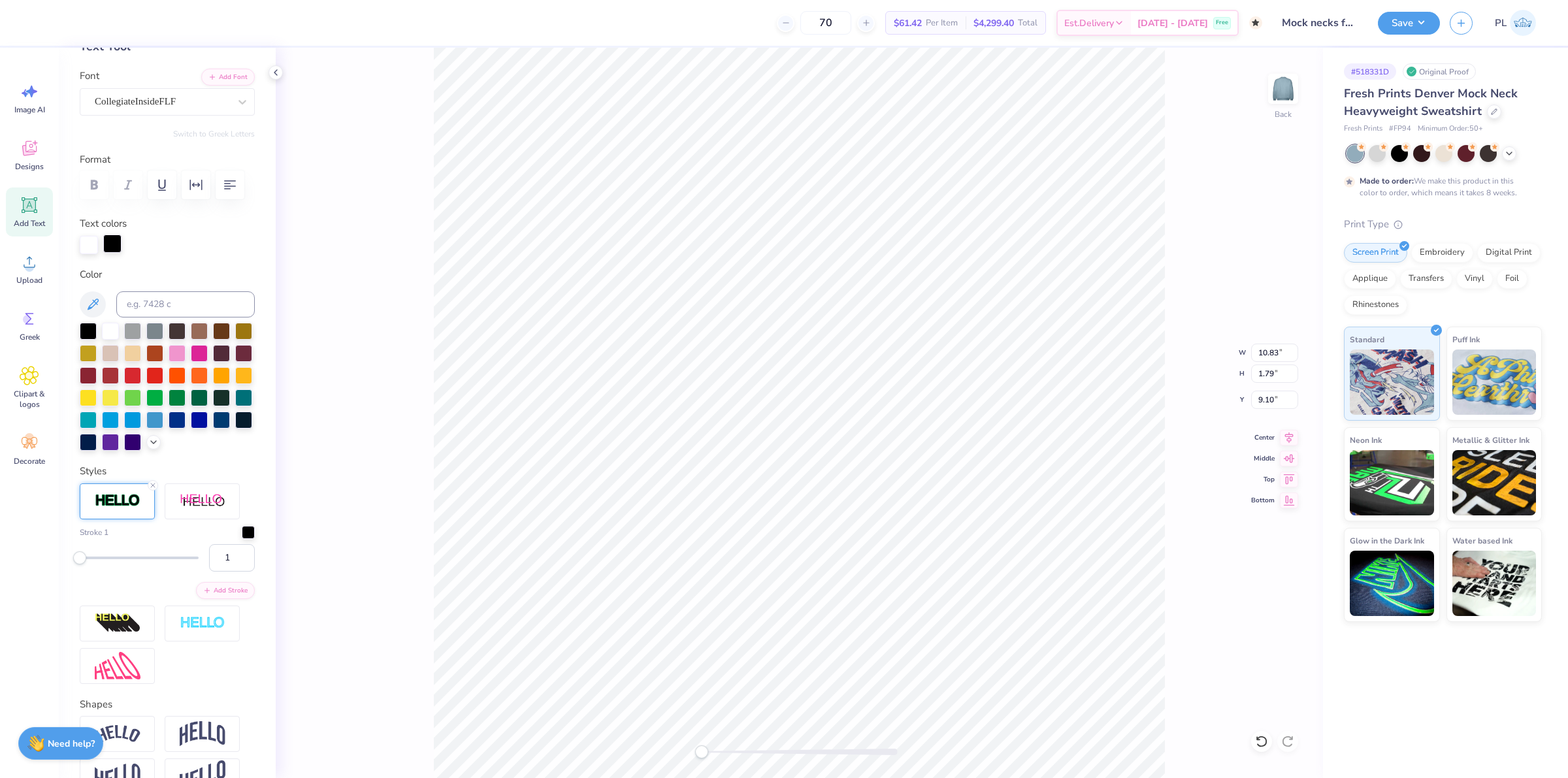
click at [113, 253] on div at bounding box center [112, 243] width 19 height 19
click at [109, 338] on div at bounding box center [110, 329] width 17 height 17
type input "10.87"
type input "1.82"
type input "9.09"
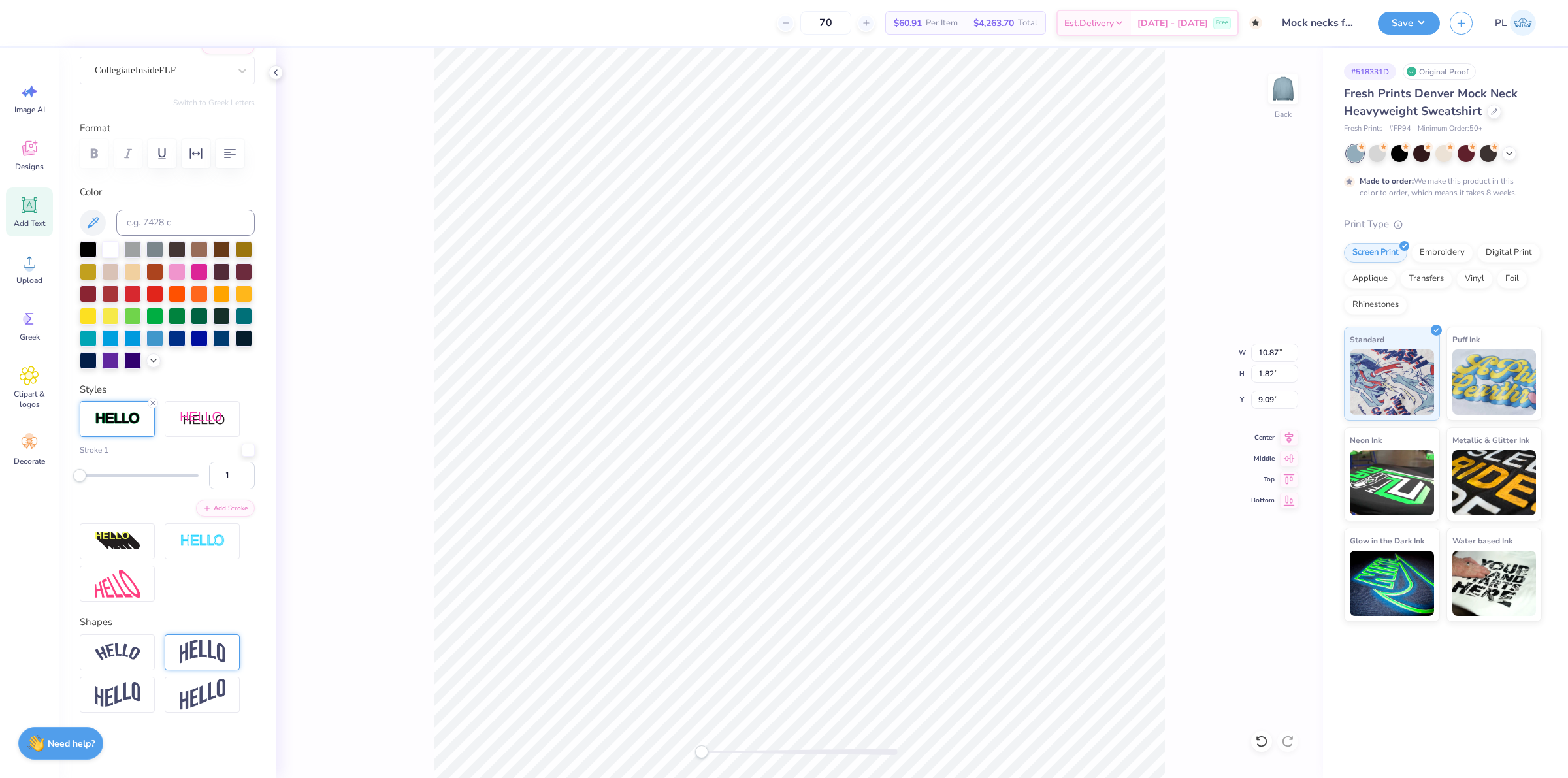
scroll to position [168, 0]
click at [213, 644] on img at bounding box center [202, 652] width 45 height 25
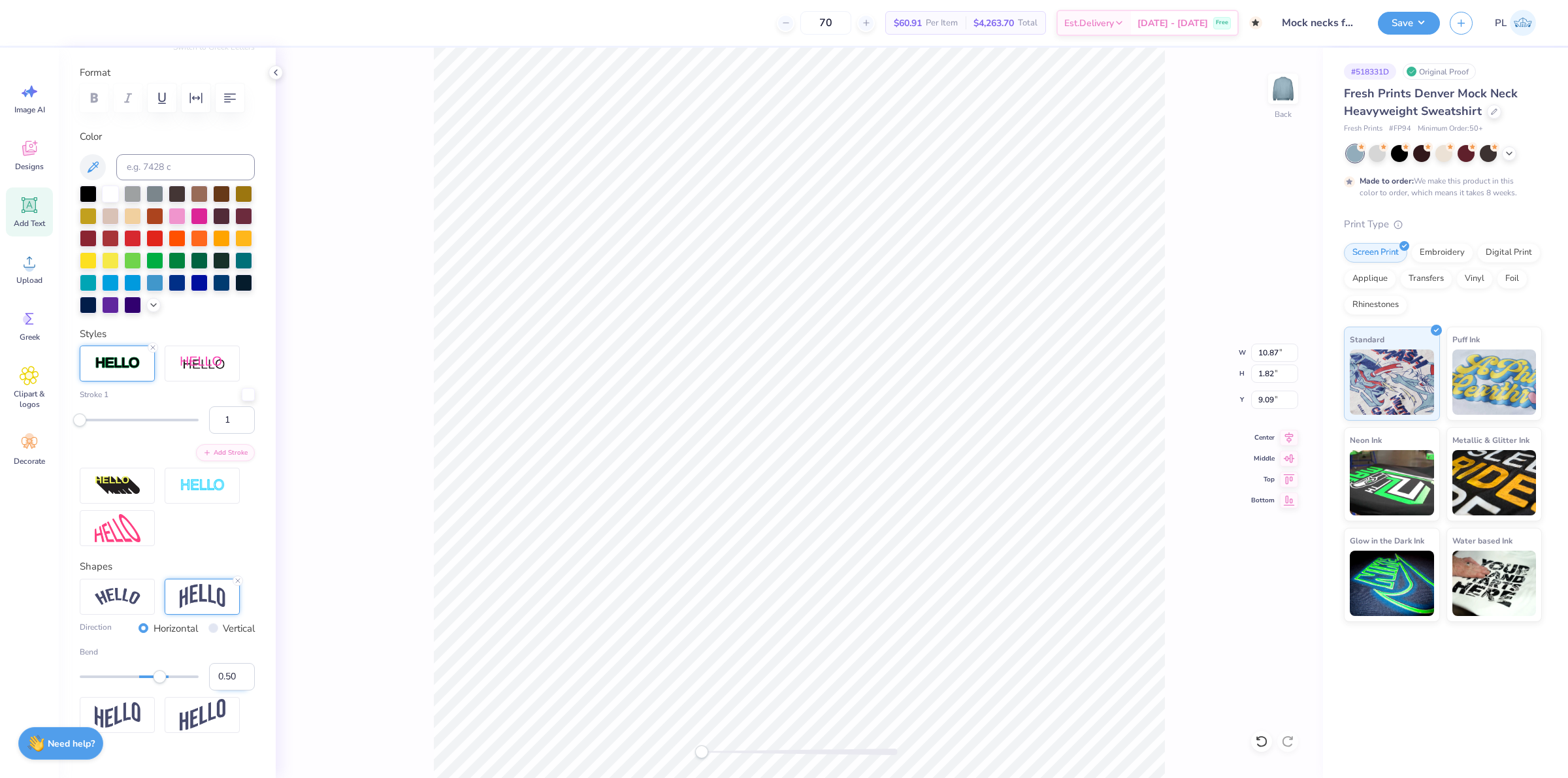
click at [220, 691] on input "0.50" at bounding box center [232, 677] width 45 height 28
type input "0.535"
click at [223, 691] on input "0.54" at bounding box center [232, 677] width 45 height 28
type input "0.35"
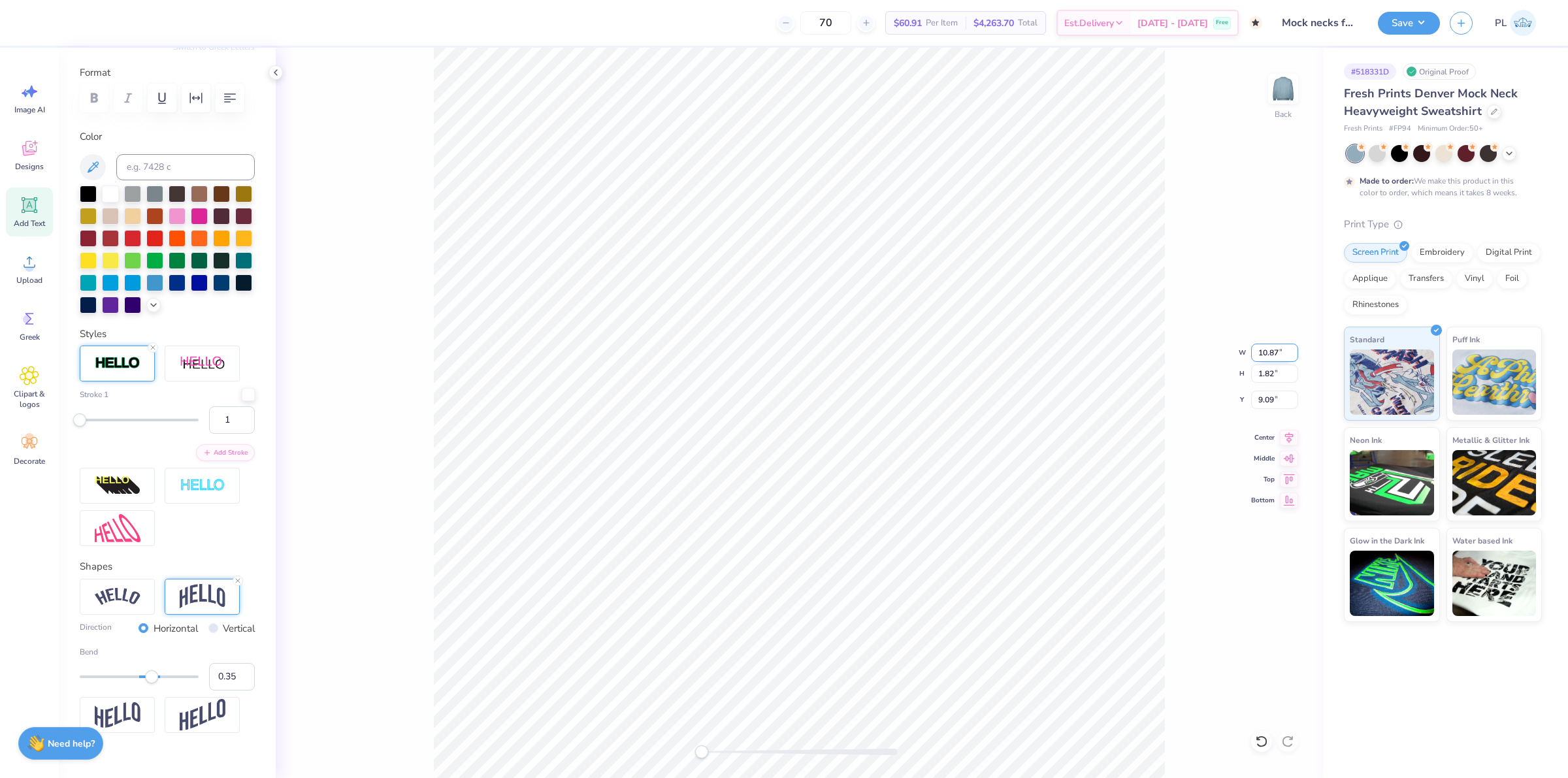
drag, startPoint x: 1258, startPoint y: 354, endPoint x: 1278, endPoint y: 354, distance: 20.0
click at [1278, 354] on input "10.87" at bounding box center [1274, 353] width 47 height 19
click at [1268, 400] on input "9.09" at bounding box center [1274, 400] width 47 height 19
type input "12.00"
type input "3.70"
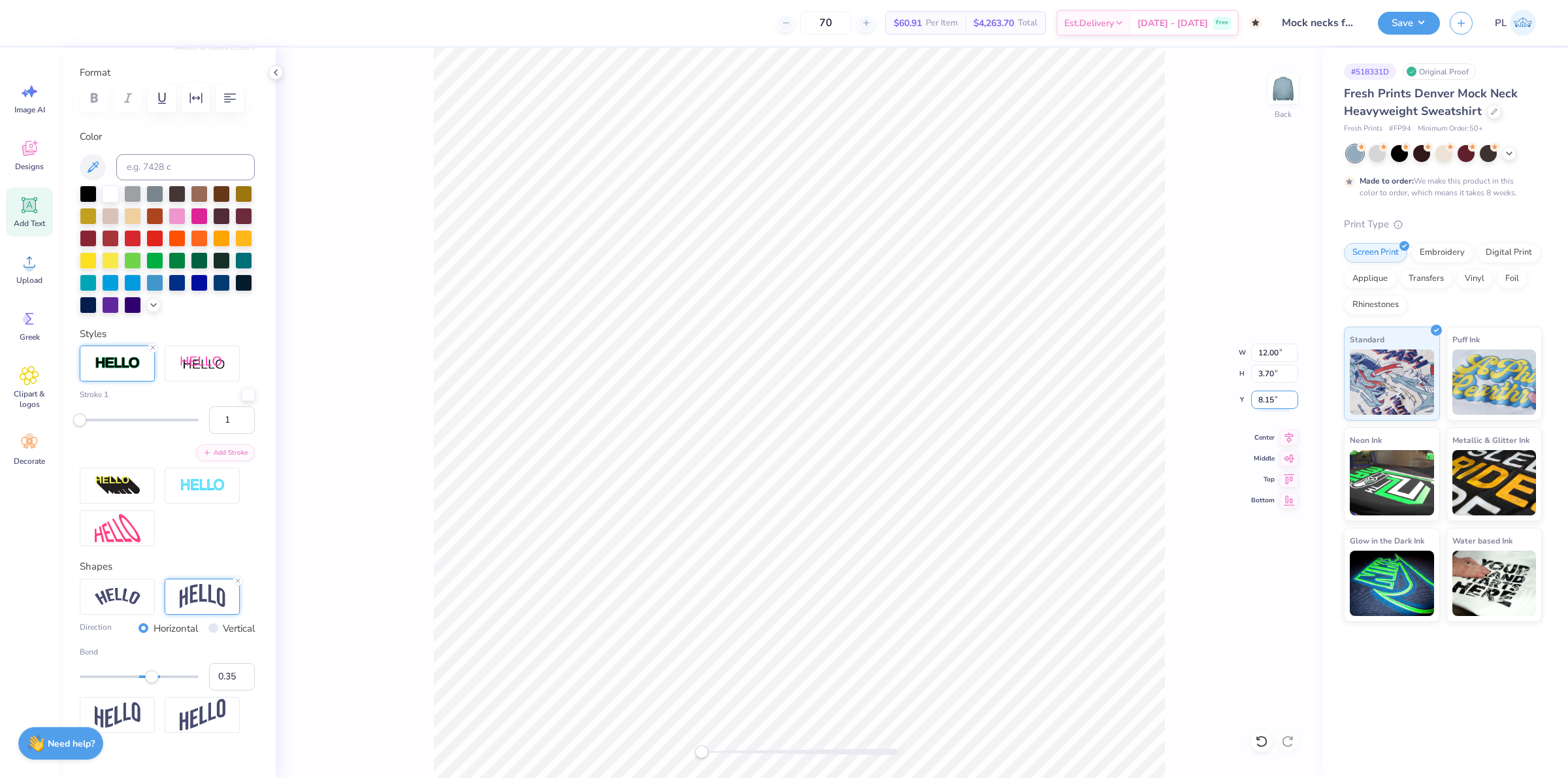
drag, startPoint x: 1256, startPoint y: 400, endPoint x: 1268, endPoint y: 400, distance: 12.0
click at [1275, 400] on input "8.15" at bounding box center [1274, 400] width 47 height 19
type input "3"
click at [1263, 377] on input "3.70" at bounding box center [1274, 373] width 47 height 19
click at [1393, 27] on button "Save" at bounding box center [1410, 21] width 62 height 23
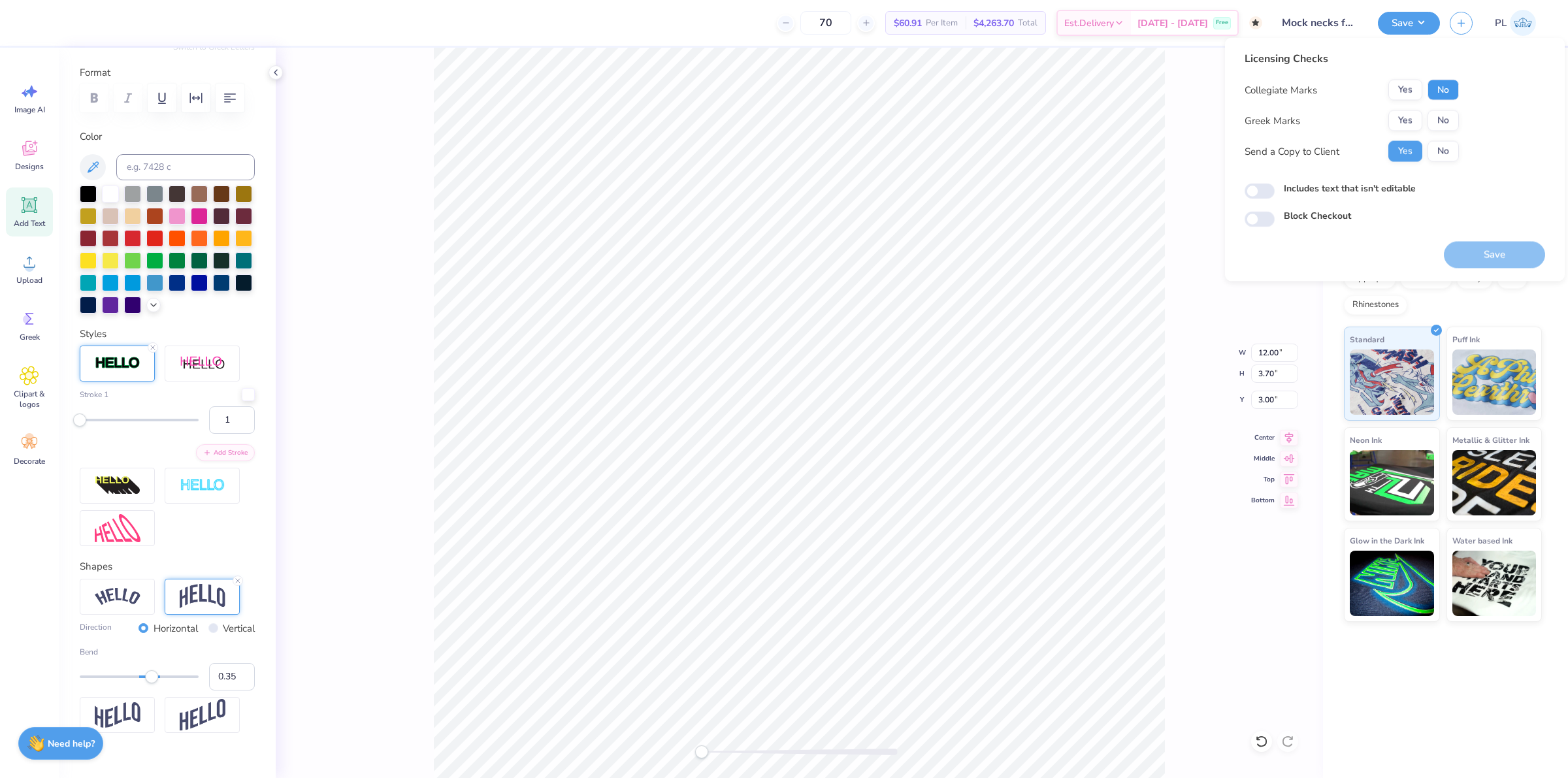
click at [1442, 85] on button "No" at bounding box center [1442, 90] width 31 height 20
click at [1410, 116] on button "Yes" at bounding box center [1405, 120] width 34 height 20
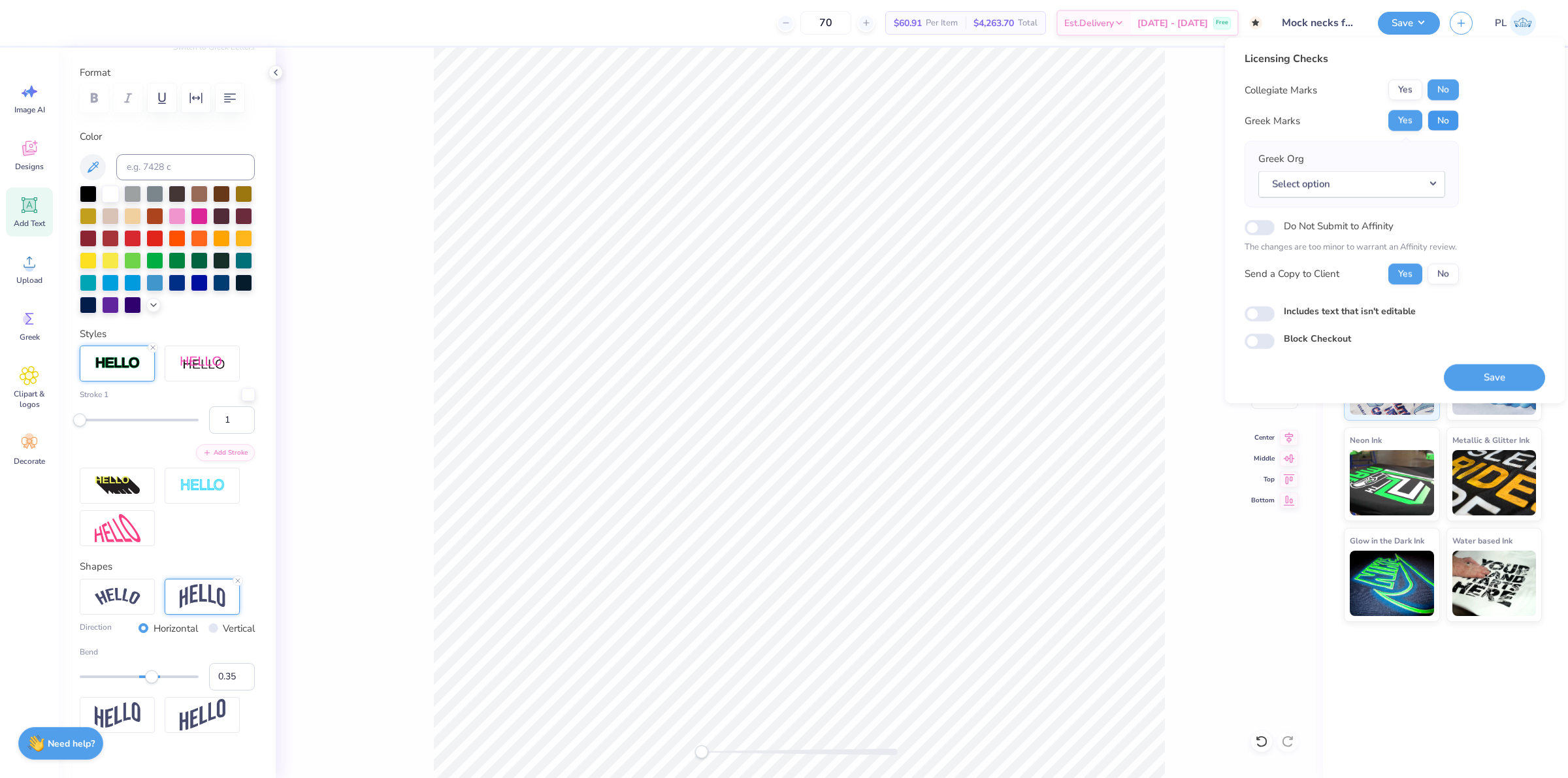
click at [1436, 114] on button "No" at bounding box center [1442, 120] width 31 height 20
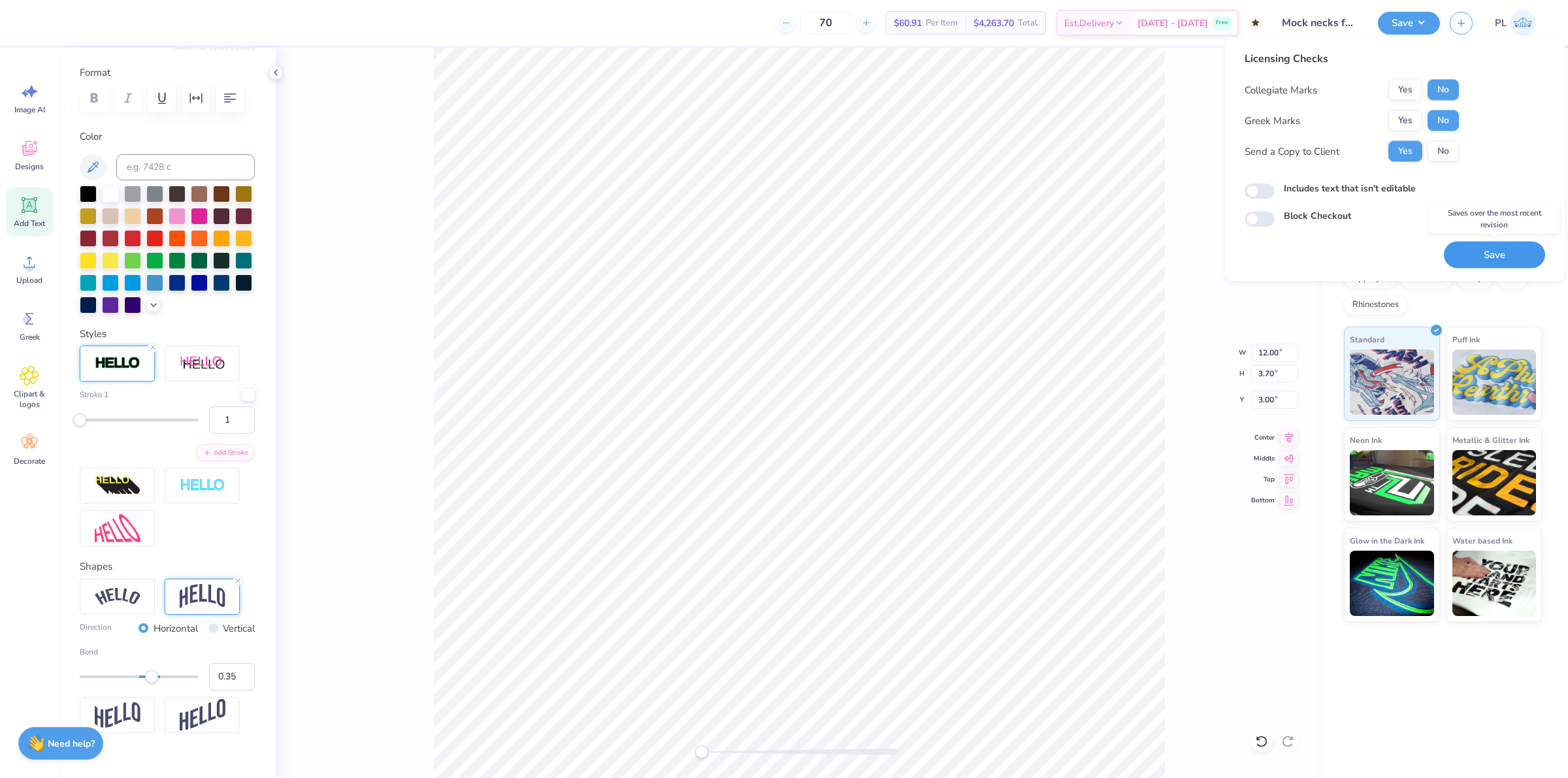
click at [1505, 265] on button "Save" at bounding box center [1495, 255] width 102 height 27
checkbox input "true"
